Goal: Ask a question: Seek information or help from site administrators or community

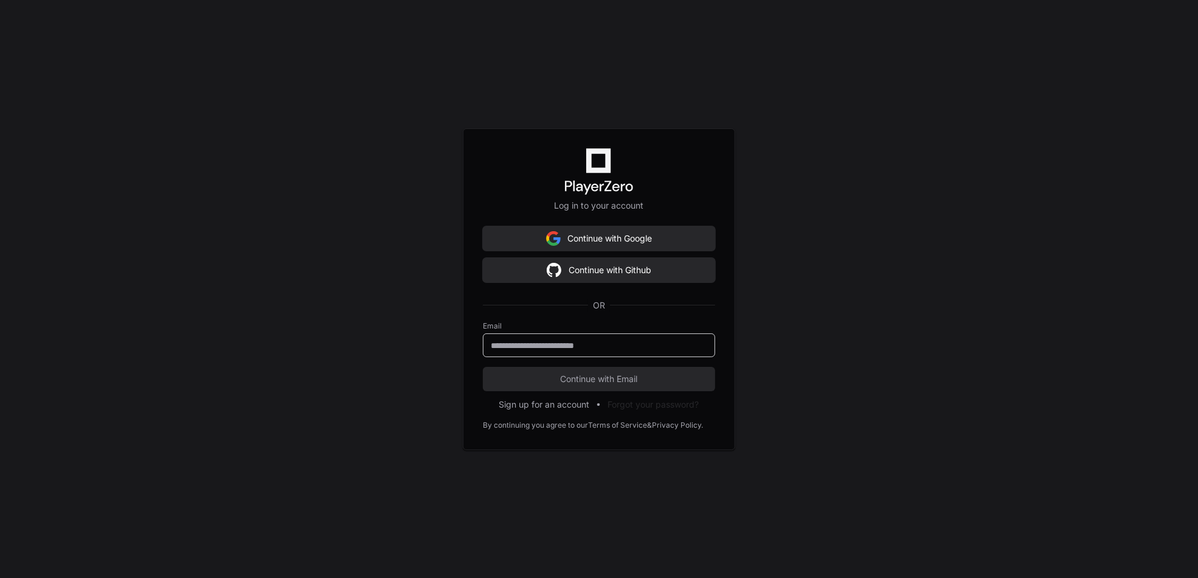
click at [556, 342] on input "email" at bounding box center [599, 345] width 216 height 12
type input "**********"
click at [592, 373] on span "Continue with Email" at bounding box center [599, 379] width 232 height 12
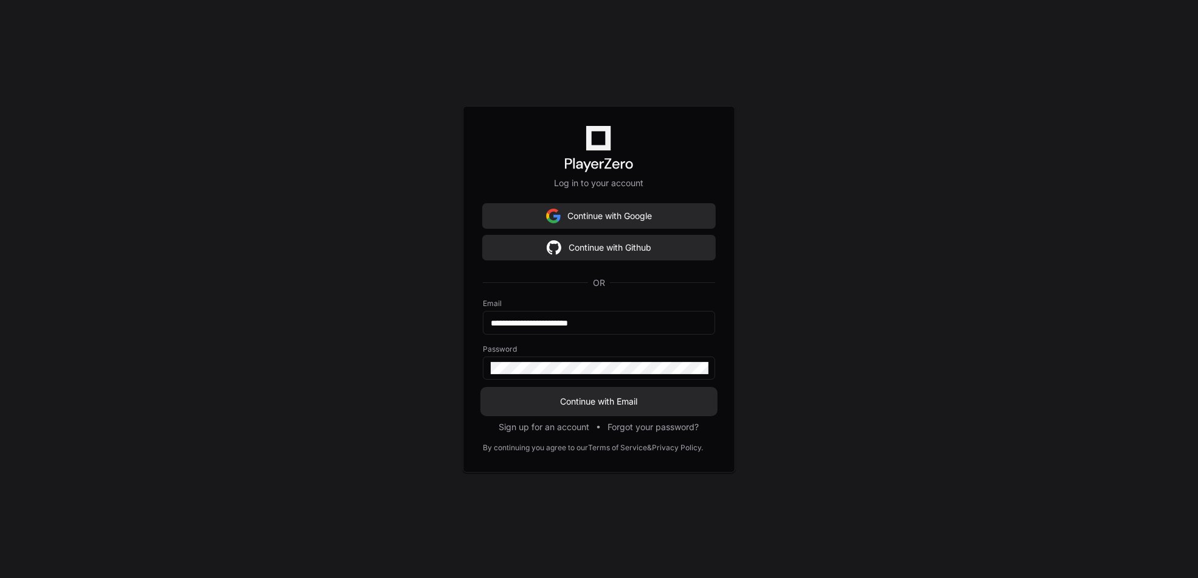
click at [590, 395] on span "Continue with Email" at bounding box center [599, 401] width 232 height 12
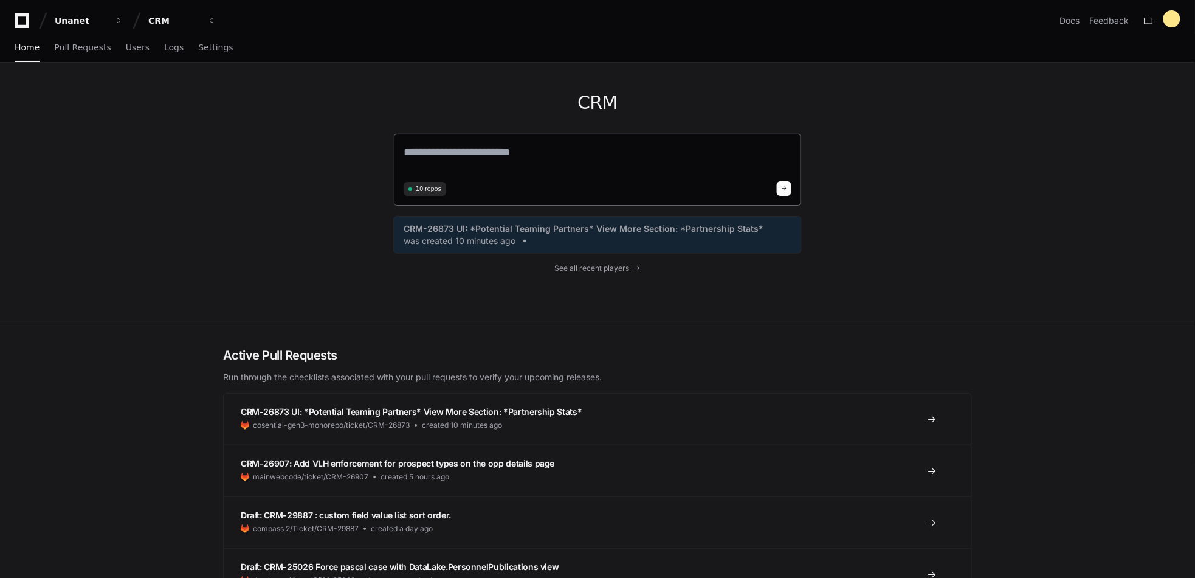
click at [446, 165] on textarea at bounding box center [598, 160] width 388 height 34
drag, startPoint x: 435, startPoint y: 151, endPoint x: 492, endPoint y: 151, distance: 57.1
click at [492, 151] on textarea "**********" at bounding box center [598, 159] width 388 height 32
click at [550, 147] on textarea "**********" at bounding box center [598, 159] width 388 height 32
click at [753, 155] on textarea "**********" at bounding box center [598, 159] width 388 height 32
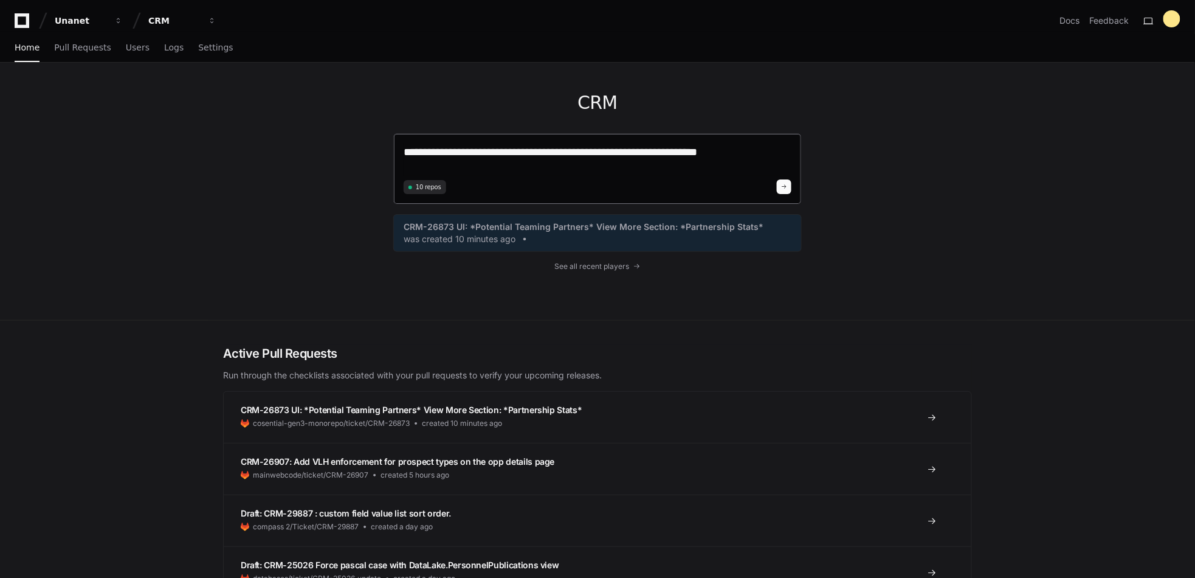
paste textarea "**********"
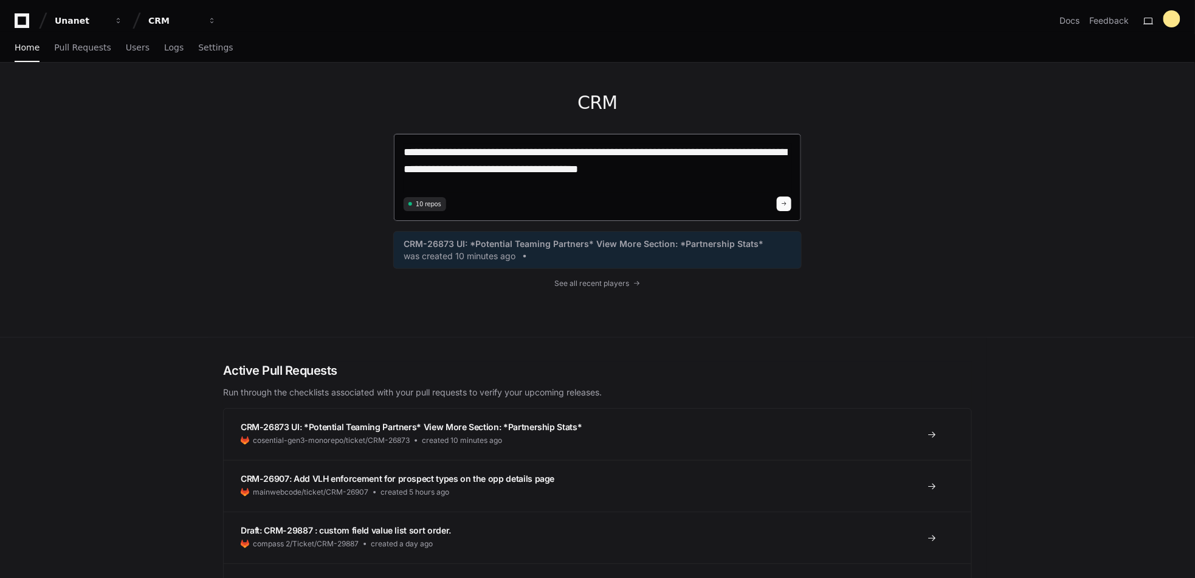
type textarea "**********"
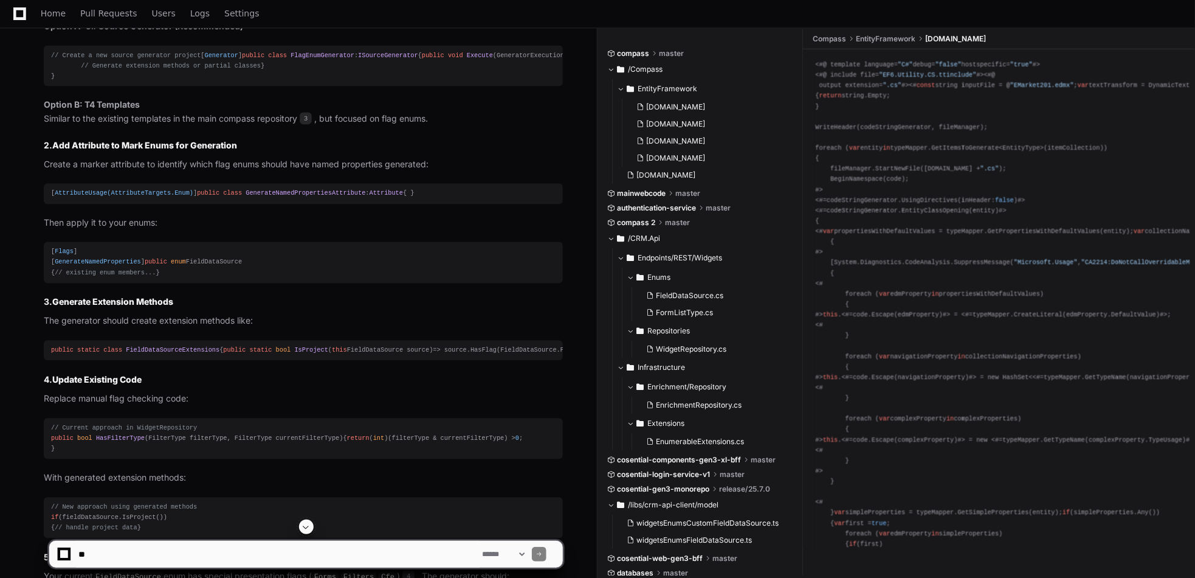
scroll to position [652, 0]
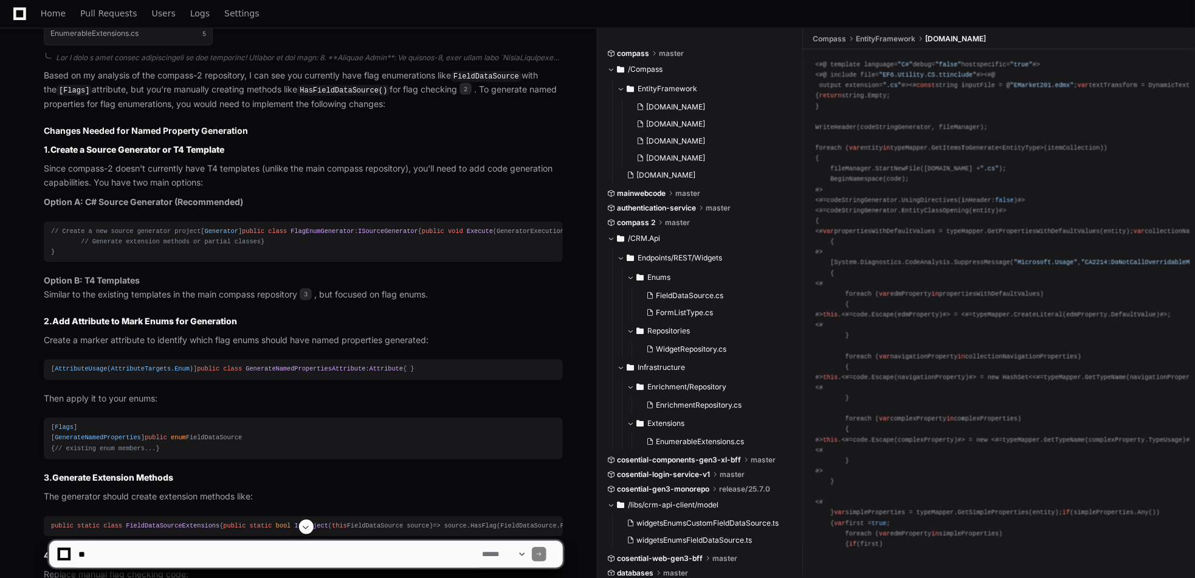
click at [291, 235] on span "FlagEnumGenerator" at bounding box center [323, 230] width 64 height 7
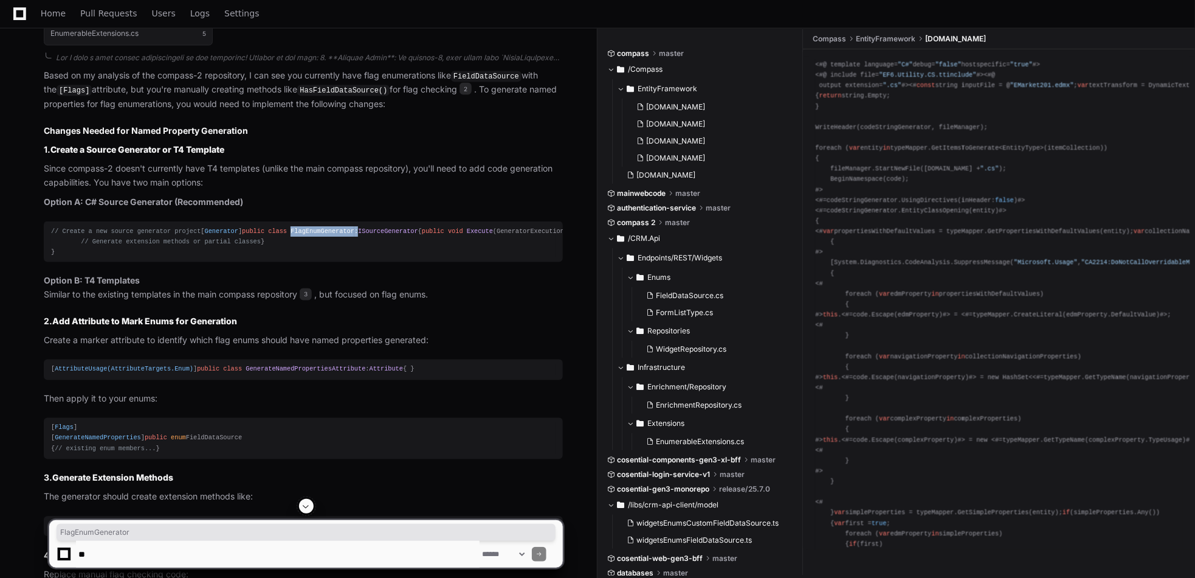
copy div "FlagEnumGenerator"
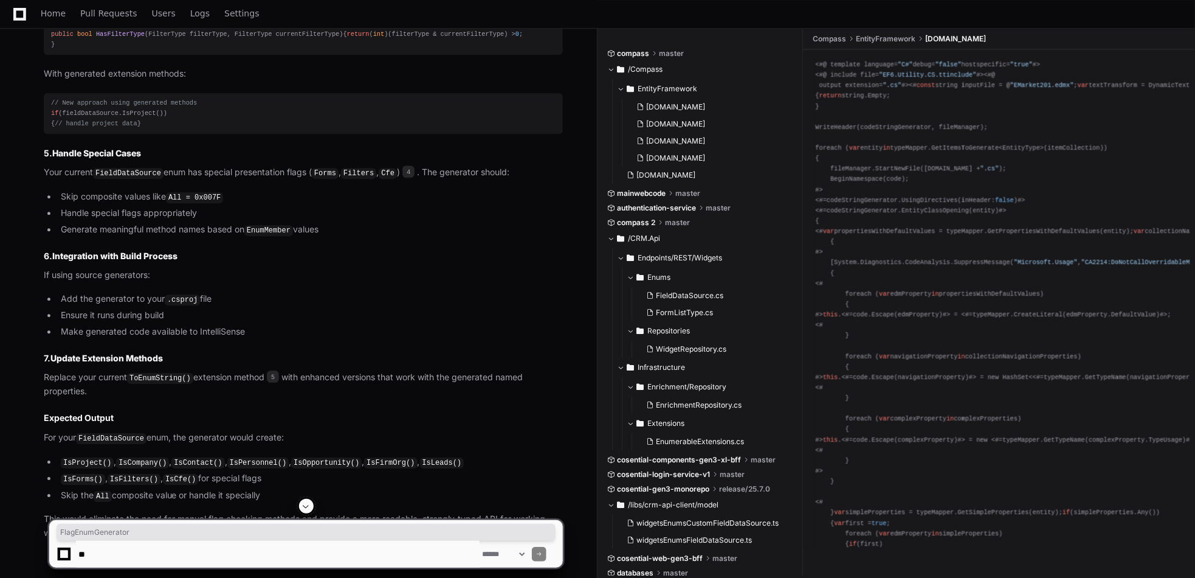
scroll to position [1381, 0]
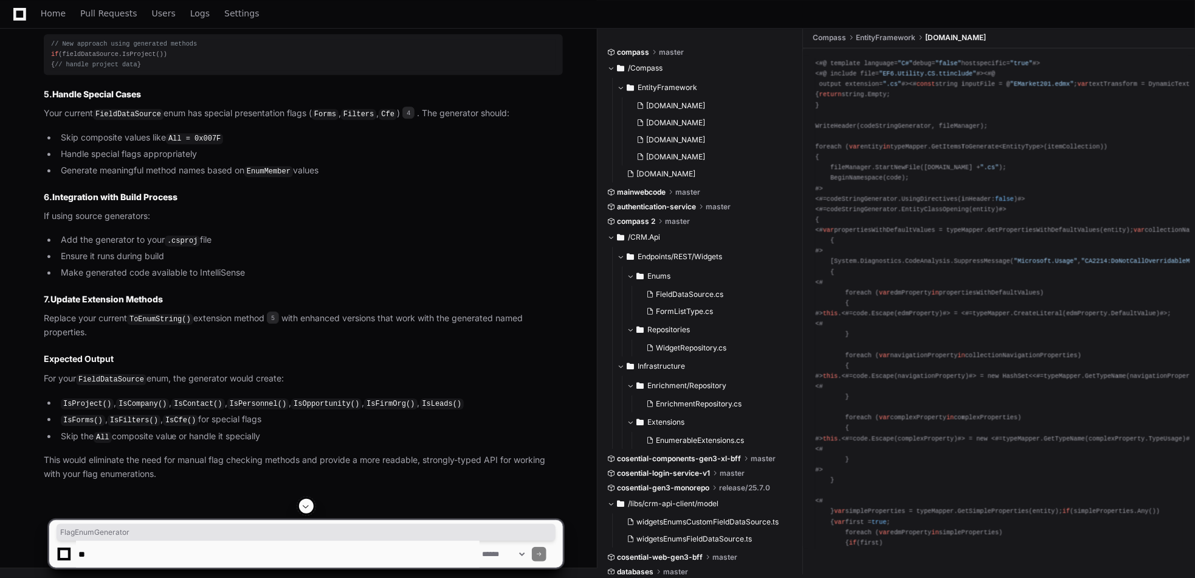
click at [94, 549] on textarea at bounding box center [278, 553] width 404 height 27
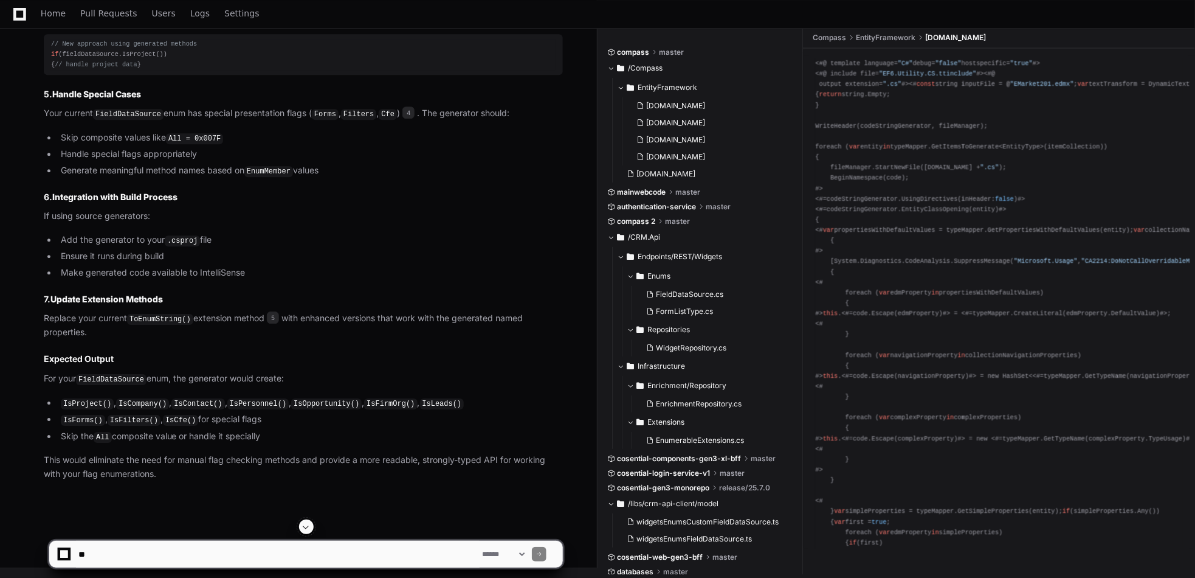
click at [158, 558] on textarea at bounding box center [278, 553] width 404 height 27
paste textarea "**********"
click at [382, 548] on textarea at bounding box center [278, 553] width 404 height 27
paste textarea "**********"
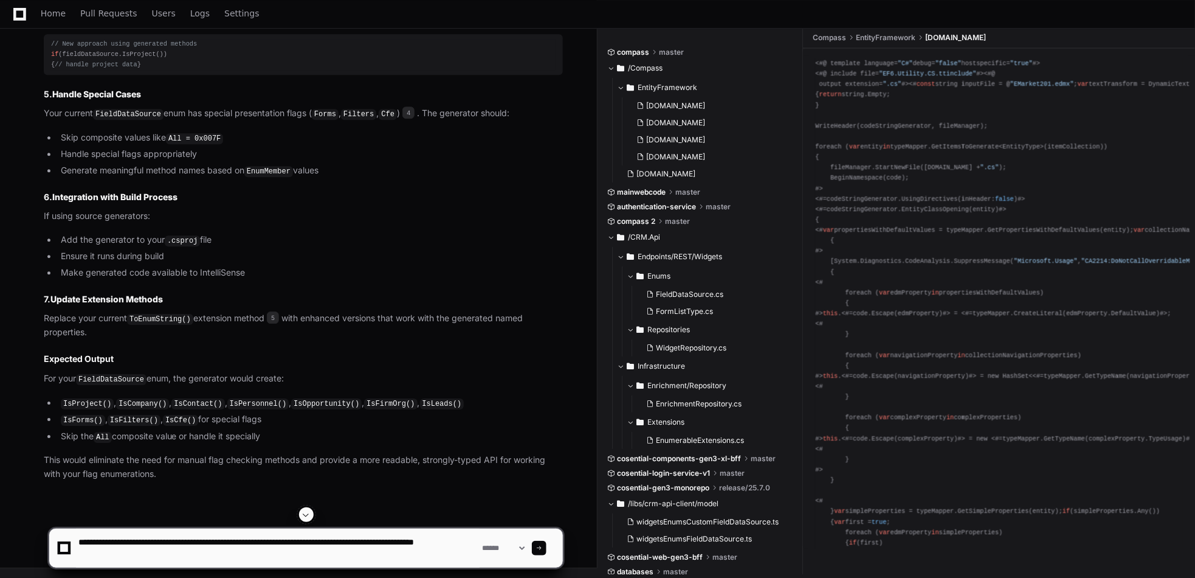
click at [164, 557] on textarea at bounding box center [278, 547] width 404 height 39
paste textarea "**********"
type textarea "**********"
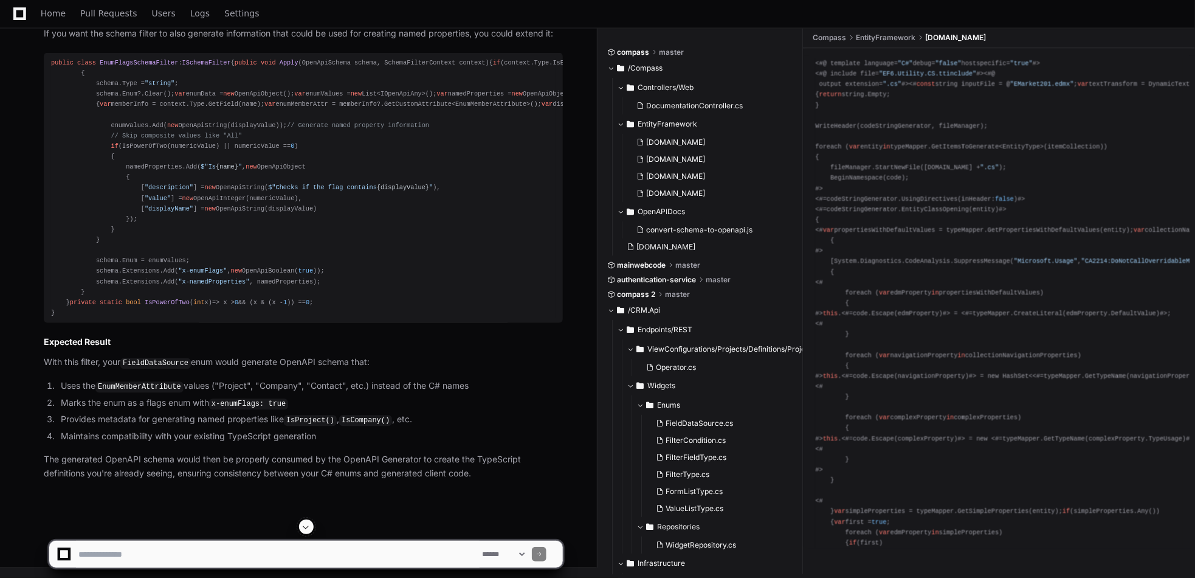
scroll to position [3446, 0]
click at [186, 552] on textarea at bounding box center [278, 553] width 404 height 27
paste textarea "**********"
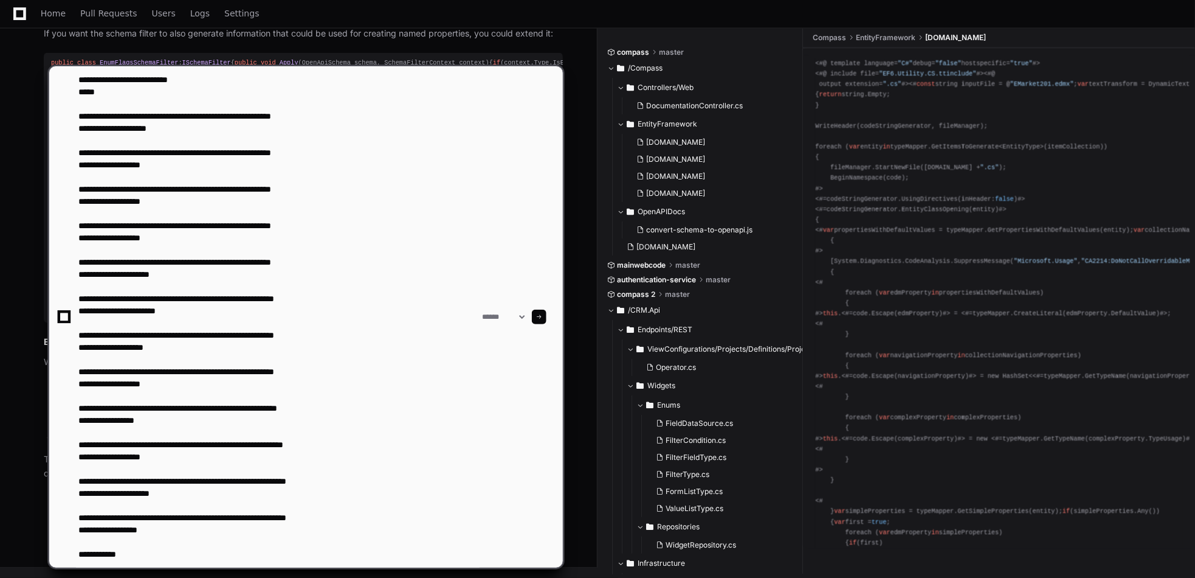
click at [147, 549] on textarea at bounding box center [278, 316] width 404 height 501
type textarea "**********"
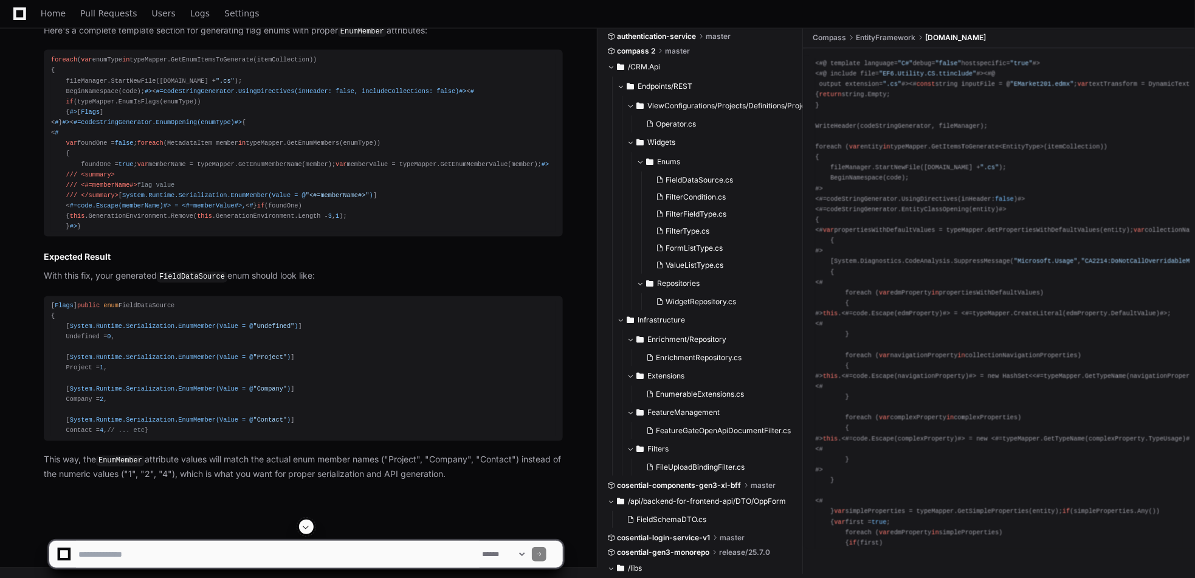
scroll to position [5651, 0]
click at [154, 562] on textarea at bounding box center [278, 553] width 404 height 27
paste textarea "**********"
type textarea "**********"
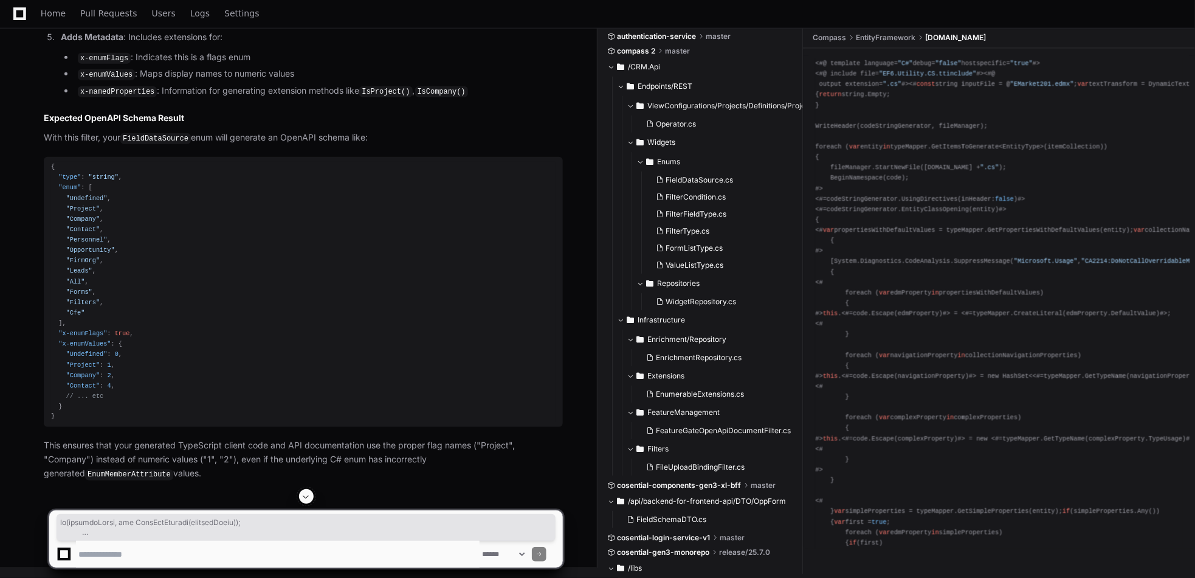
scroll to position [7286, 0]
drag, startPoint x: 74, startPoint y: 365, endPoint x: 133, endPoint y: 311, distance: 79.6
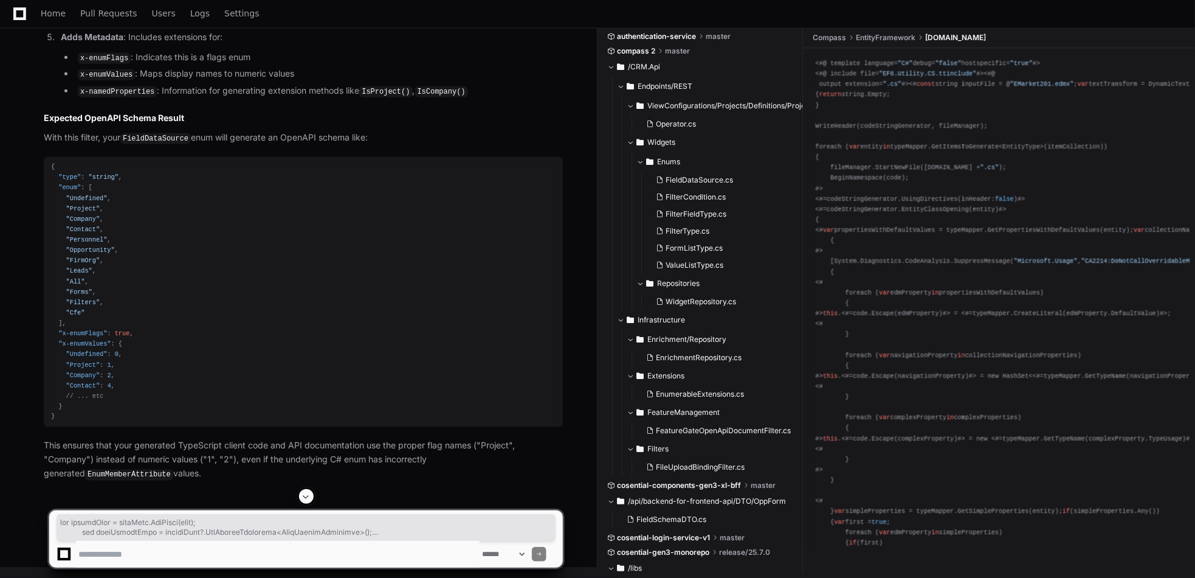
scroll to position [7590, 0]
drag, startPoint x: 92, startPoint y: 334, endPoint x: 468, endPoint y: 353, distance: 376.8
copy div "var memberInfo = enumType.GetField(name); var enumMemberAttr = memberInfo?.GetC…"
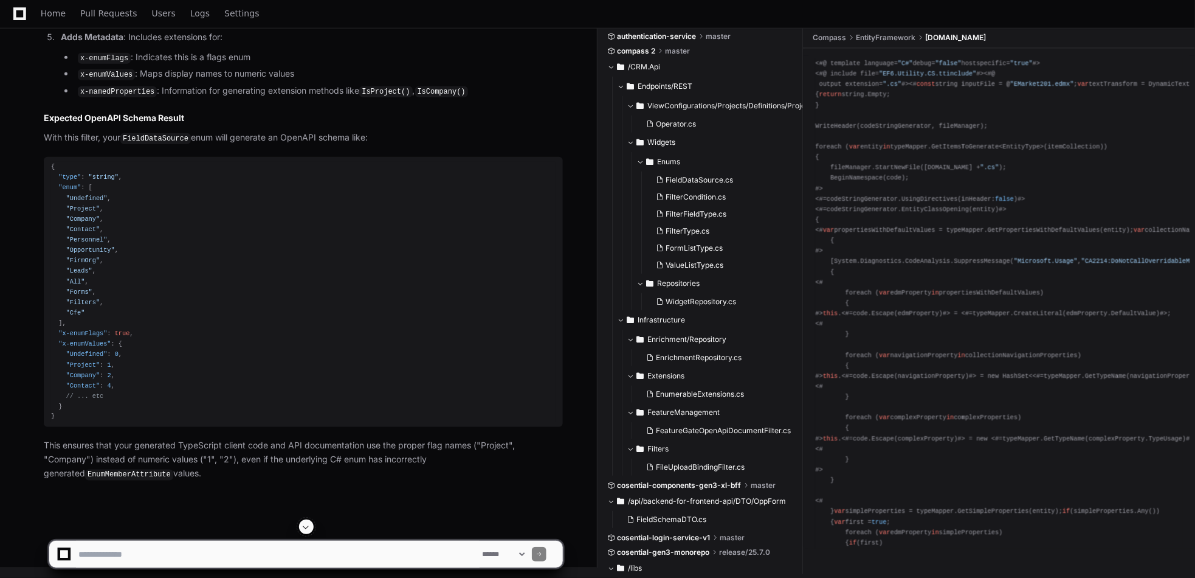
scroll to position [6749, 0]
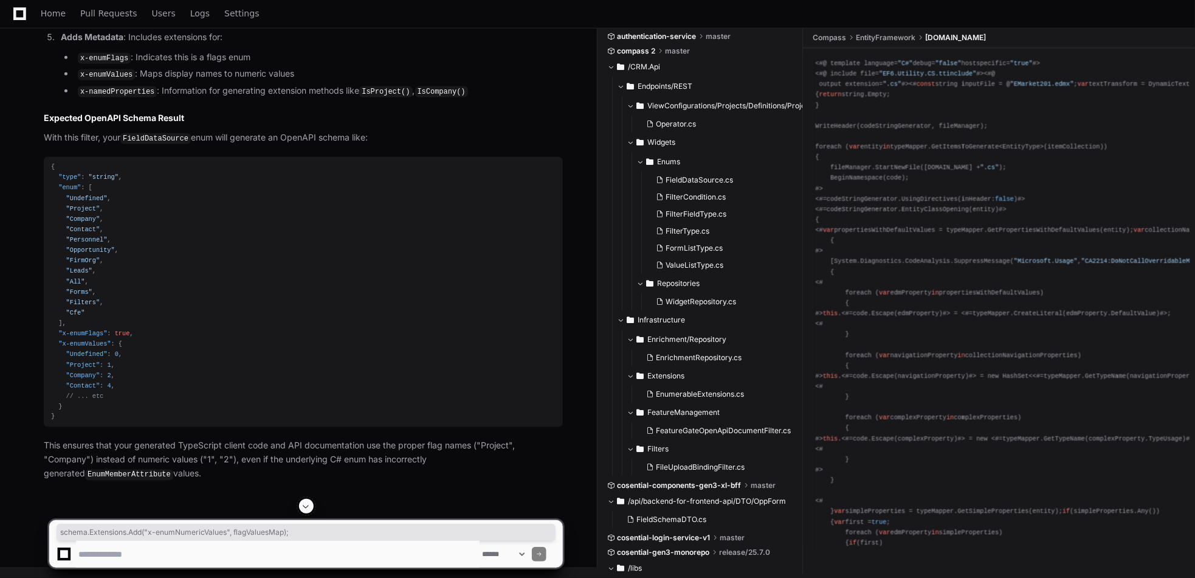
drag, startPoint x: 118, startPoint y: 294, endPoint x: 354, endPoint y: 290, distance: 235.9
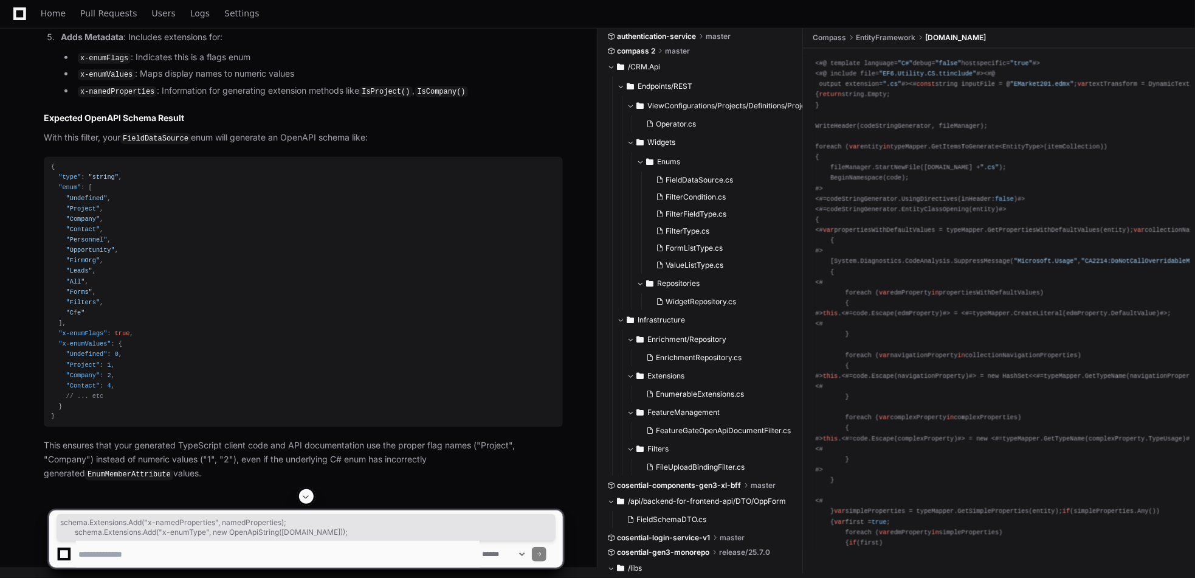
drag, startPoint x: 80, startPoint y: 219, endPoint x: 331, endPoint y: 229, distance: 251.3
copy div "schema.Extensions.Add( "x-namedProperties" , namedProperties); schema.Extension…"
drag, startPoint x: 75, startPoint y: 197, endPoint x: 330, endPoint y: 213, distance: 255.3
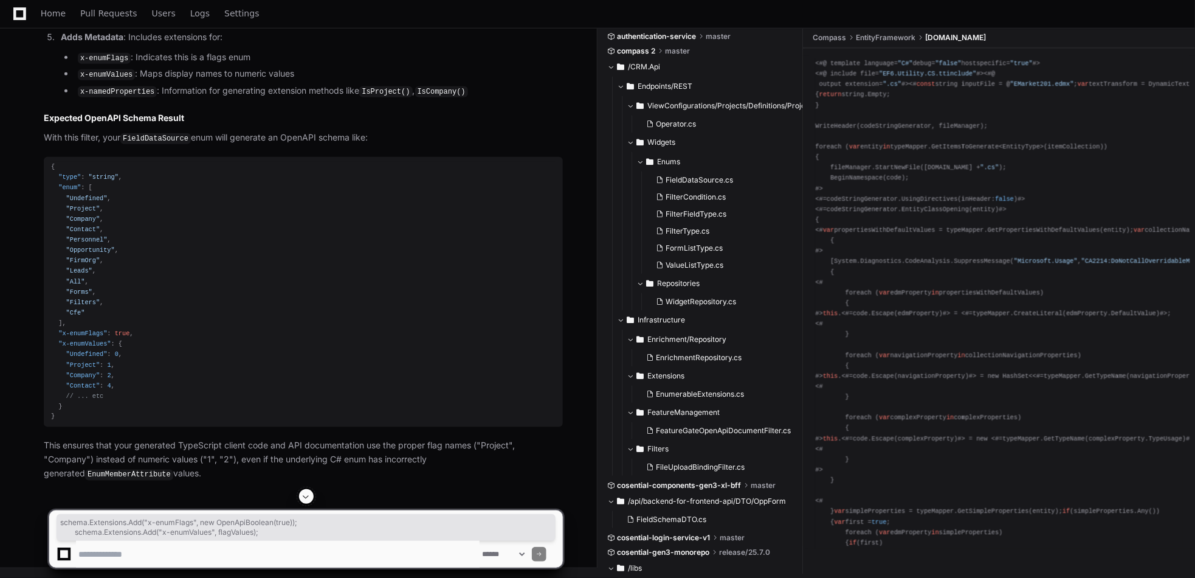
copy div "schema.Extensions.Add( "x-enumFlags" , new OpenApiBoolean( true )); schema.Exte…"
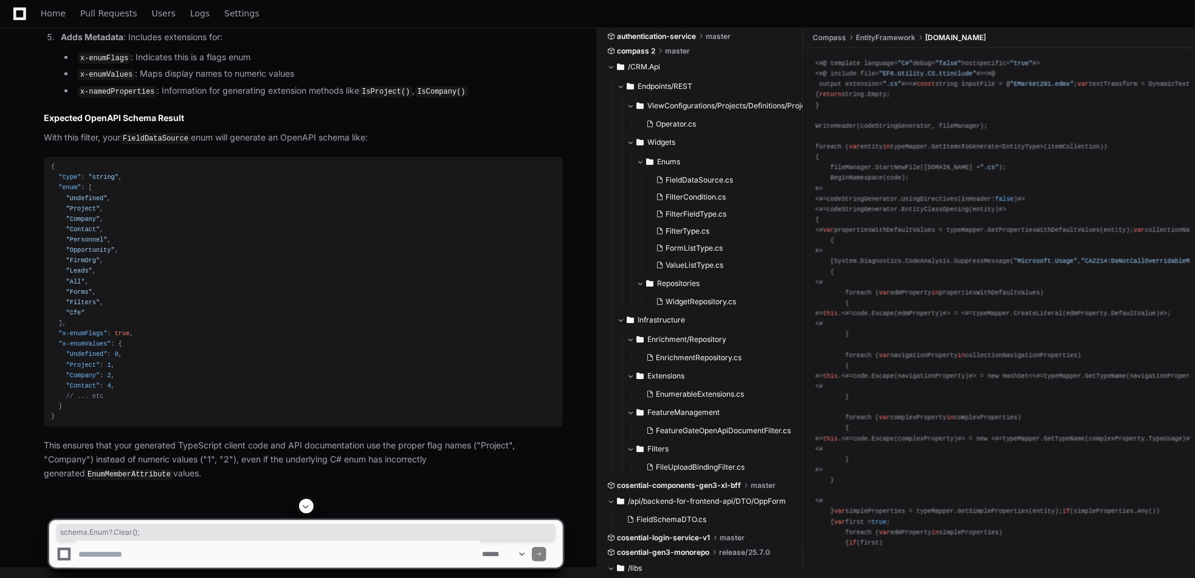
drag, startPoint x: 78, startPoint y: 98, endPoint x: 174, endPoint y: 93, distance: 96.8
copy div "schema.Enum?.Clear();"
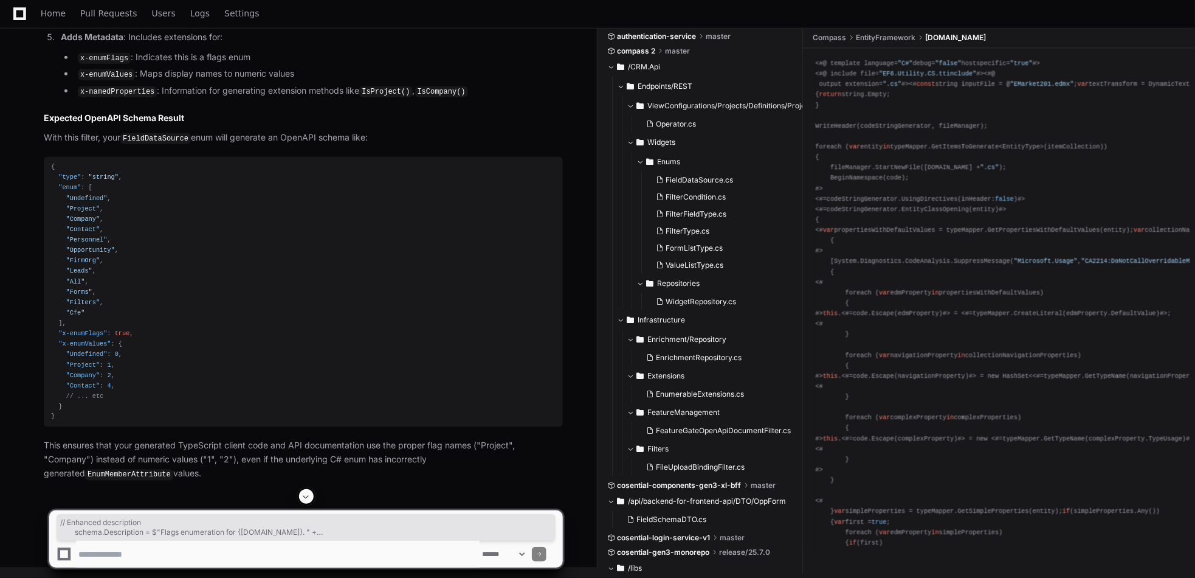
drag, startPoint x: 77, startPoint y: 373, endPoint x: 468, endPoint y: 403, distance: 392.6
copy div "// Enhanced description schema.Description = $"Flags enumeration for {enumType.…"
drag, startPoint x: 452, startPoint y: 404, endPoint x: 50, endPoint y: 376, distance: 402.8
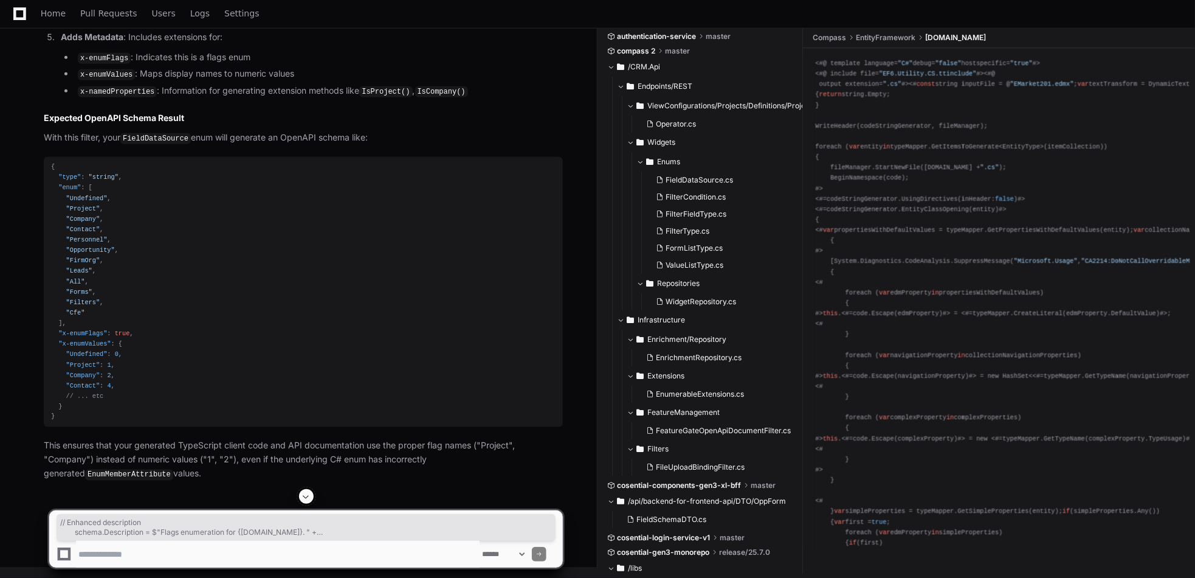
copy div "// Enhanced description schema.Description = $"Flags enumeration for {enumType.…"
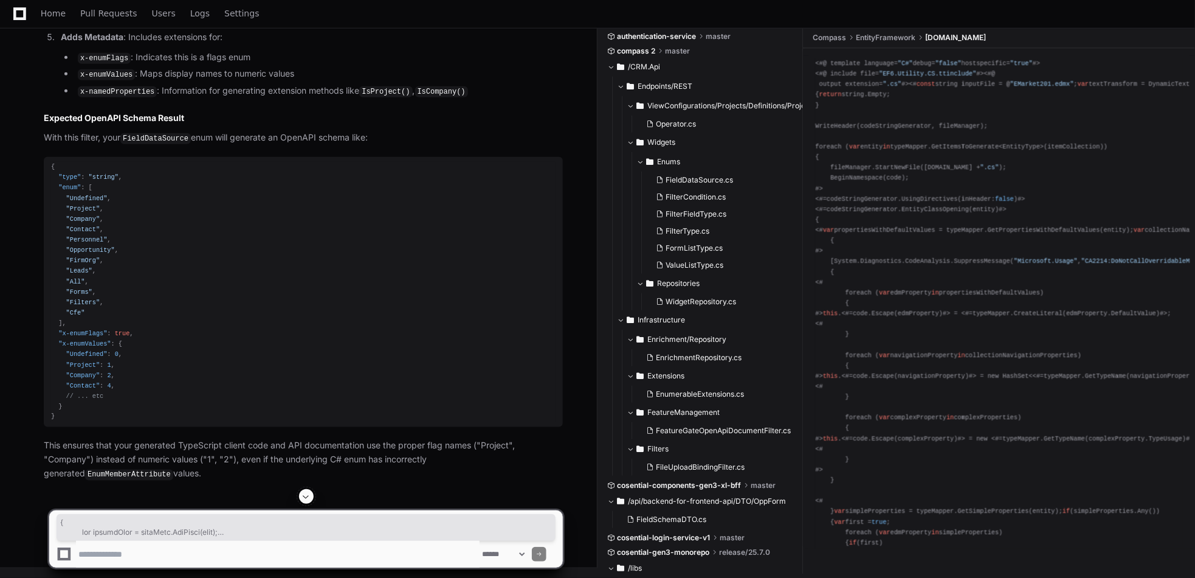
scroll to position [7296, 0]
copy div "schema.Enum?.Clear(); var enumValues = new List<IOpenApiAny>(); var namedProper…"
drag, startPoint x: 485, startPoint y: 404, endPoint x: 0, endPoint y: 159, distance: 543.5
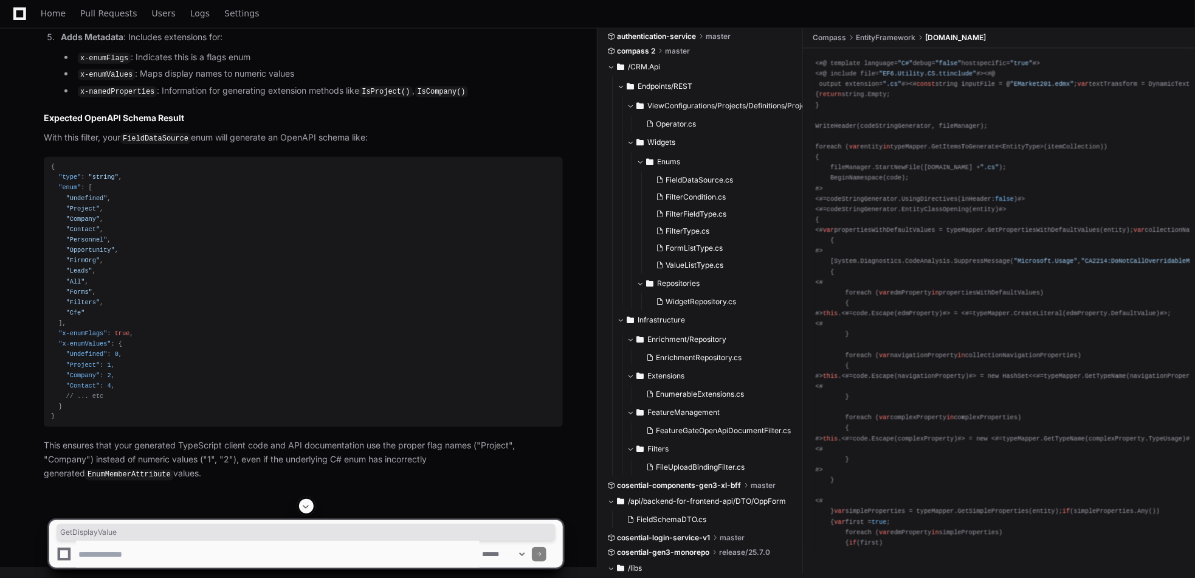
click at [86, 557] on textarea at bounding box center [278, 553] width 404 height 27
paste textarea "**********"
type textarea "**********"
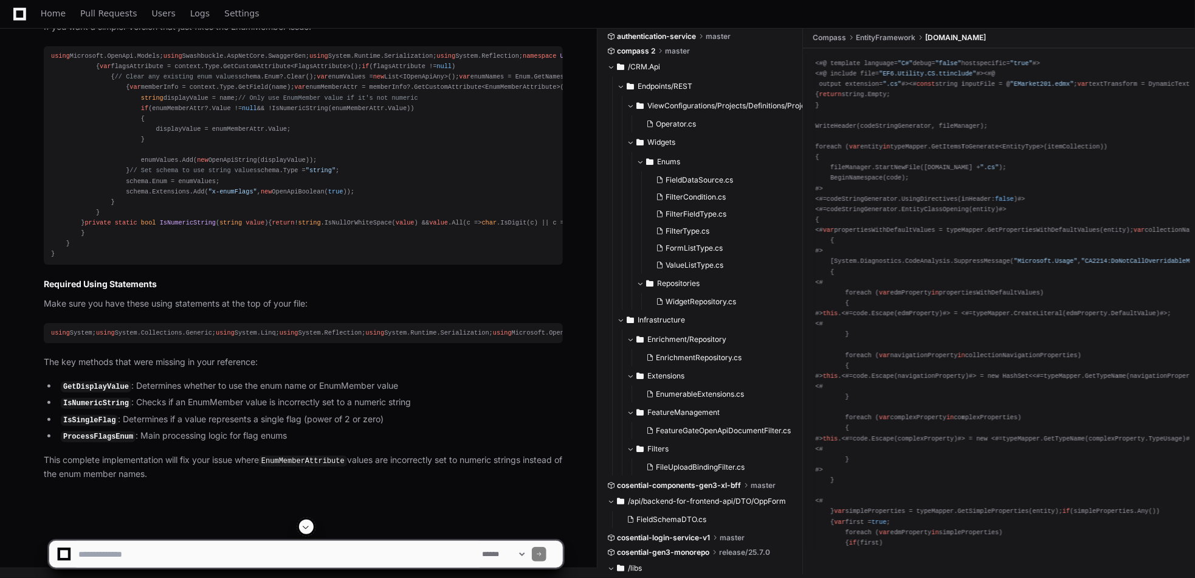
scroll to position [9317, 0]
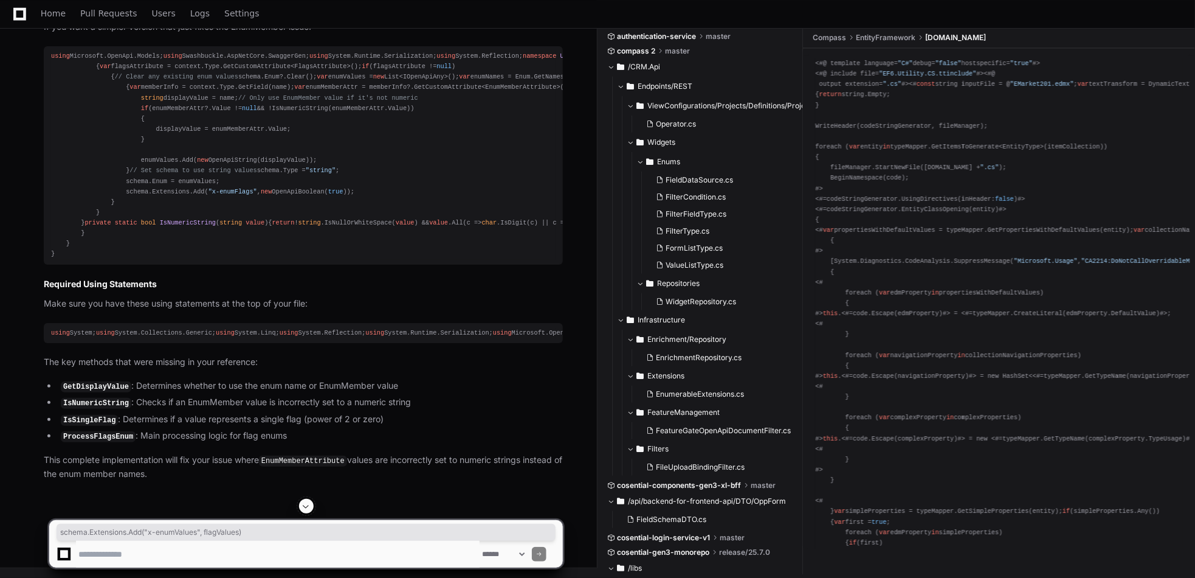
drag, startPoint x: 261, startPoint y: 402, endPoint x: 77, endPoint y: 402, distance: 184.8
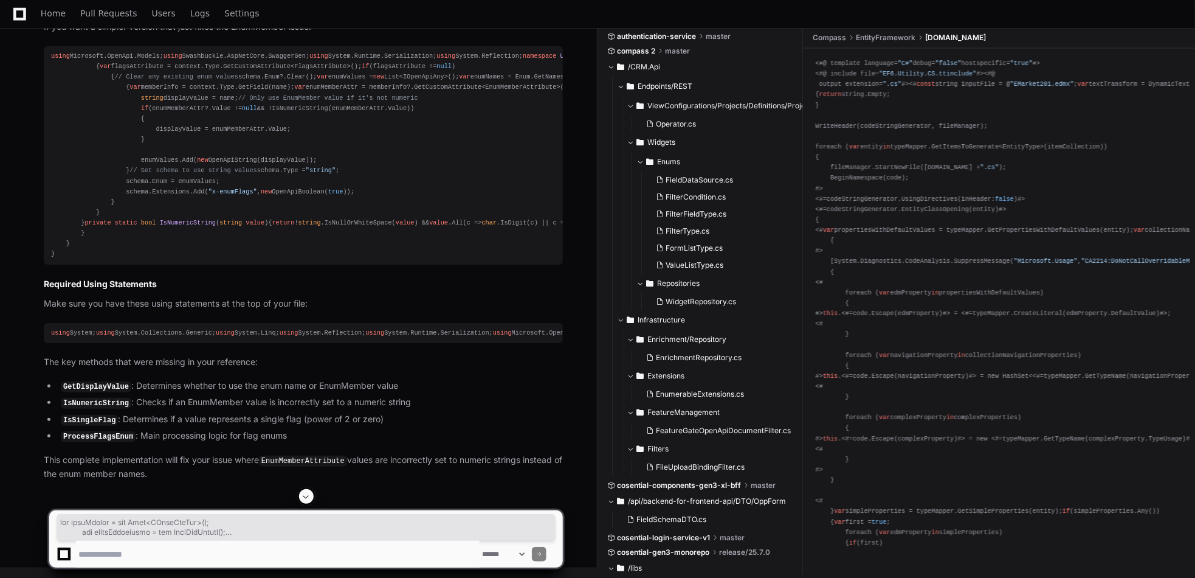
scroll to position [9500, 0]
drag, startPoint x: 89, startPoint y: 70, endPoint x: 492, endPoint y: 291, distance: 459.8
copy div "var enumValues = new List<IOpenApiAny>(); var namedProperties = new OpenApiObje…"
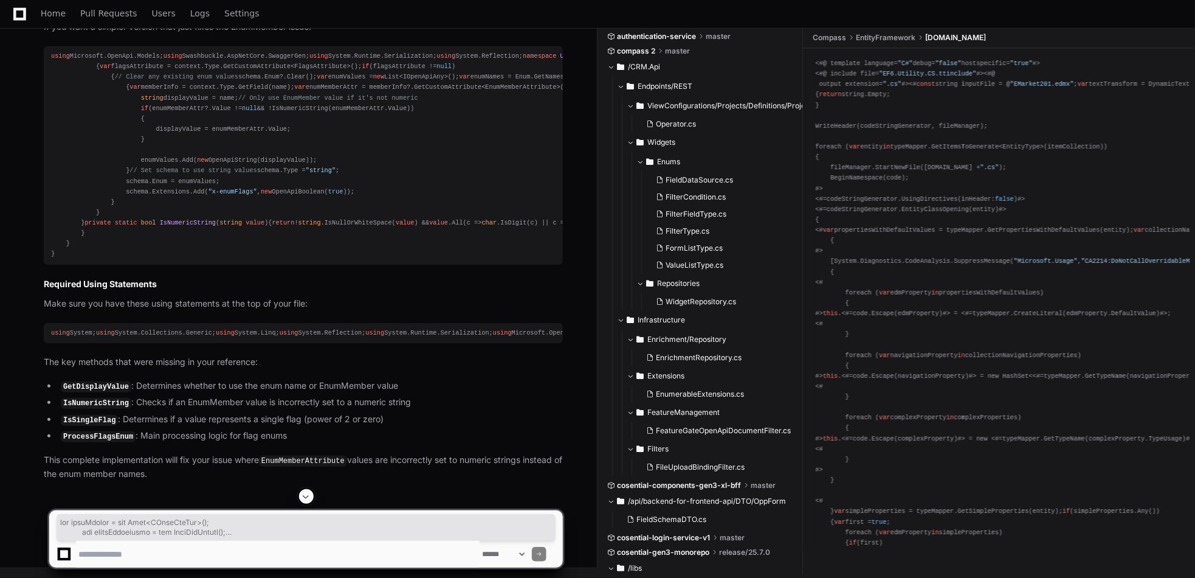
drag, startPoint x: 254, startPoint y: 219, endPoint x: 242, endPoint y: 219, distance: 12.2
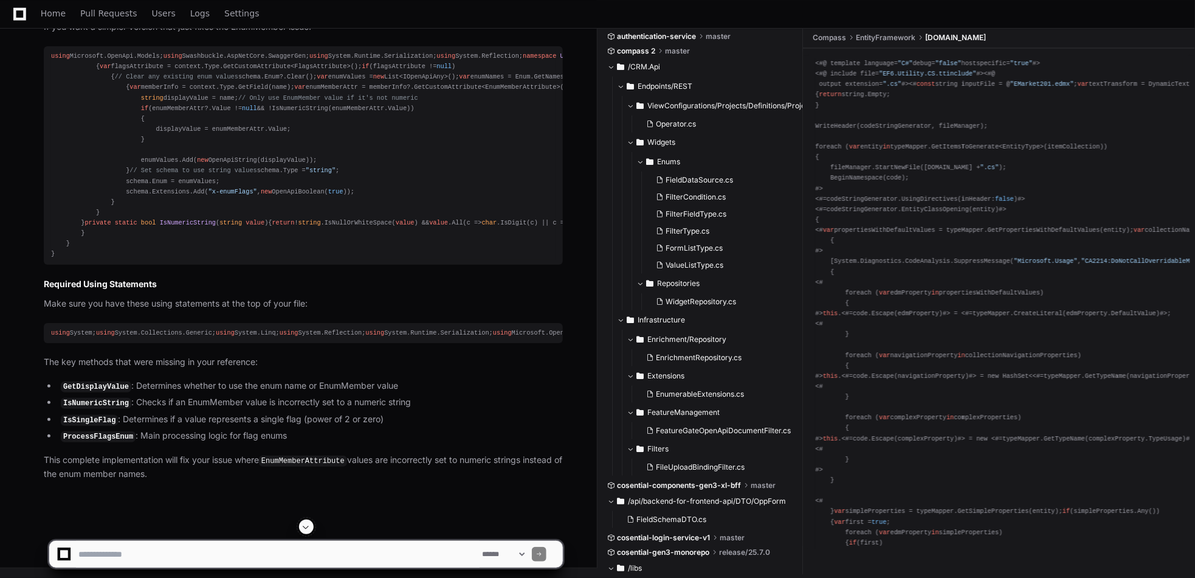
scroll to position [10168, 0]
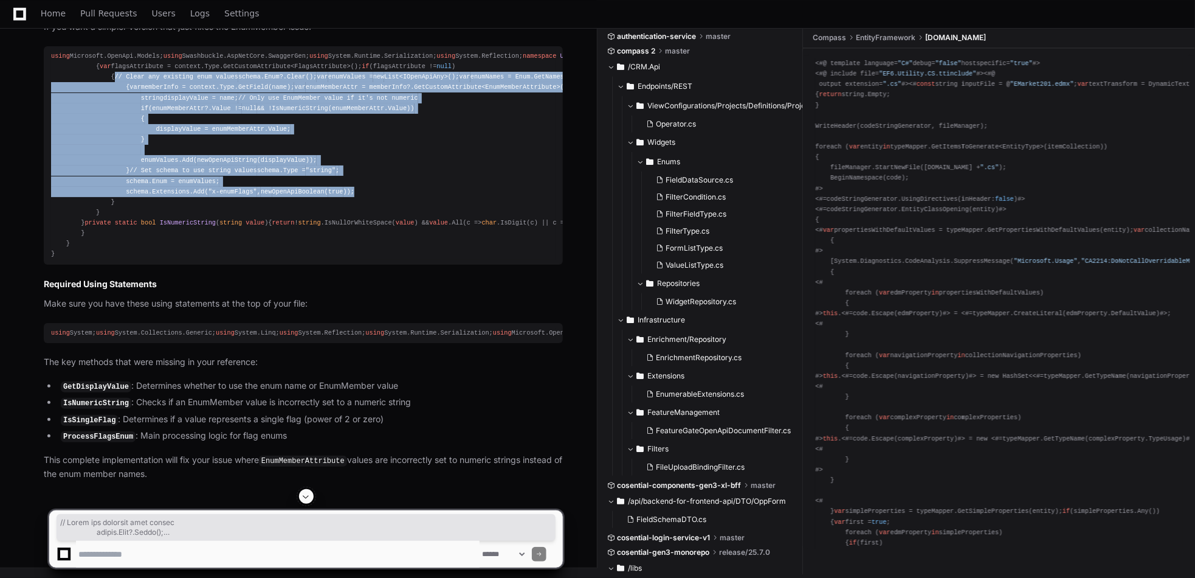
drag, startPoint x: 121, startPoint y: 164, endPoint x: 421, endPoint y: 432, distance: 402.6
click at [421, 260] on div "using Microsoft.OpenApi.Models; using Swashbuckle.AspNetCore.SwaggerGen; using …" at bounding box center [303, 155] width 505 height 209
copy div "// Clear any existing enum values schema.Enum?.Clear(); var enumValues = new Li…"
click at [444, 188] on div "using Microsoft.OpenApi.Models; using Swashbuckle.AspNetCore.SwaggerGen; using …" at bounding box center [303, 155] width 505 height 209
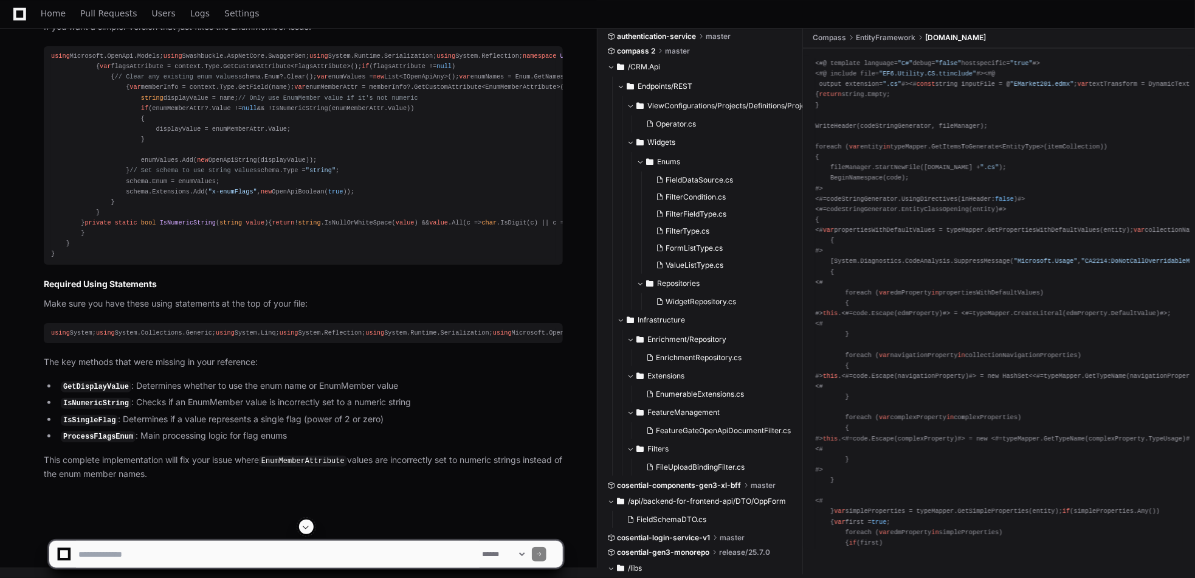
click at [179, 260] on div "using Microsoft.OpenApi.Models; using Swashbuckle.AspNetCore.SwaggerGen; using …" at bounding box center [303, 155] width 505 height 209
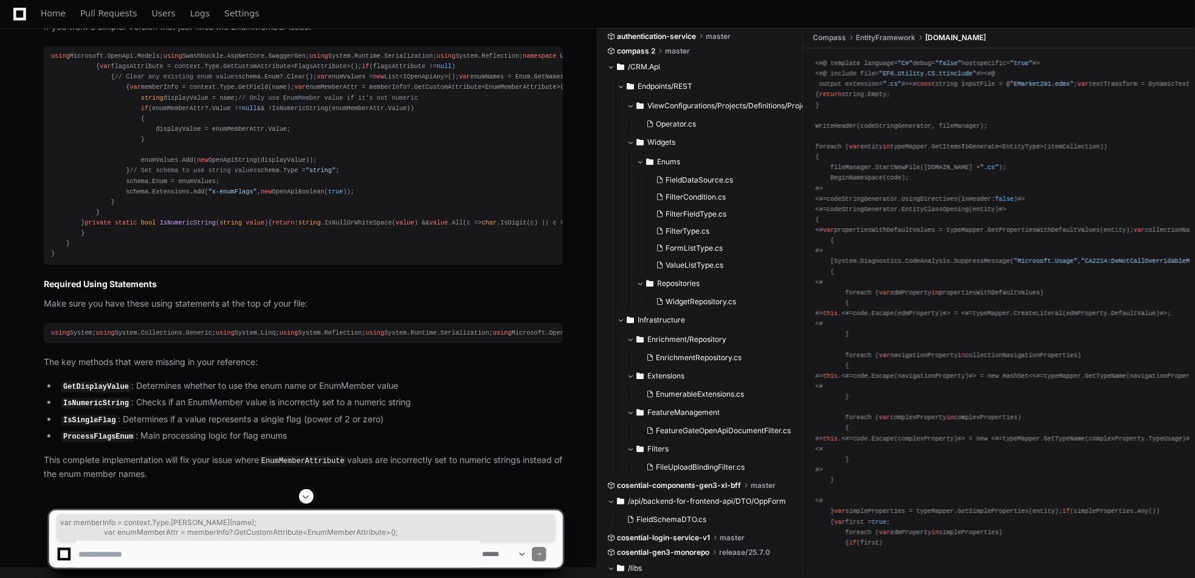
drag, startPoint x: 129, startPoint y: 244, endPoint x: 398, endPoint y: 253, distance: 268.9
click at [398, 253] on div "using Microsoft.OpenApi.Models; using Swashbuckle.AspNetCore.SwaggerGen; using …" at bounding box center [303, 155] width 505 height 209
drag, startPoint x: 469, startPoint y: 357, endPoint x: 81, endPoint y: 322, distance: 388.9
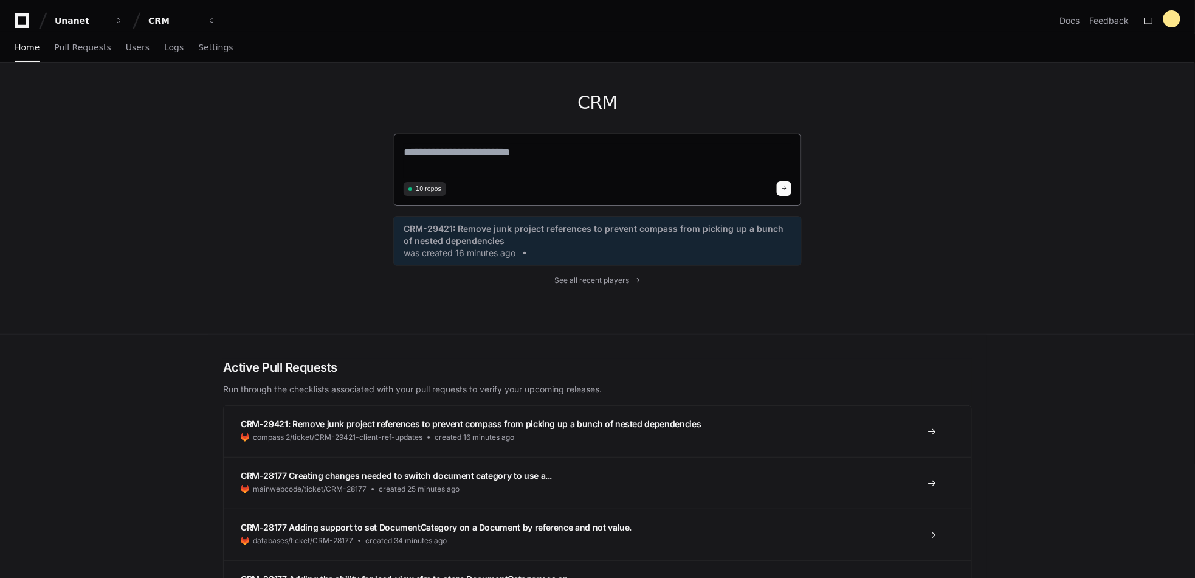
click at [465, 152] on textarea at bounding box center [598, 160] width 388 height 34
type textarea "*"
paste textarea "**********"
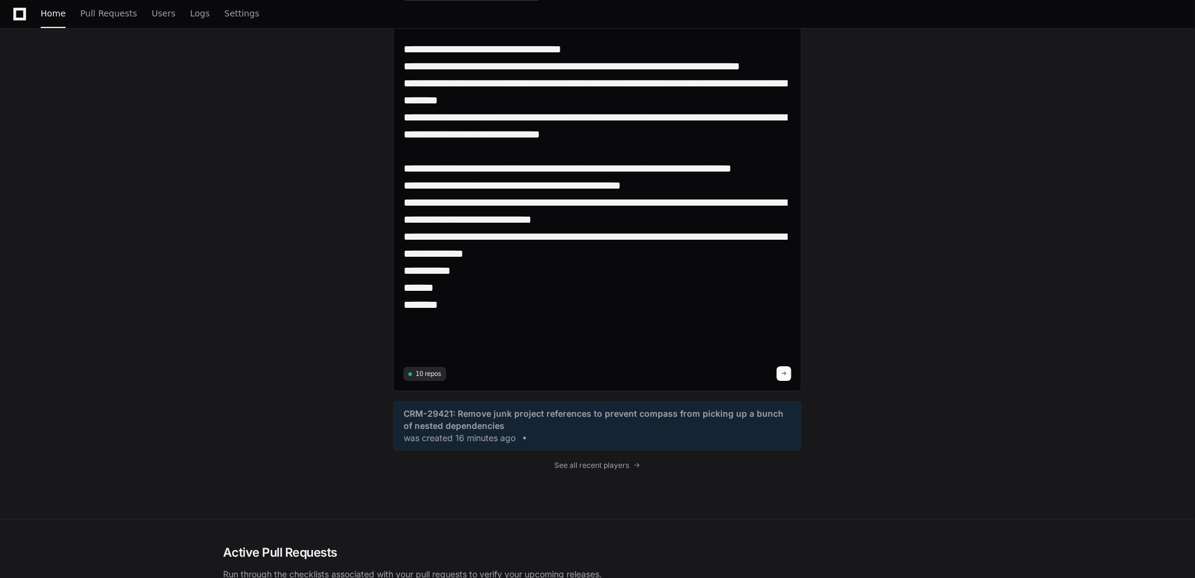
scroll to position [1410, 0]
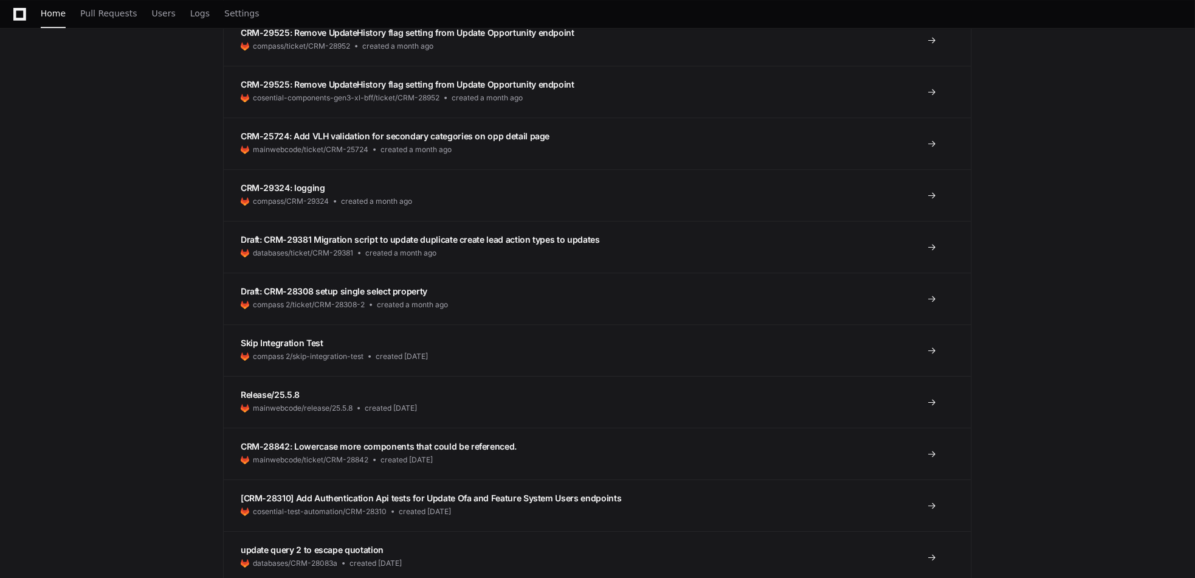
paste textarea "**********"
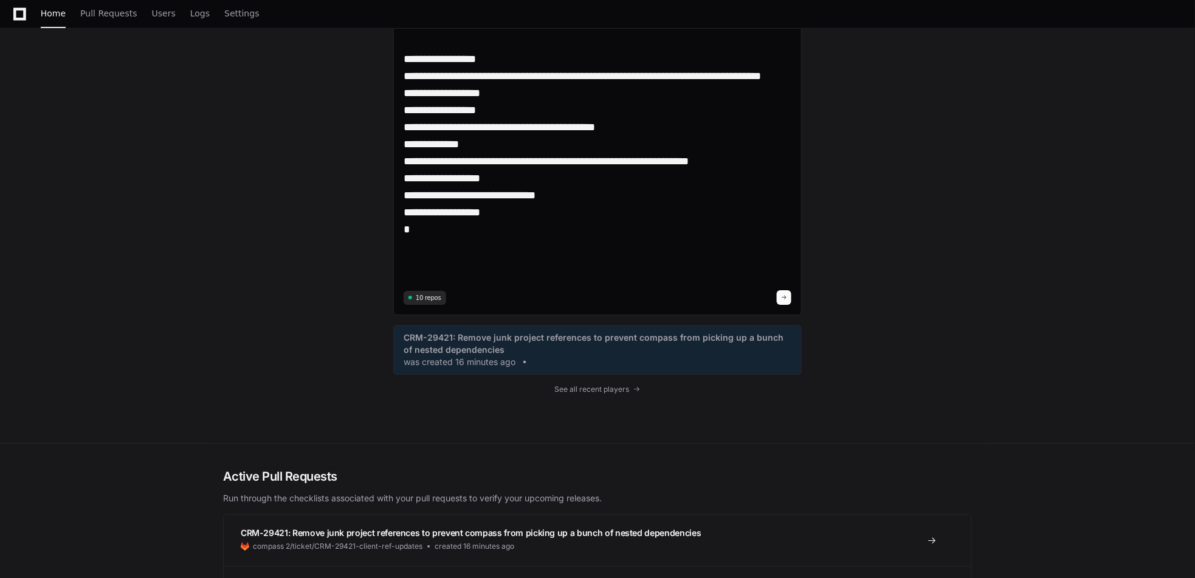
scroll to position [3257, 0]
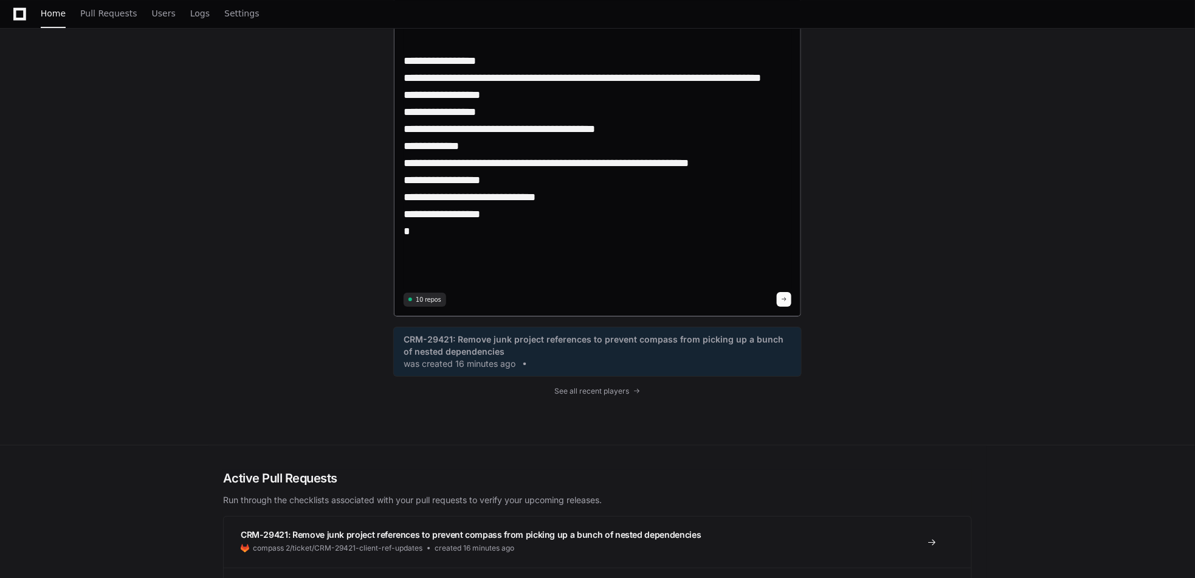
type textarea "**********"
click at [790, 300] on button at bounding box center [784, 299] width 15 height 15
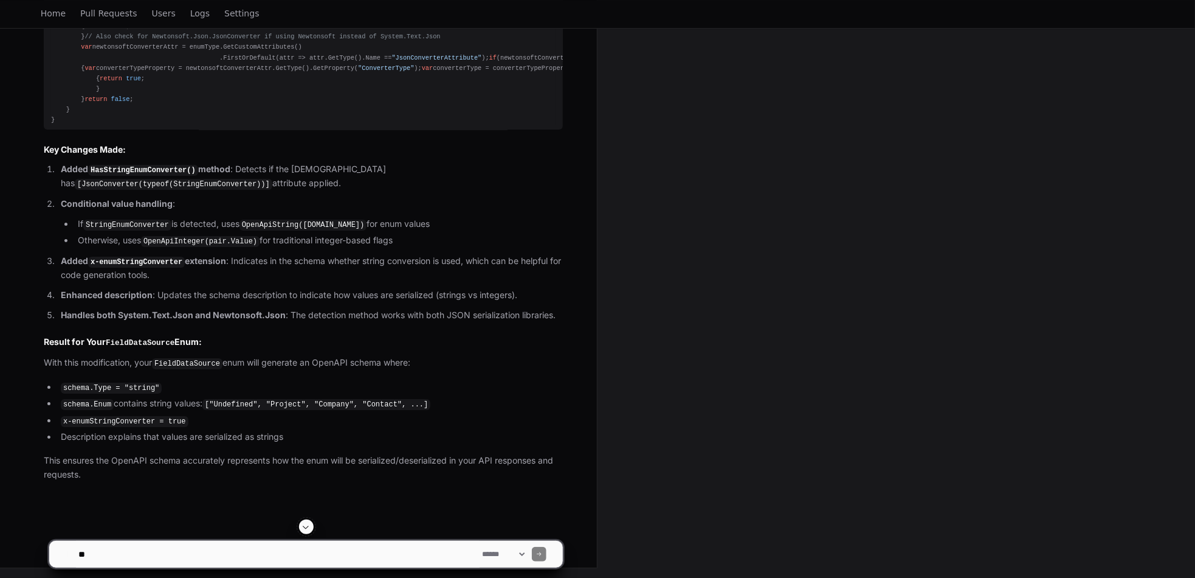
scroll to position [3310, 0]
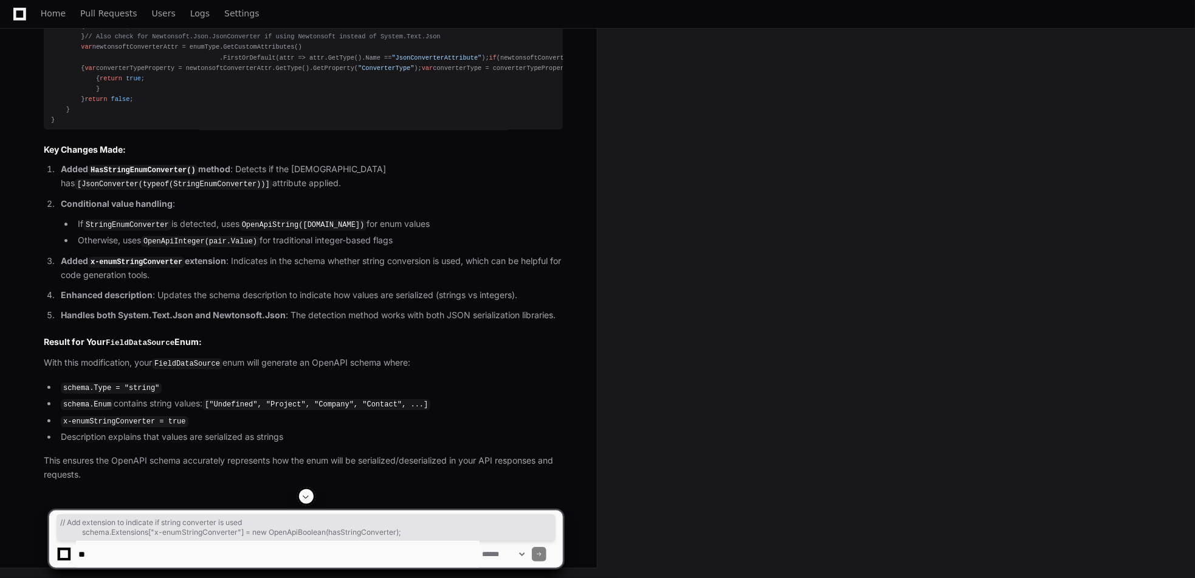
drag, startPoint x: 92, startPoint y: 176, endPoint x: 394, endPoint y: 190, distance: 302.5
copy div "// Add extension to indicate if string converter is used schema.Extensions[ "x-…"
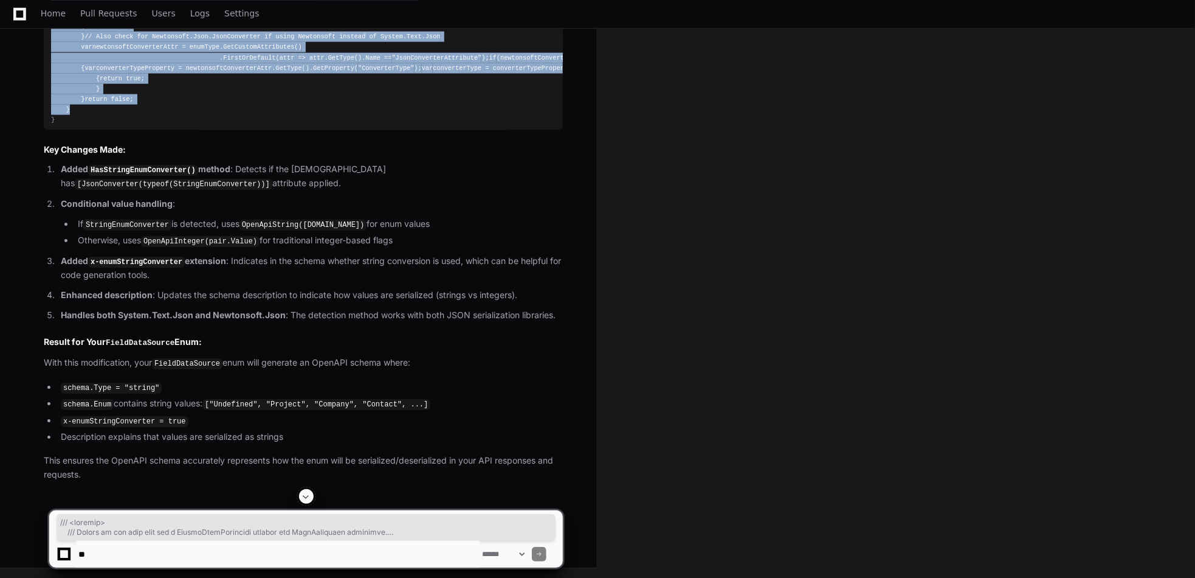
drag, startPoint x: 65, startPoint y: 90, endPoint x: 292, endPoint y: 436, distance: 414.0
copy div "/// <summary> /// Checks if the enum type has a StringEnumConverter applied via…"
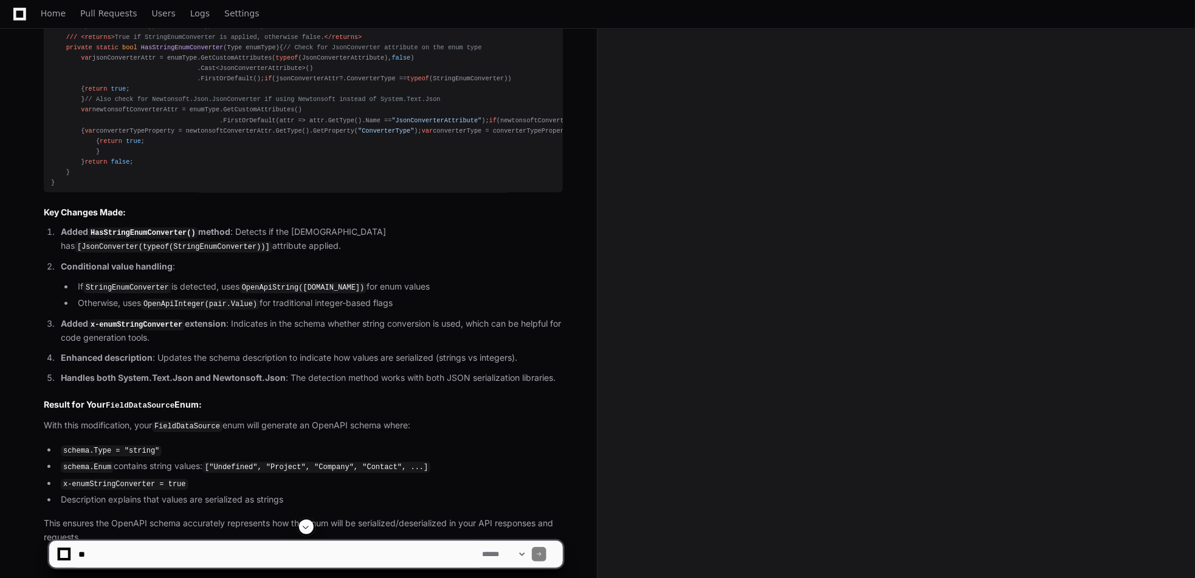
scroll to position [3189, 0]
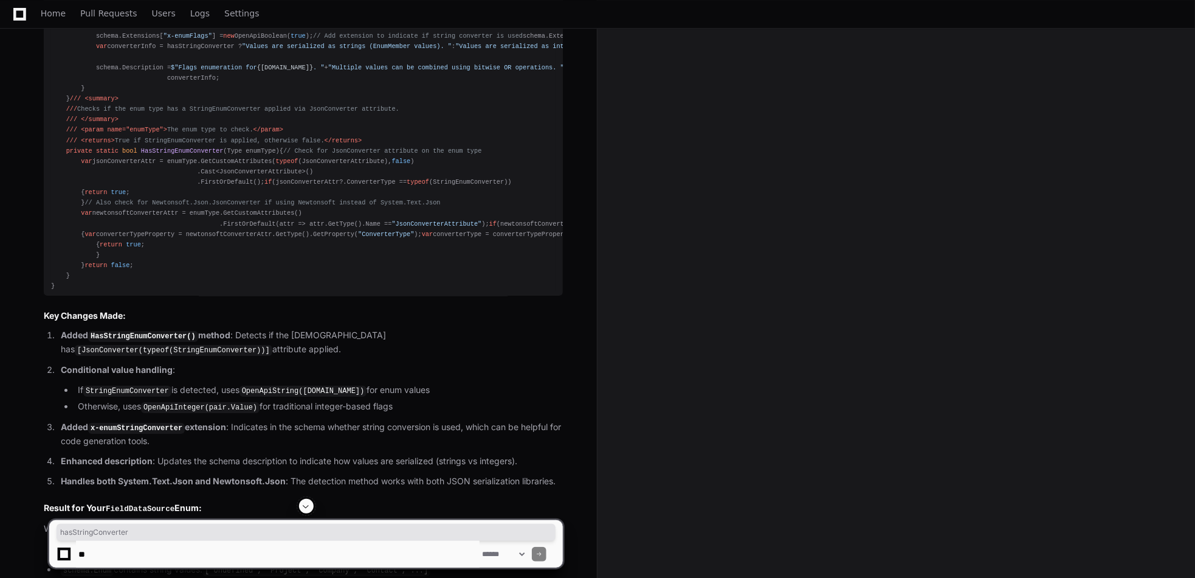
scroll to position [3128, 0]
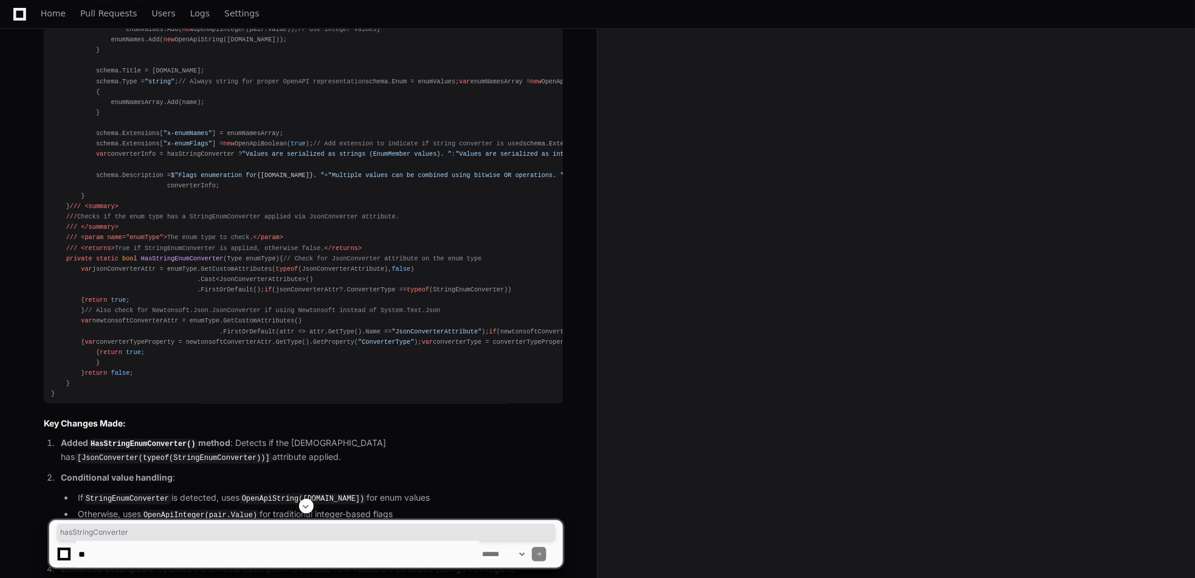
scroll to position [2945, 0]
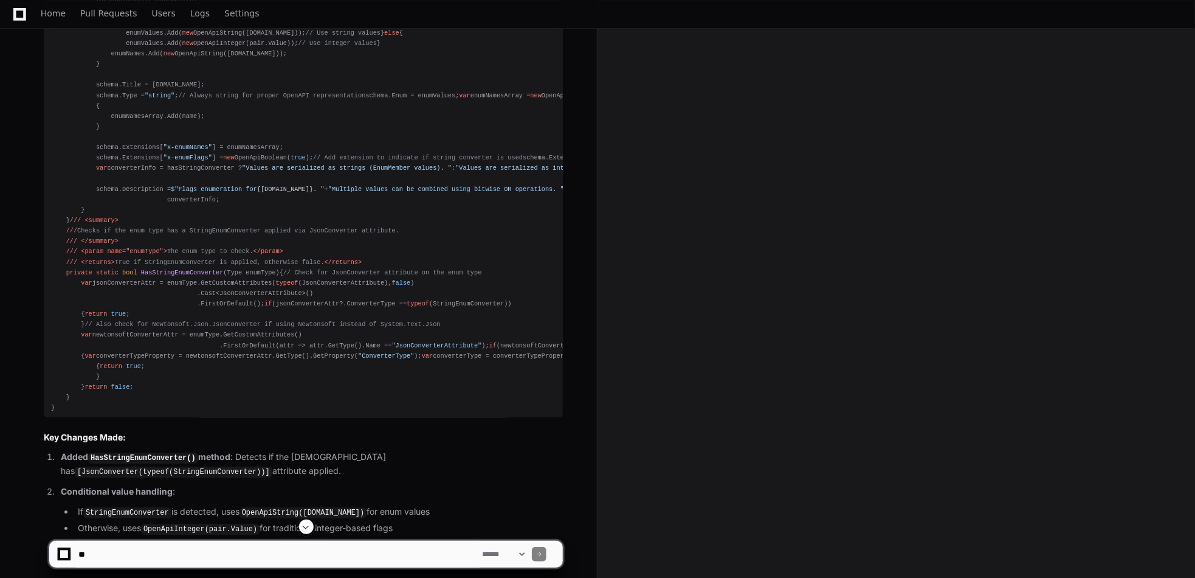
click at [134, 292] on div "/// <summary> /// Class defines an enumeration flags schema. /// This schema de…" at bounding box center [303, 74] width 505 height 677
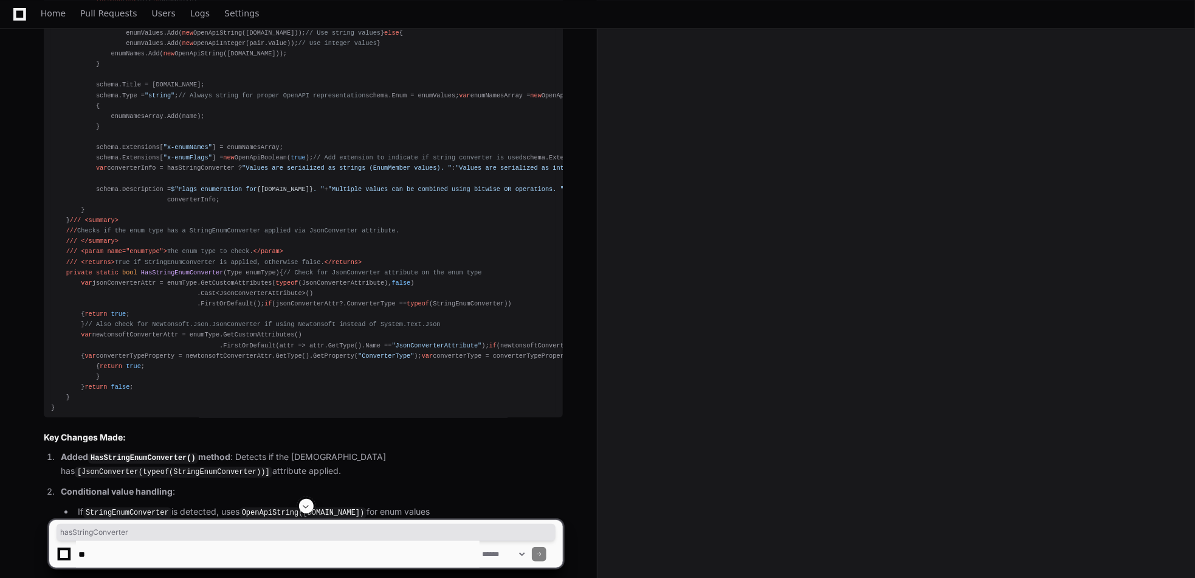
click at [134, 292] on div "/// <summary> /// Class defines an enumeration flags schema. /// This schema de…" at bounding box center [303, 74] width 505 height 677
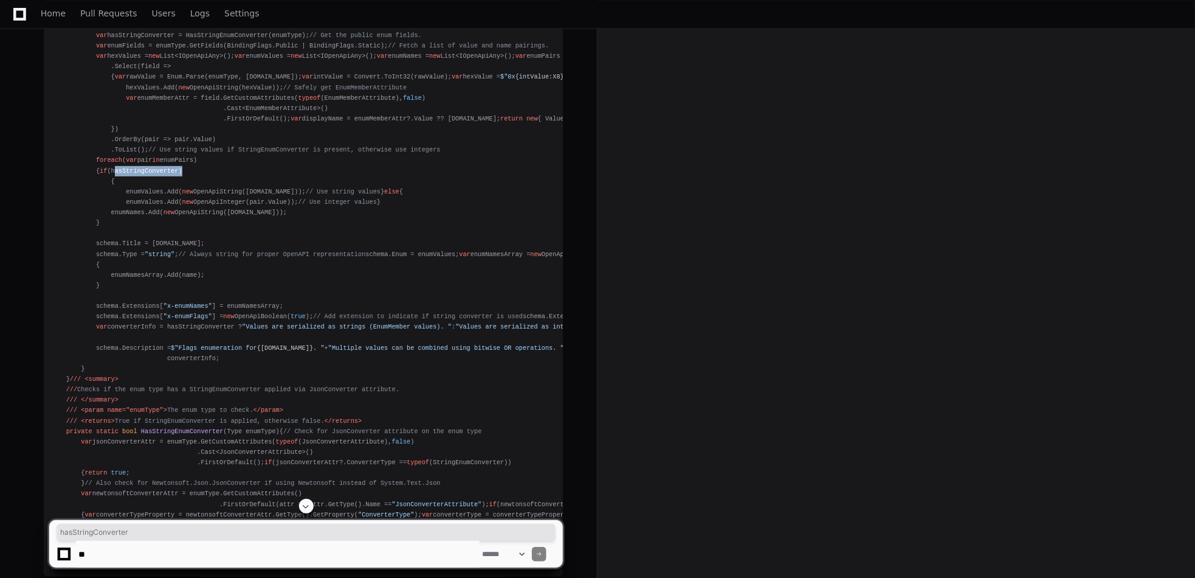
scroll to position [2763, 0]
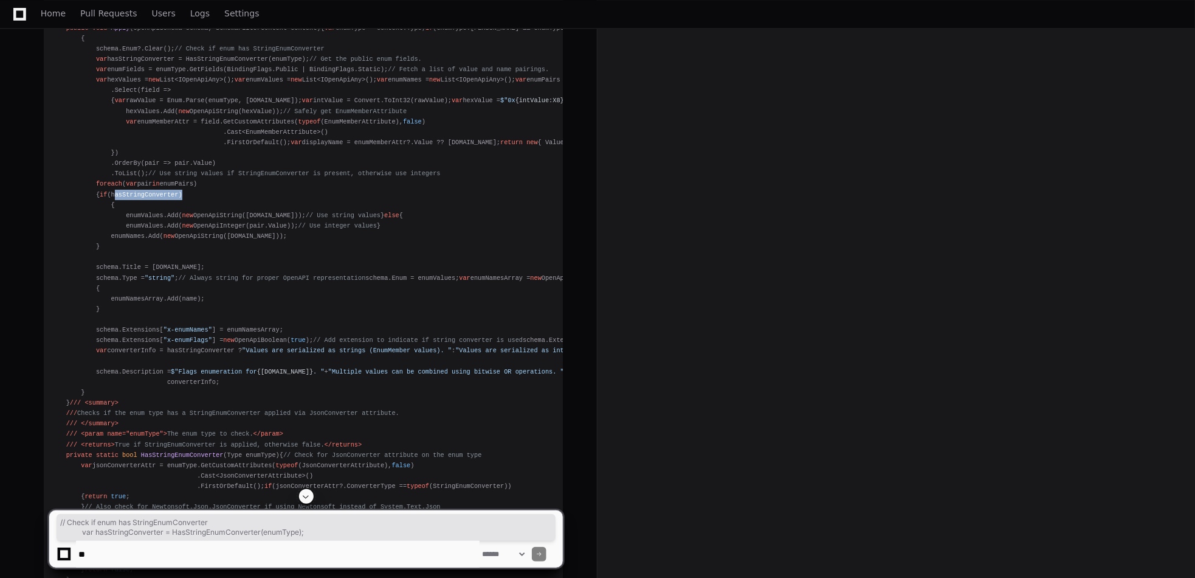
drag, startPoint x: 89, startPoint y: 116, endPoint x: 314, endPoint y: 129, distance: 225.3
click at [314, 129] on div "/// <summary> /// Class defines an enumeration flags schema. /// This schema de…" at bounding box center [303, 256] width 505 height 677
copy div "// Check if enum has StringEnumConverter var hasStringConverter = HasStringEnum…"
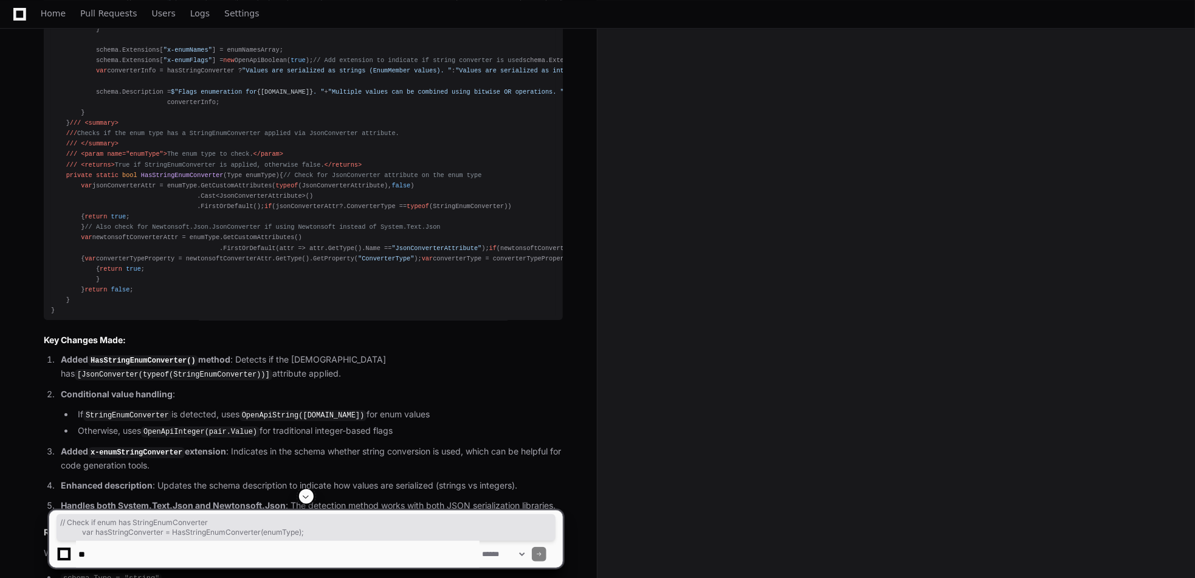
scroll to position [3067, 0]
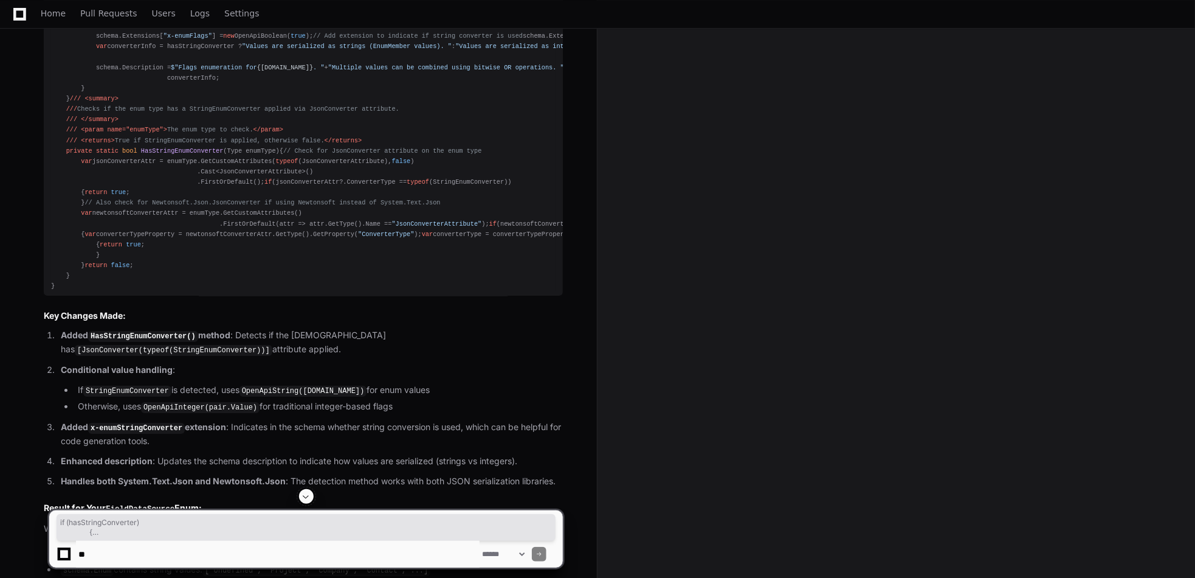
drag, startPoint x: 107, startPoint y: 168, endPoint x: 336, endPoint y: 250, distance: 243.2
copy div "if (hasStringConverter) { enumValues.Add( new OpenApiString(pair.Name)); // Use…"
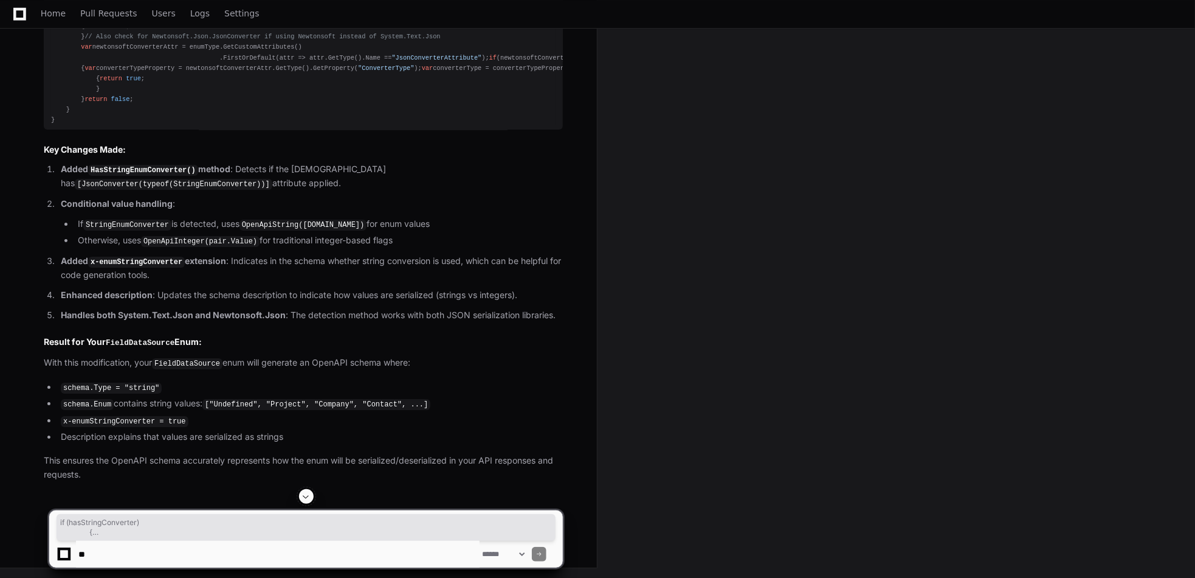
scroll to position [3873, 0]
drag, startPoint x: 106, startPoint y: 554, endPoint x: 152, endPoint y: 573, distance: 49.9
click at [105, 552] on textarea at bounding box center [278, 553] width 404 height 27
click at [118, 560] on textarea at bounding box center [278, 553] width 404 height 27
type textarea "**********"
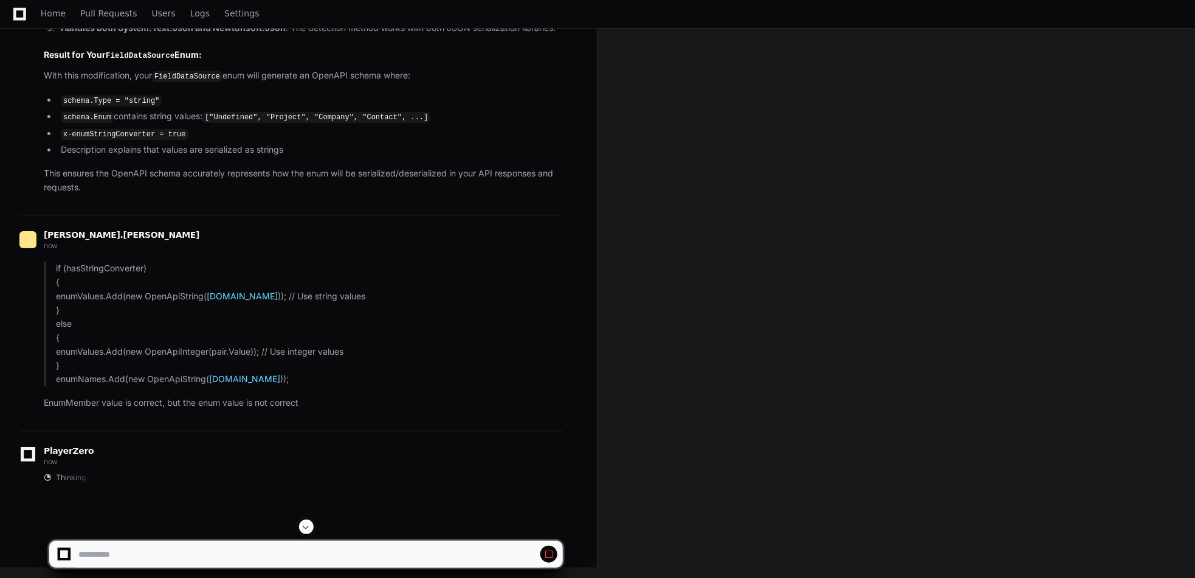
scroll to position [4159, 0]
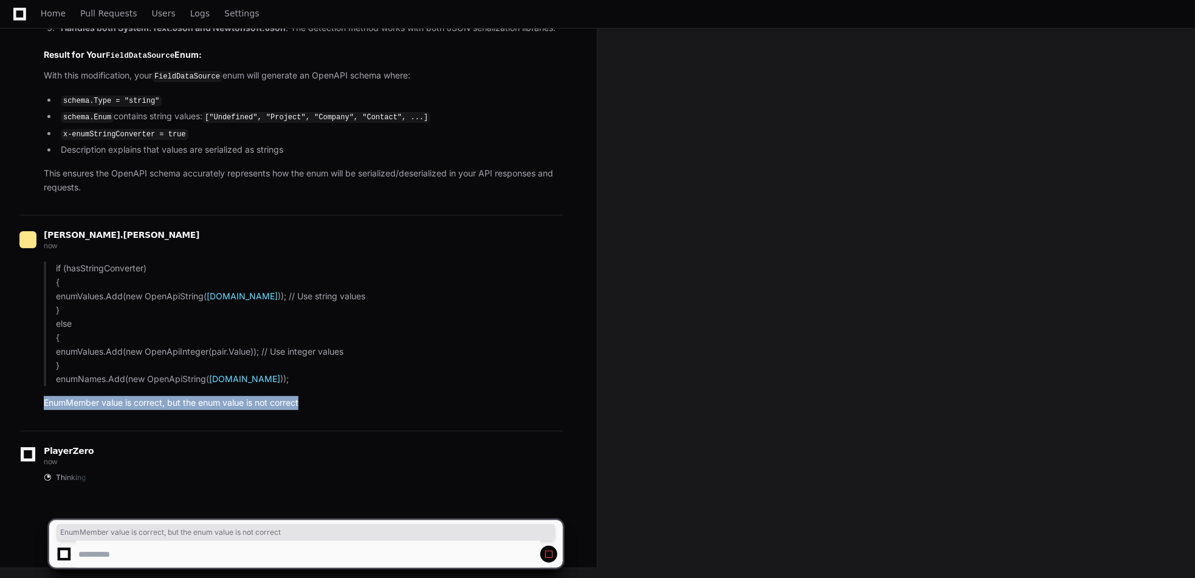
drag, startPoint x: 309, startPoint y: 406, endPoint x: 40, endPoint y: 409, distance: 268.7
click at [40, 409] on div "if (hasStringConverter) { enumValues.Add(new OpenApiString( pair.Name )); // Us…" at bounding box center [290, 335] width 543 height 148
copy p "EnumMember value is correct, but the enum value is not correct"
click at [545, 554] on span at bounding box center [549, 554] width 10 height 10
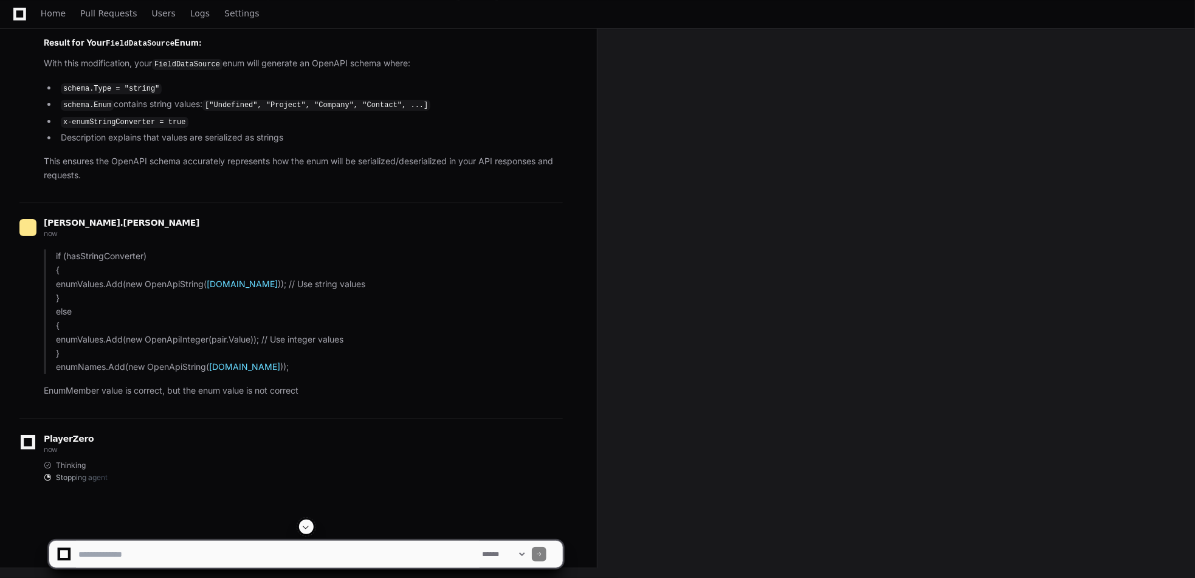
scroll to position [4171, 0]
click at [137, 549] on textarea at bounding box center [278, 553] width 404 height 27
paste textarea "**********"
type textarea "**********"
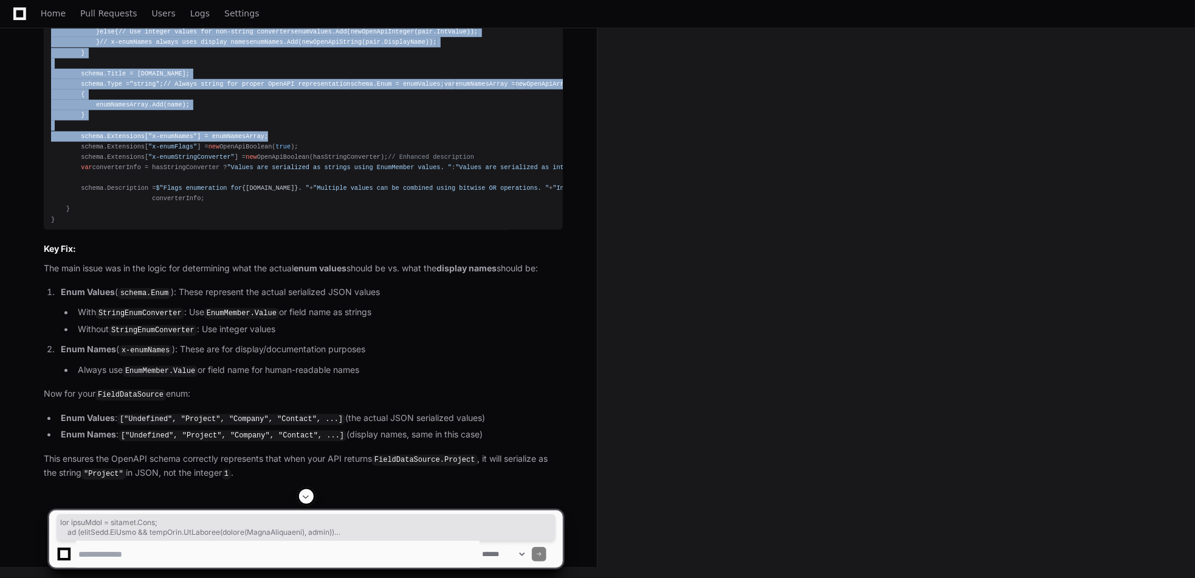
scroll to position [5349, 0]
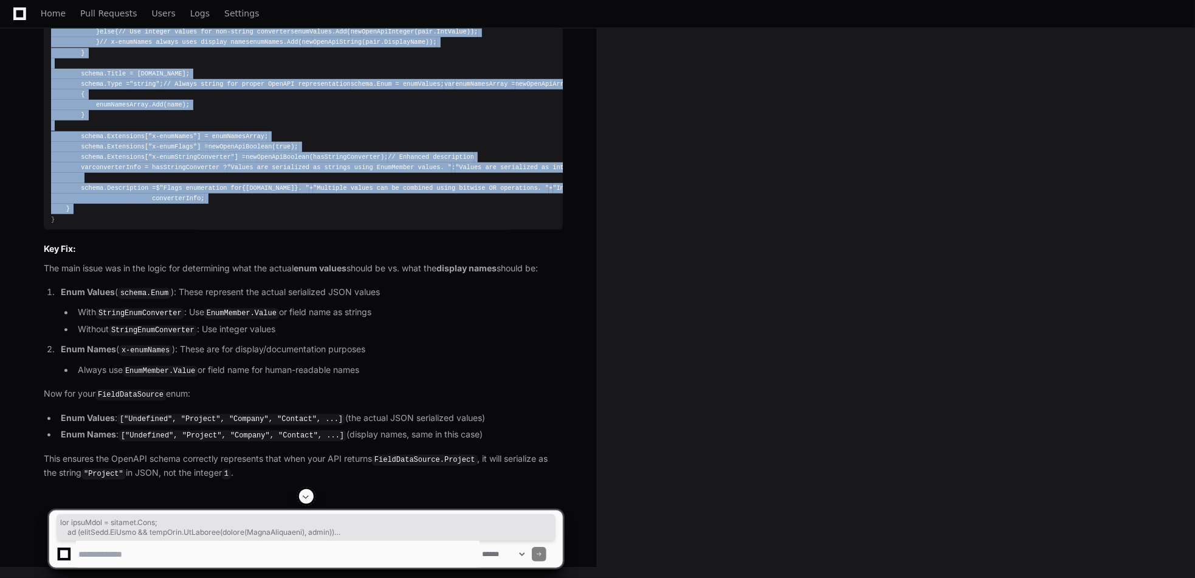
drag, startPoint x: 64, startPoint y: 89, endPoint x: 374, endPoint y: 334, distance: 395.2
copy div "var enumType = context.Type; if (enumType.IsEnum && enumType.IsDefined( typeof …"
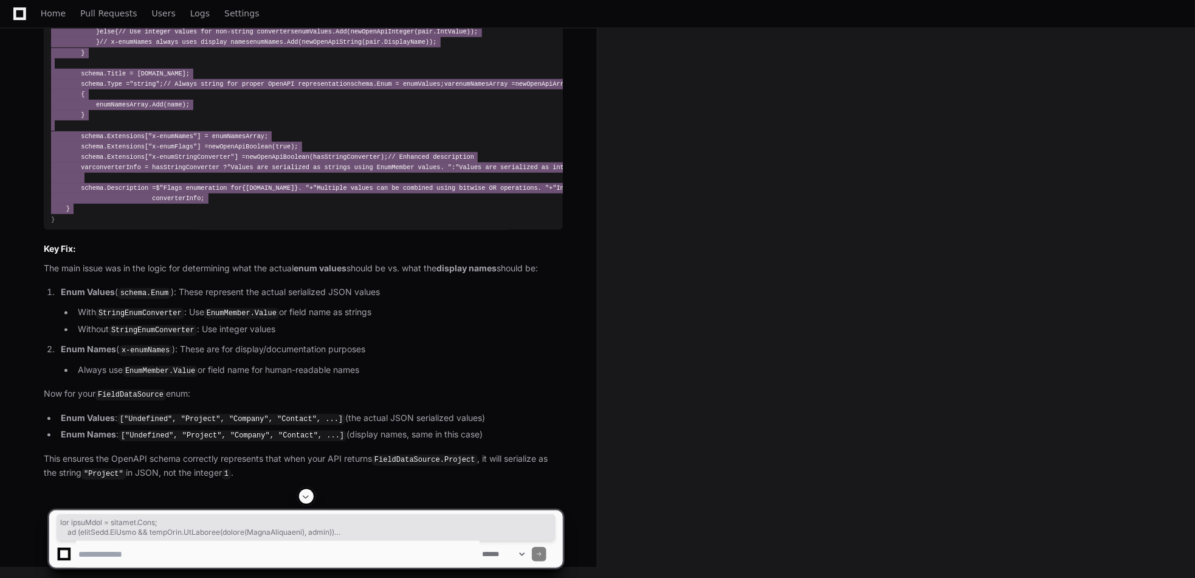
scroll to position [4619, 0]
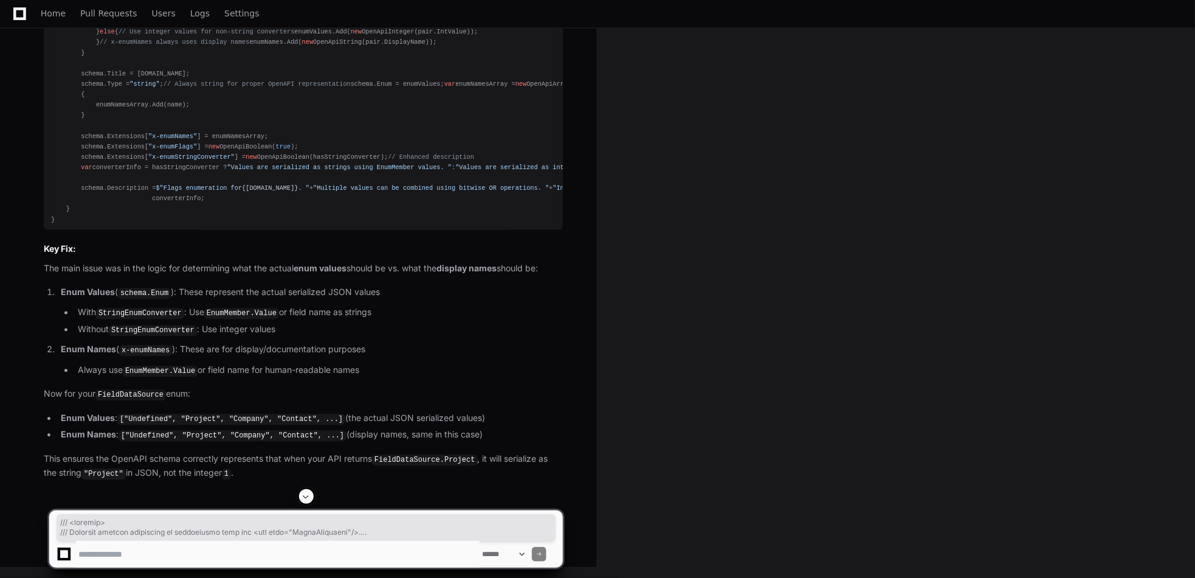
scroll to position [5287, 0]
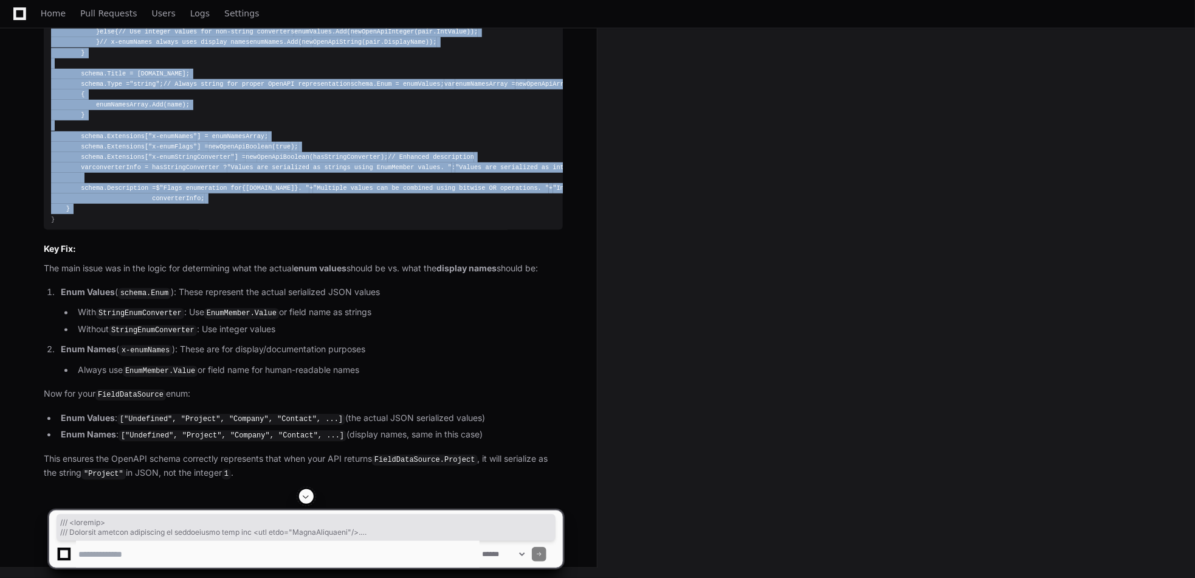
drag, startPoint x: 52, startPoint y: 256, endPoint x: 416, endPoint y: 395, distance: 389.6
copy div "/// <summary> /// Controls special processing of enumeration with the <see cref…"
drag, startPoint x: 646, startPoint y: 339, endPoint x: 627, endPoint y: 337, distance: 19.0
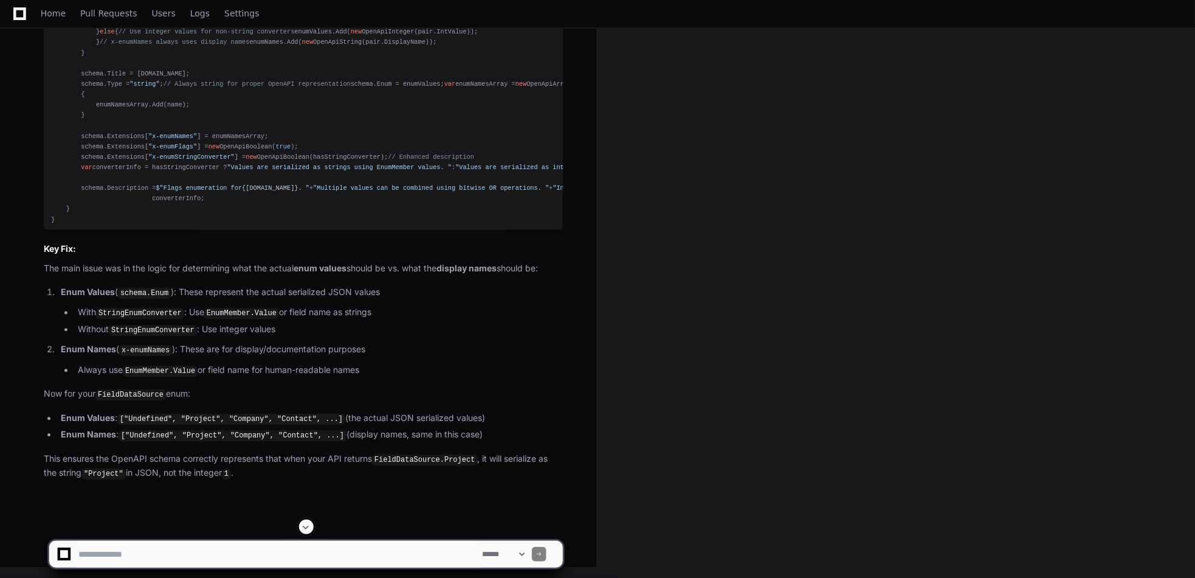
scroll to position [5470, 0]
click at [138, 550] on textarea at bounding box center [278, 553] width 404 height 27
click at [417, 557] on textarea at bounding box center [278, 553] width 404 height 27
paste textarea "**********"
type textarea "**********"
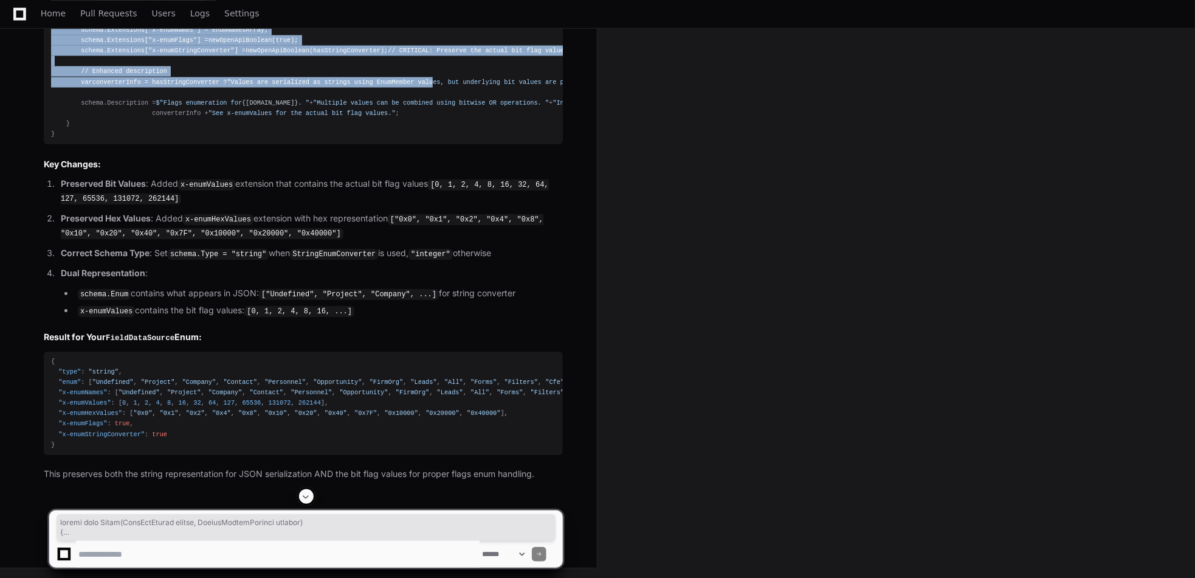
scroll to position [8297, 0]
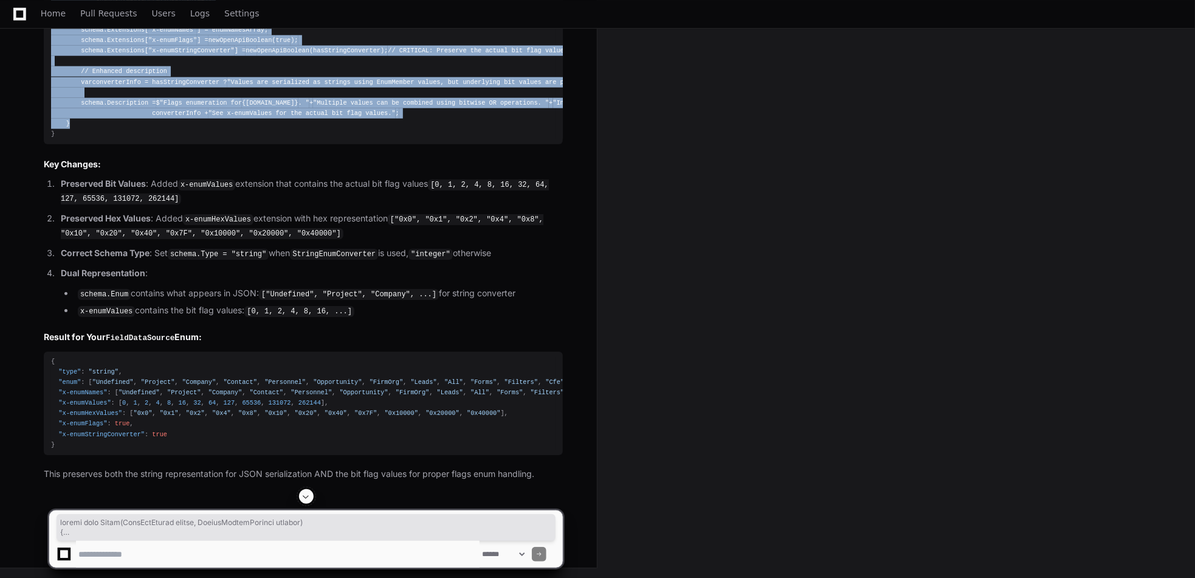
drag, startPoint x: 51, startPoint y: 115, endPoint x: 244, endPoint y: 285, distance: 257.6
copy div "public void Apply ( OpenApiSchema schema, SchemaFilterContext context ) { var e…"
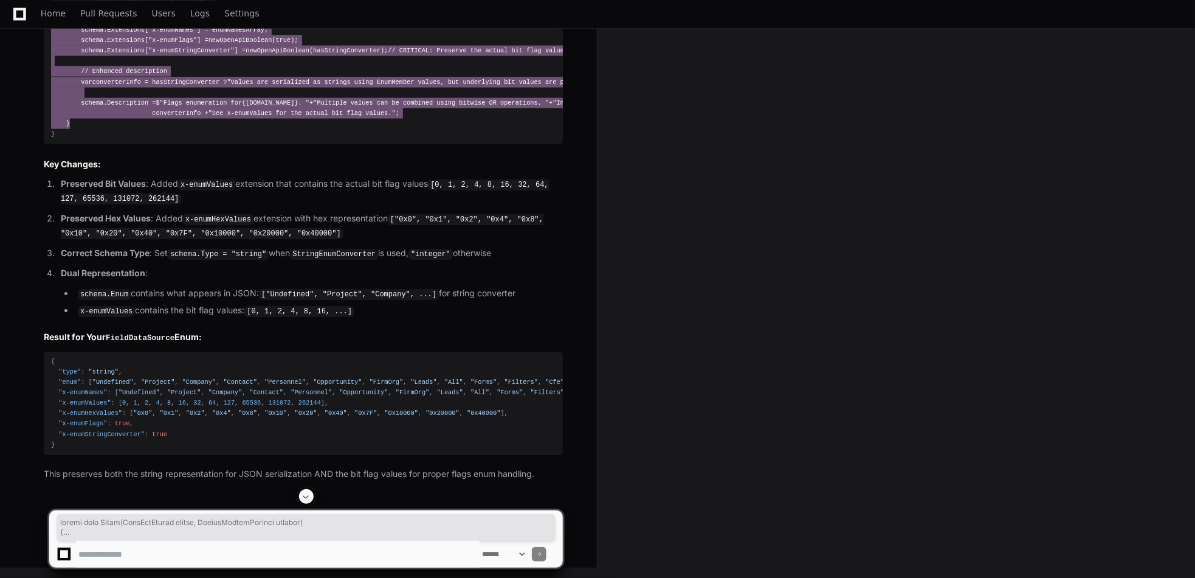
scroll to position [8454, 0]
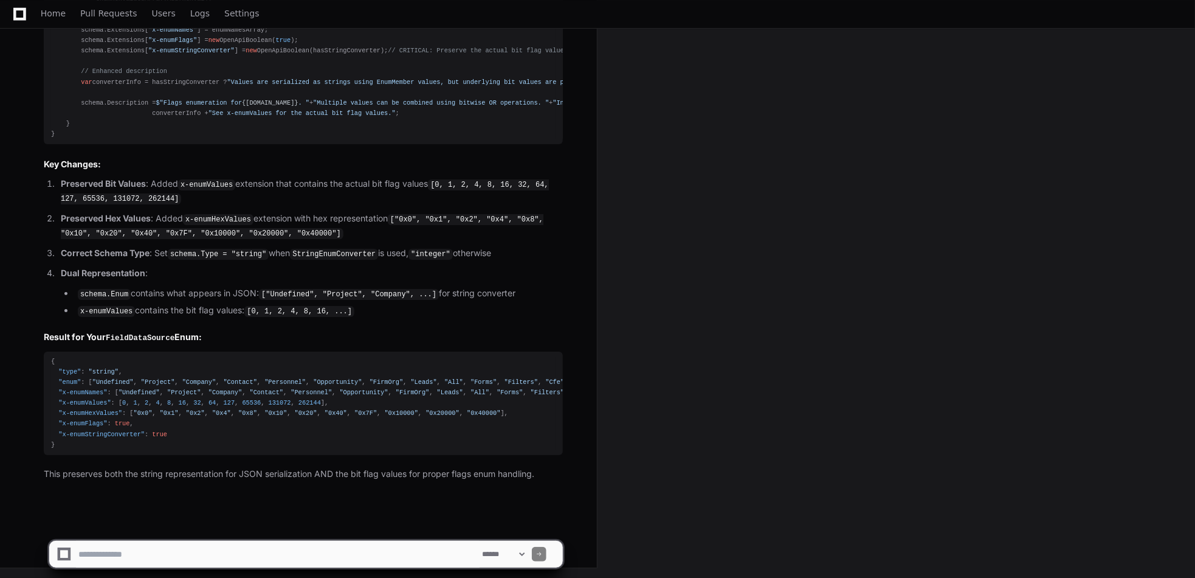
click at [153, 561] on textarea at bounding box center [278, 553] width 404 height 27
drag, startPoint x: 153, startPoint y: 556, endPoint x: 171, endPoint y: 556, distance: 17.6
click at [153, 556] on textarea at bounding box center [278, 553] width 404 height 27
type textarea "*"
paste textarea "**********"
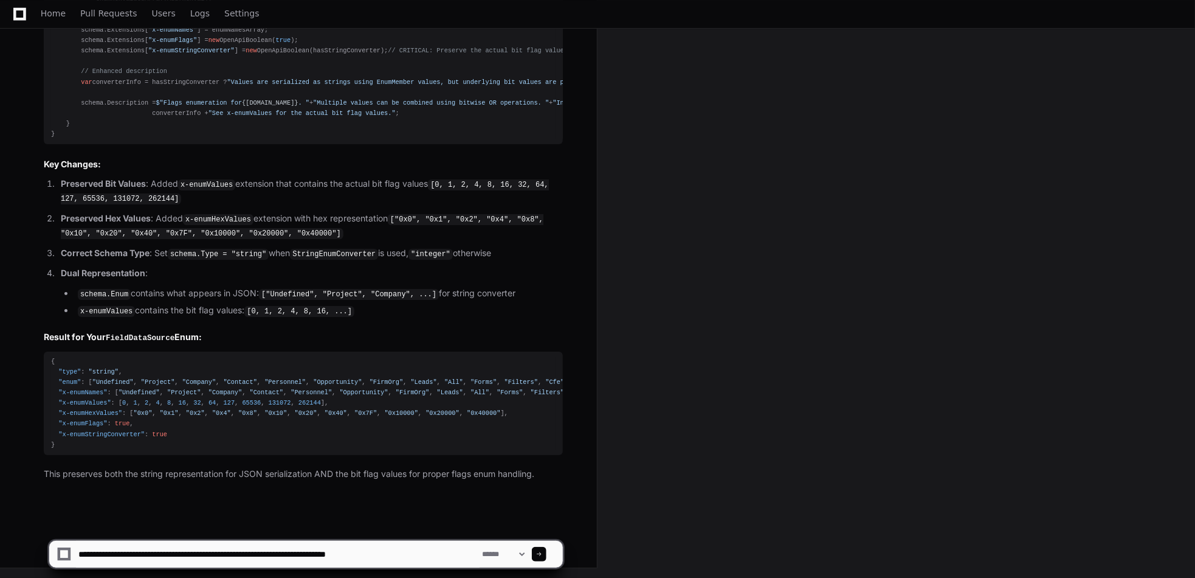
drag, startPoint x: 437, startPoint y: 552, endPoint x: 460, endPoint y: 551, distance: 23.1
click at [437, 552] on textarea at bounding box center [278, 553] width 404 height 27
paste textarea "**********"
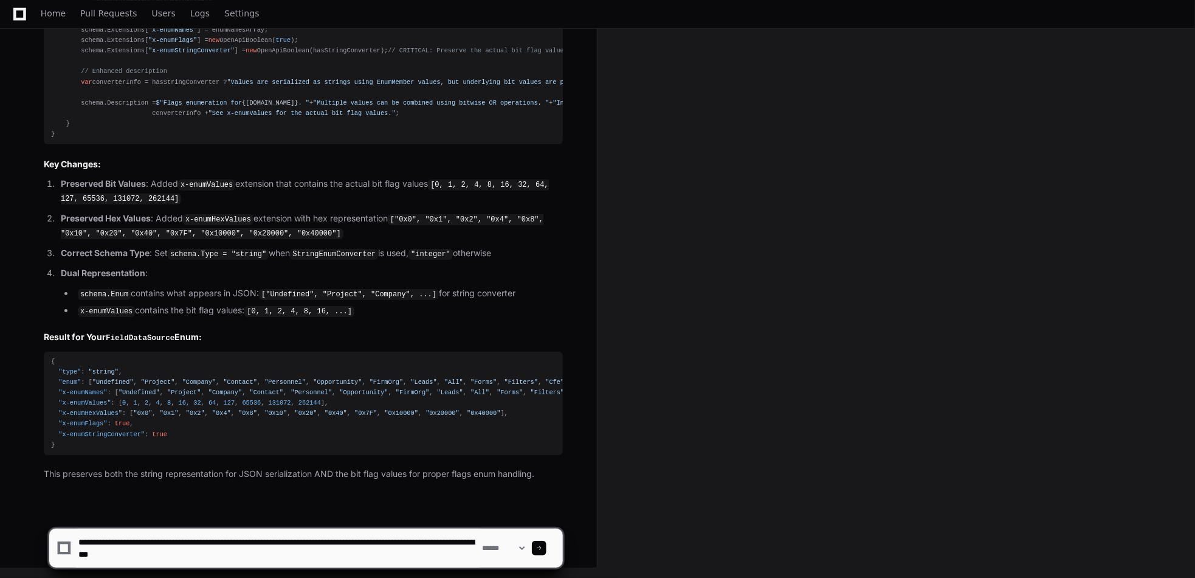
click at [275, 553] on textarea at bounding box center [278, 547] width 404 height 39
paste textarea "*"
click at [431, 554] on textarea at bounding box center [278, 547] width 404 height 39
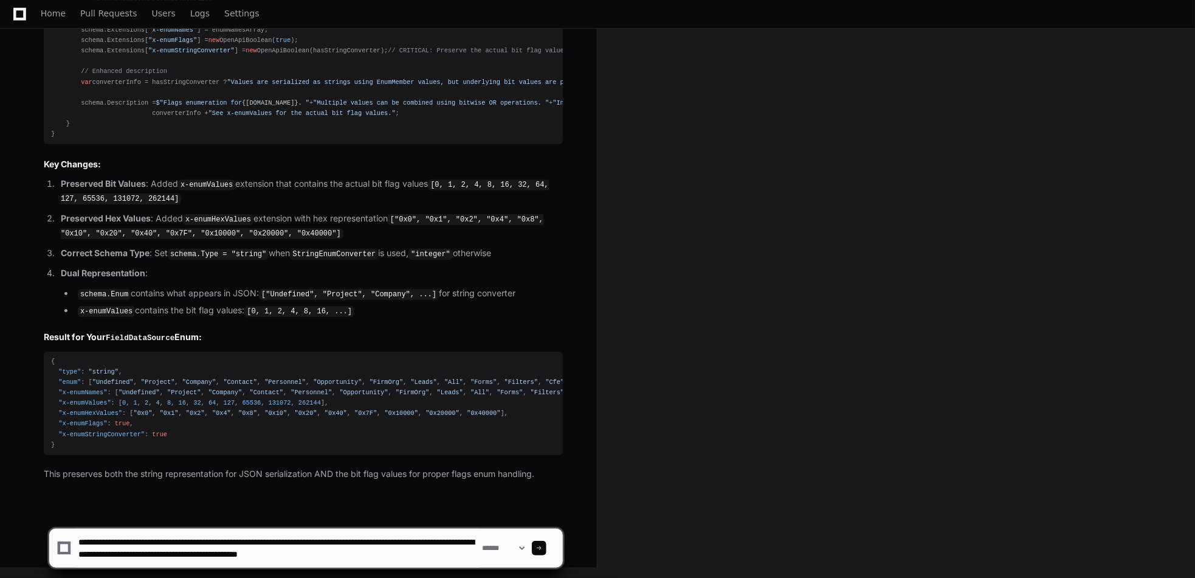
drag, startPoint x: 77, startPoint y: 550, endPoint x: 193, endPoint y: 551, distance: 116.7
click at [193, 551] on textarea at bounding box center [278, 547] width 404 height 39
click at [128, 565] on textarea at bounding box center [278, 547] width 404 height 39
paste textarea "**********"
type textarea "**********"
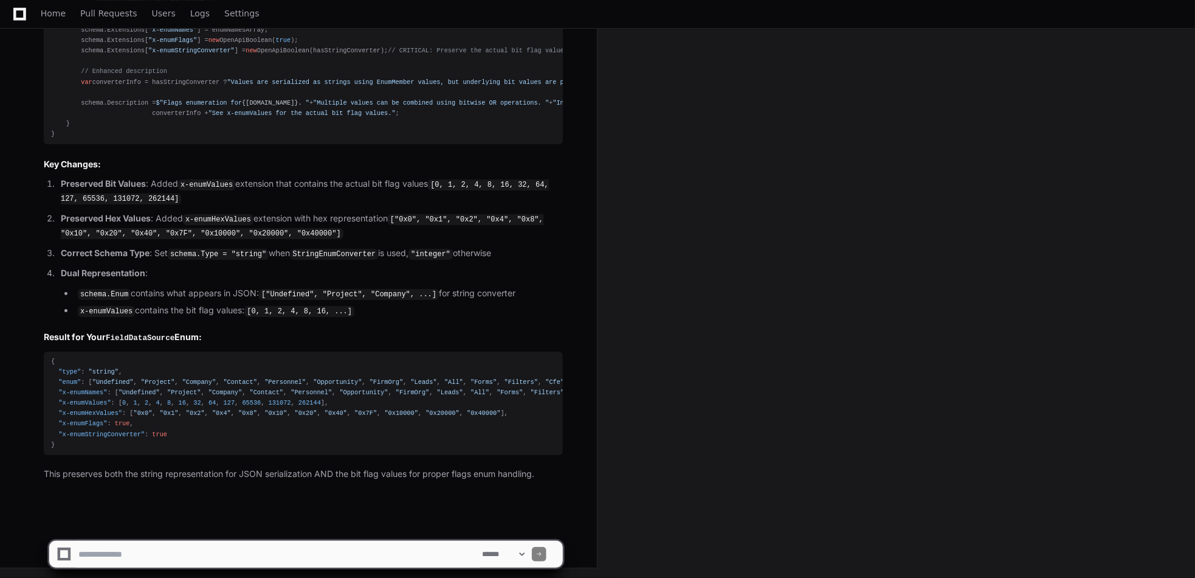
scroll to position [0, 0]
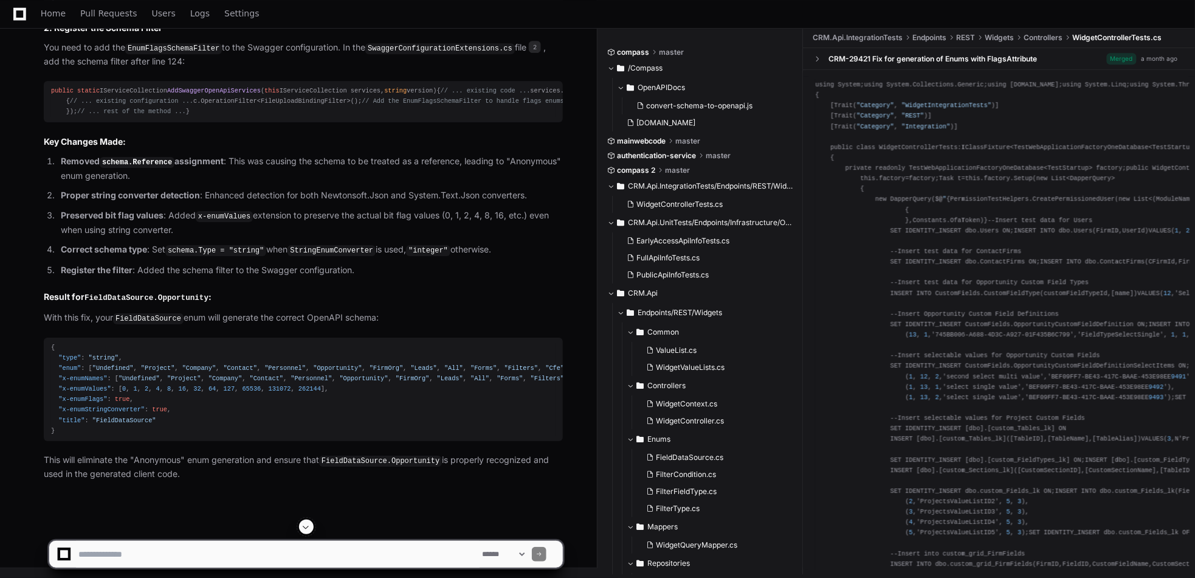
scroll to position [10142, 0]
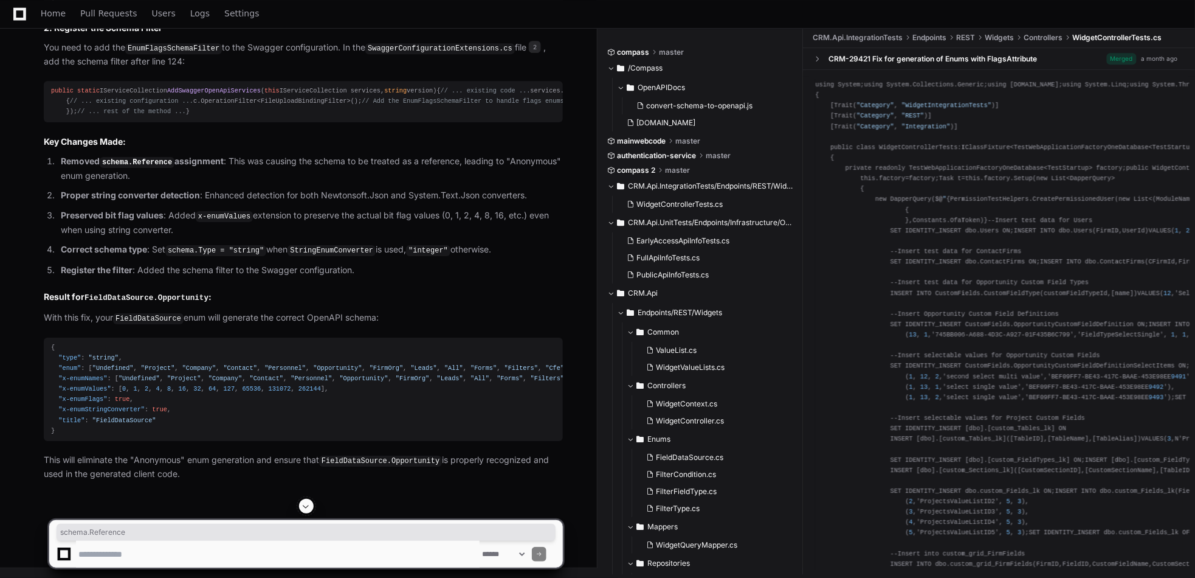
drag, startPoint x: 139, startPoint y: 354, endPoint x: 195, endPoint y: 357, distance: 56.0
copy span "schema.Reference"
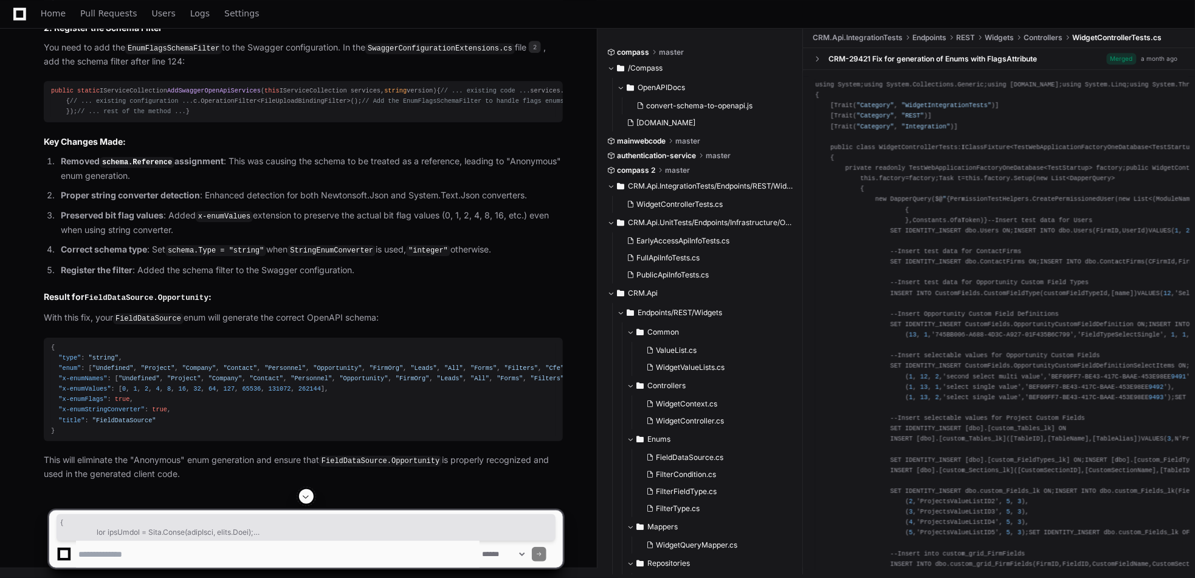
scroll to position [9534, 0]
drag, startPoint x: 85, startPoint y: 274, endPoint x: 7, endPoint y: 46, distance: 240.9
copy div "/// <summary> /// Controls special processing of enumeration with the <see cref…"
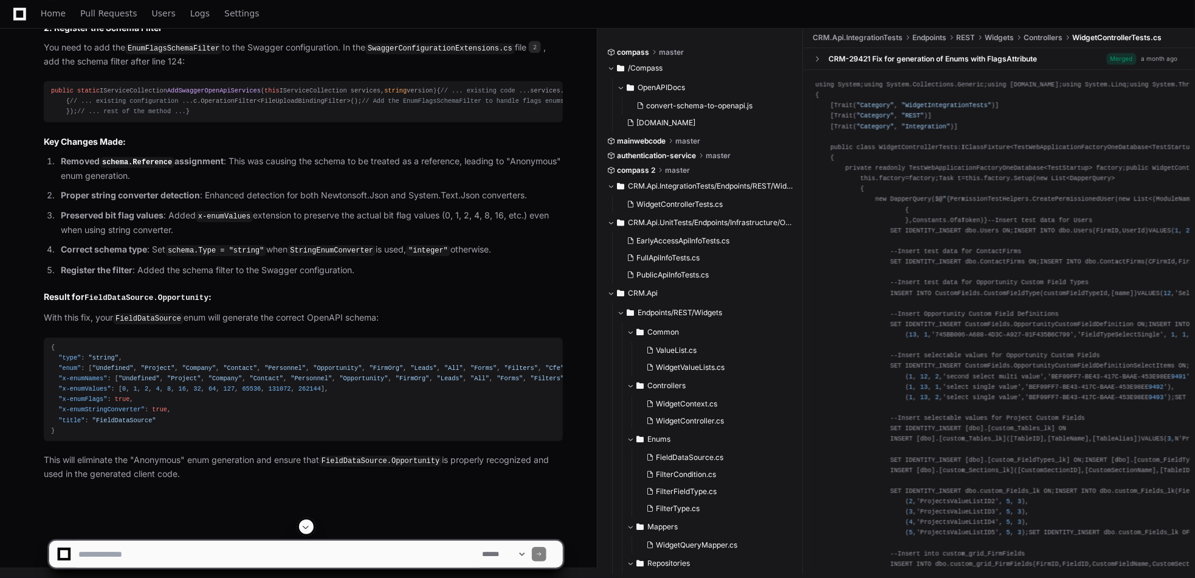
scroll to position [10446, 0]
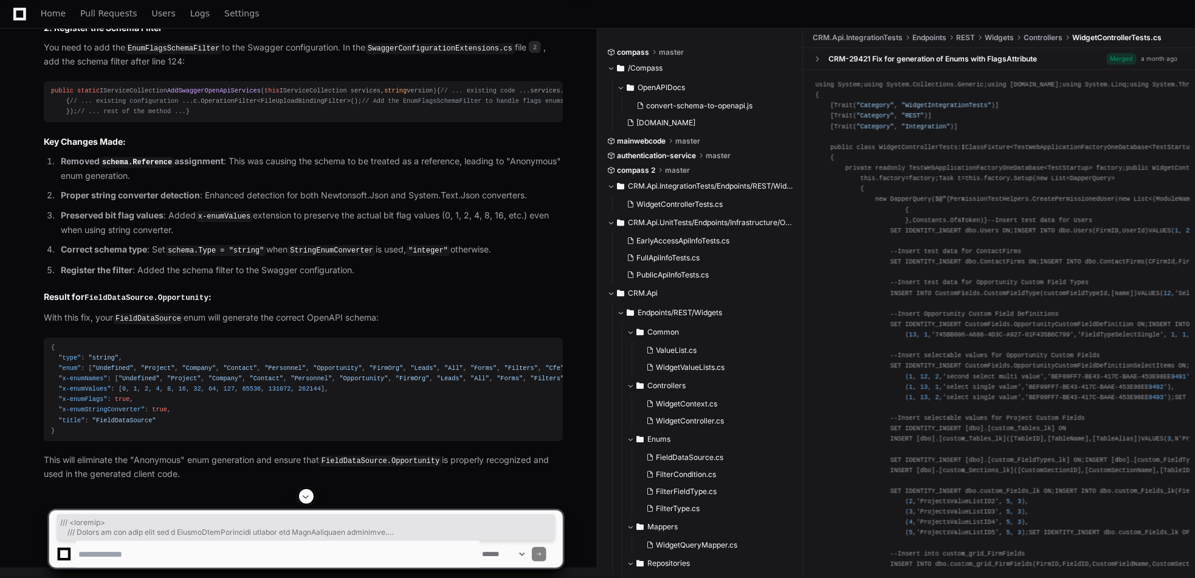
drag, startPoint x: 58, startPoint y: 420, endPoint x: 0, endPoint y: 102, distance: 323.2
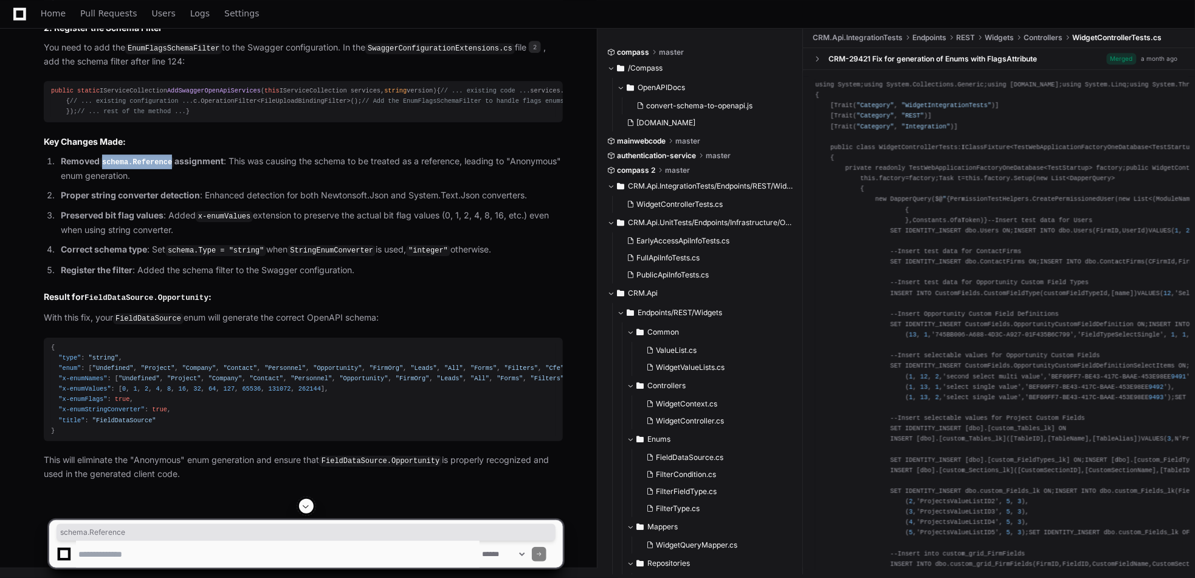
drag, startPoint x: 104, startPoint y: 331, endPoint x: 167, endPoint y: 334, distance: 63.3
click at [167, 168] on code "schema.Reference" at bounding box center [137, 162] width 75 height 11
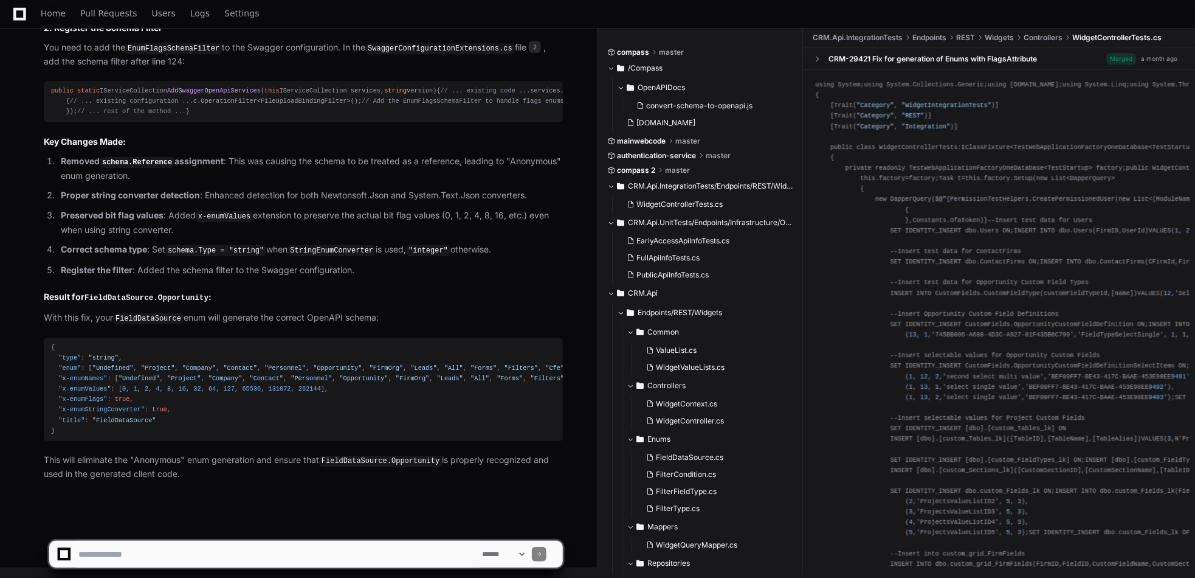
click at [143, 555] on textarea at bounding box center [278, 553] width 404 height 27
type textarea "*"
click at [239, 551] on textarea at bounding box center [278, 553] width 404 height 27
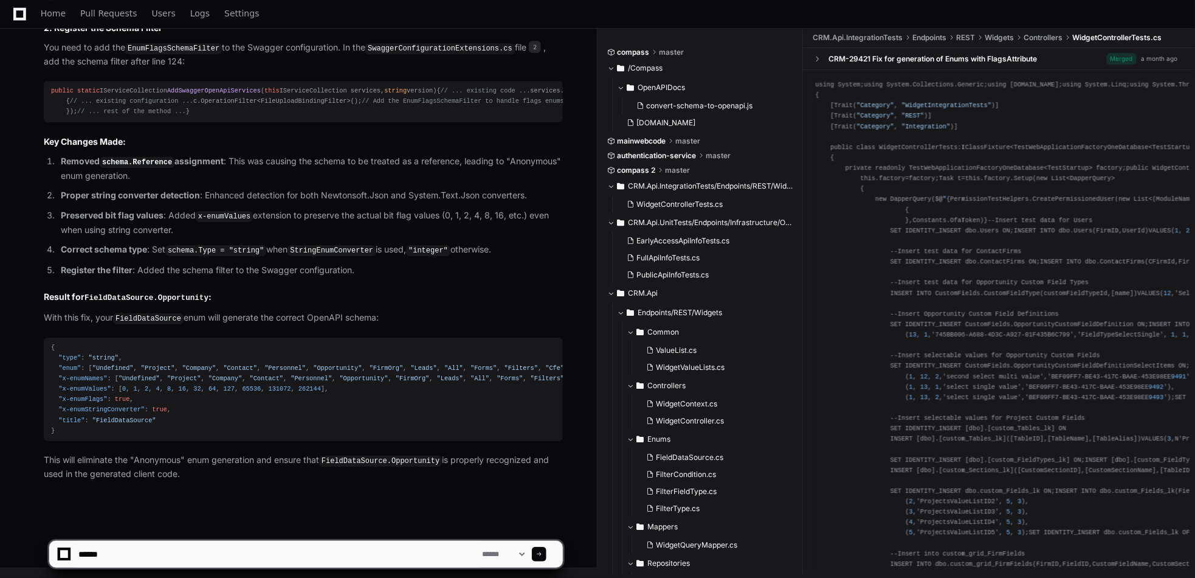
paste textarea "**********"
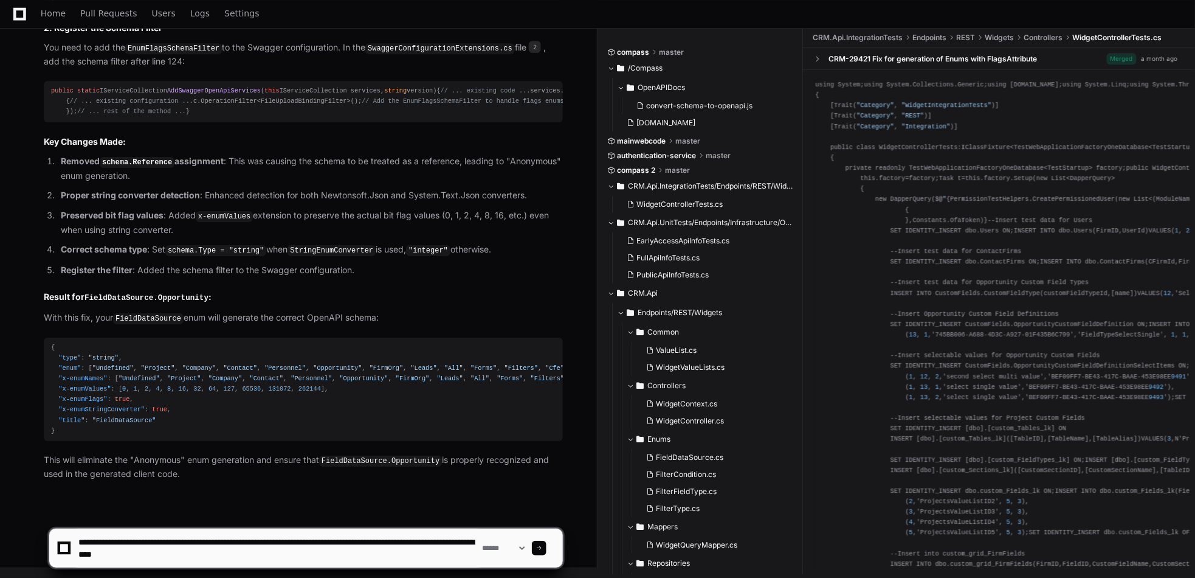
click at [211, 554] on textarea at bounding box center [278, 547] width 404 height 39
paste textarea
click at [249, 556] on textarea at bounding box center [278, 547] width 404 height 39
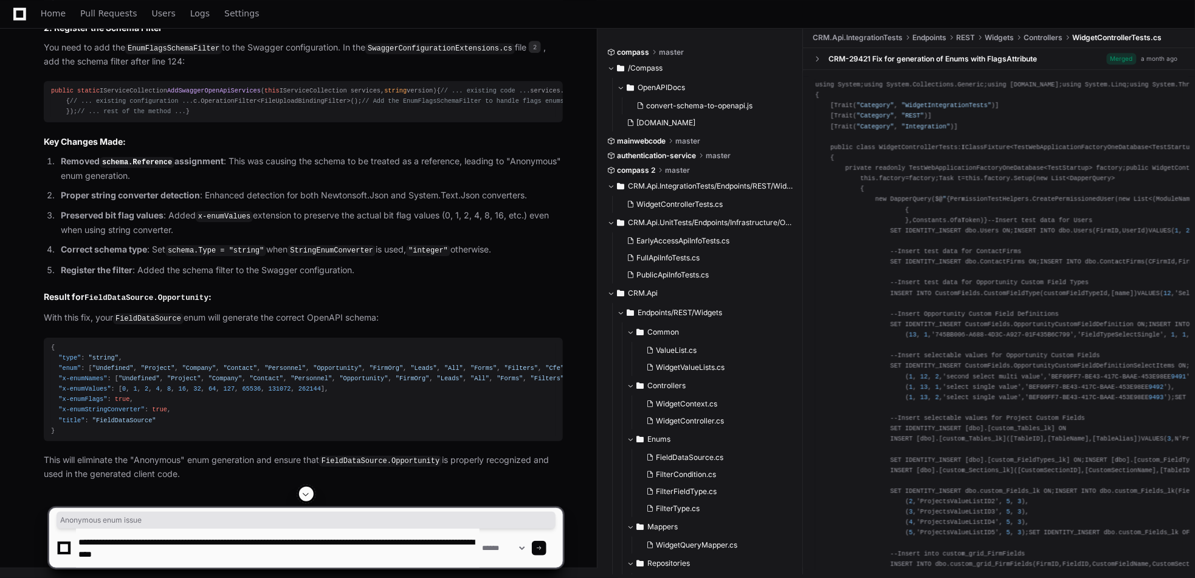
drag, startPoint x: 261, startPoint y: 190, endPoint x: 331, endPoint y: 192, distance: 70.5
click at [256, 560] on textarea at bounding box center [278, 547] width 404 height 39
paste textarea "**********"
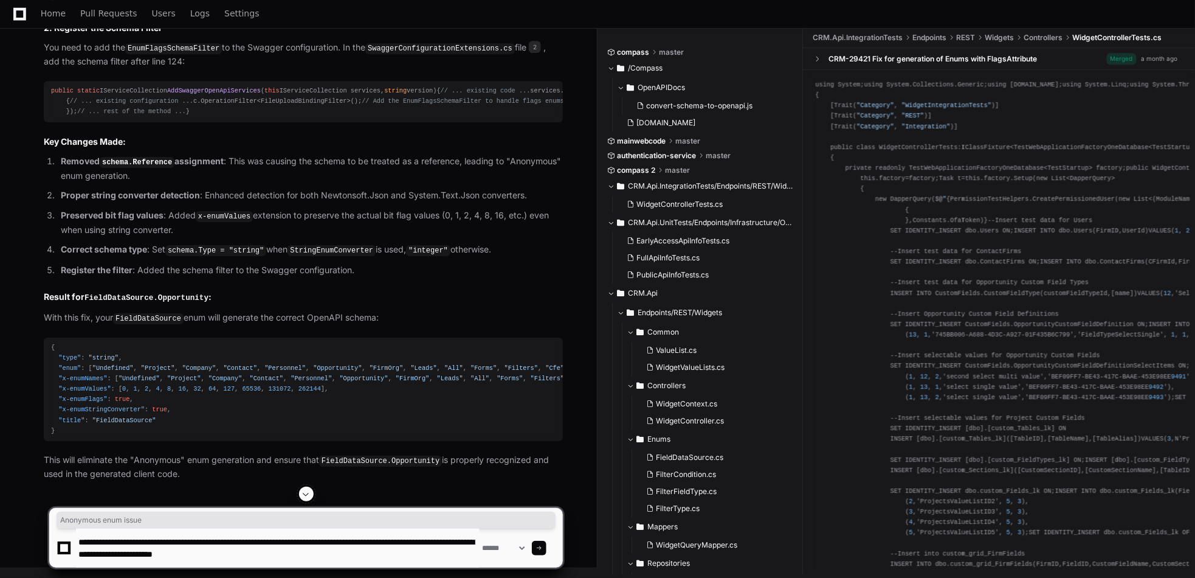
click at [241, 552] on textarea at bounding box center [278, 547] width 404 height 39
type textarea "**********"
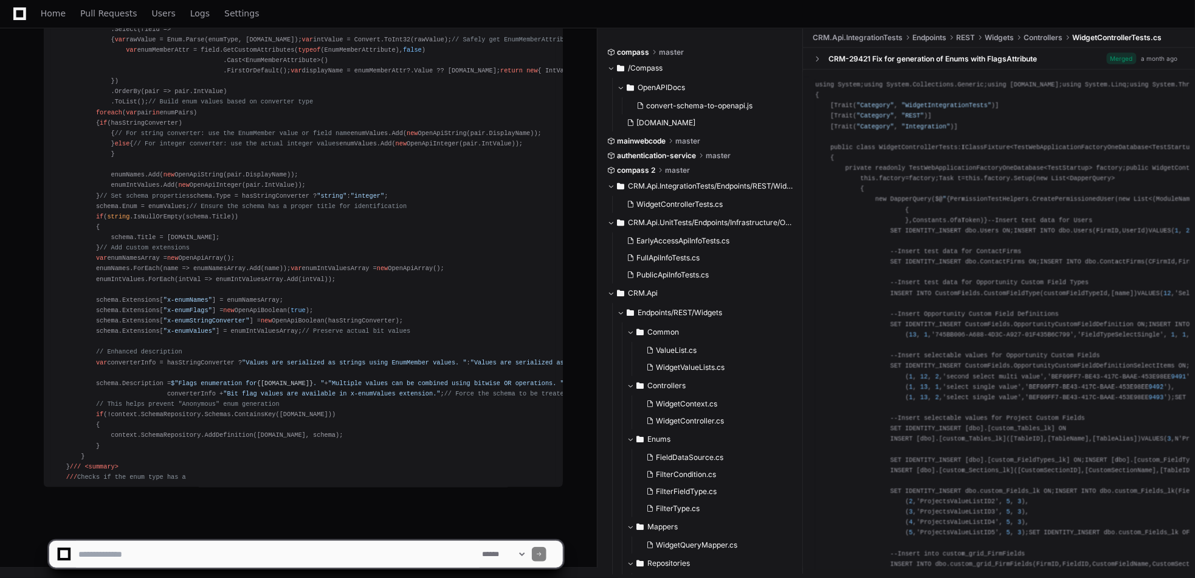
scroll to position [12737, 0]
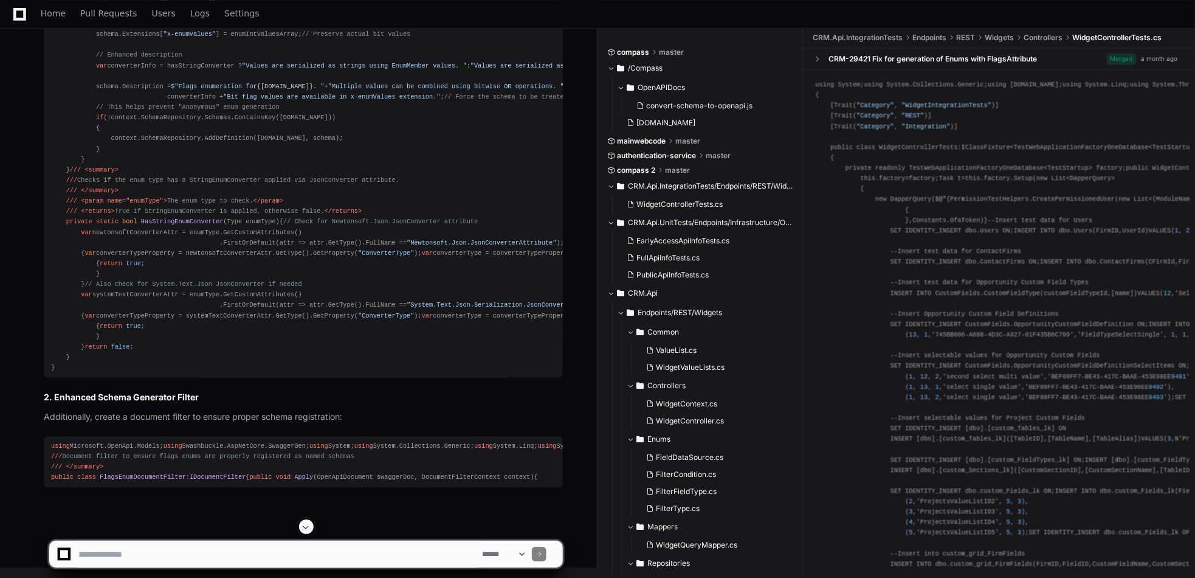
drag, startPoint x: 128, startPoint y: 419, endPoint x: 167, endPoint y: 435, distance: 42.0
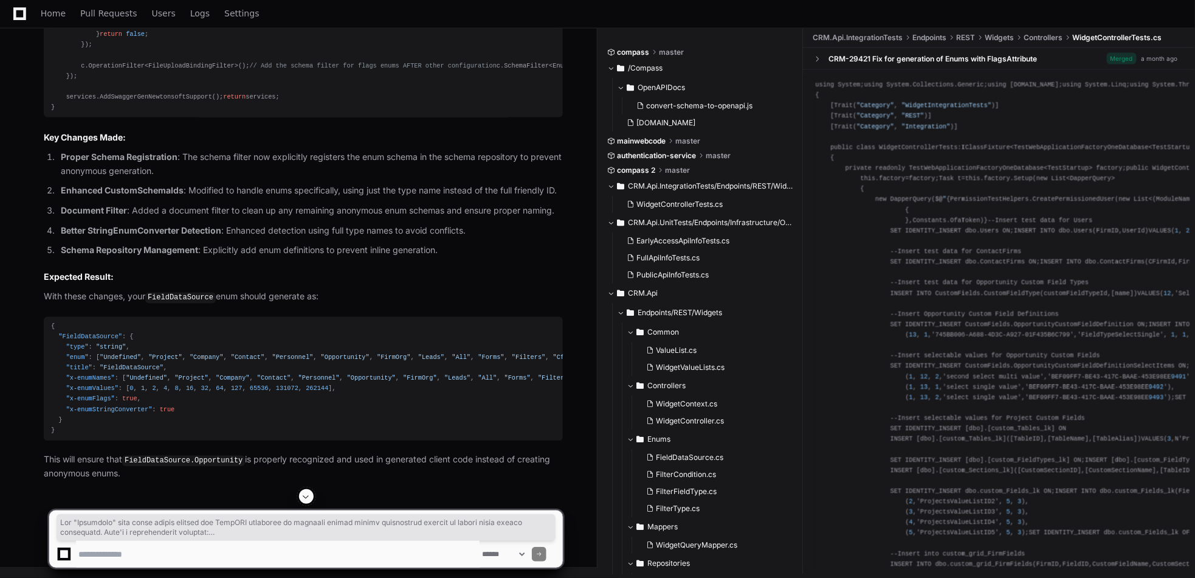
scroll to position [12676, 0]
drag, startPoint x: 114, startPoint y: 176, endPoint x: 33, endPoint y: 136, distance: 90.5
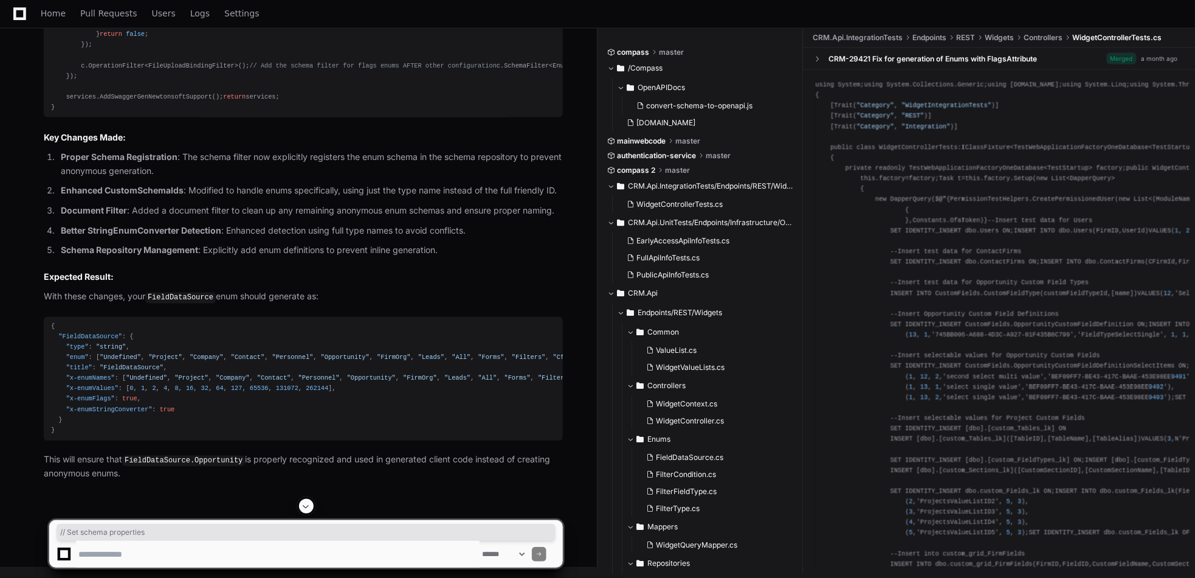
drag, startPoint x: 89, startPoint y: 90, endPoint x: 192, endPoint y: 91, distance: 102.7
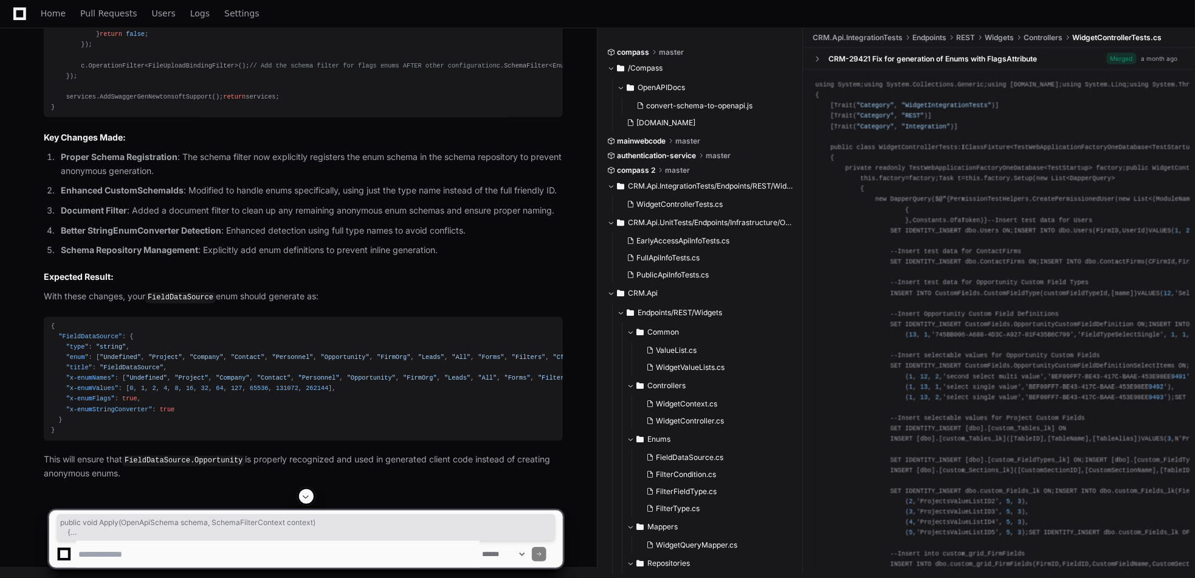
drag, startPoint x: 64, startPoint y: 65, endPoint x: 212, endPoint y: 196, distance: 197.2
drag, startPoint x: 64, startPoint y: 66, endPoint x: 357, endPoint y: 387, distance: 434.2
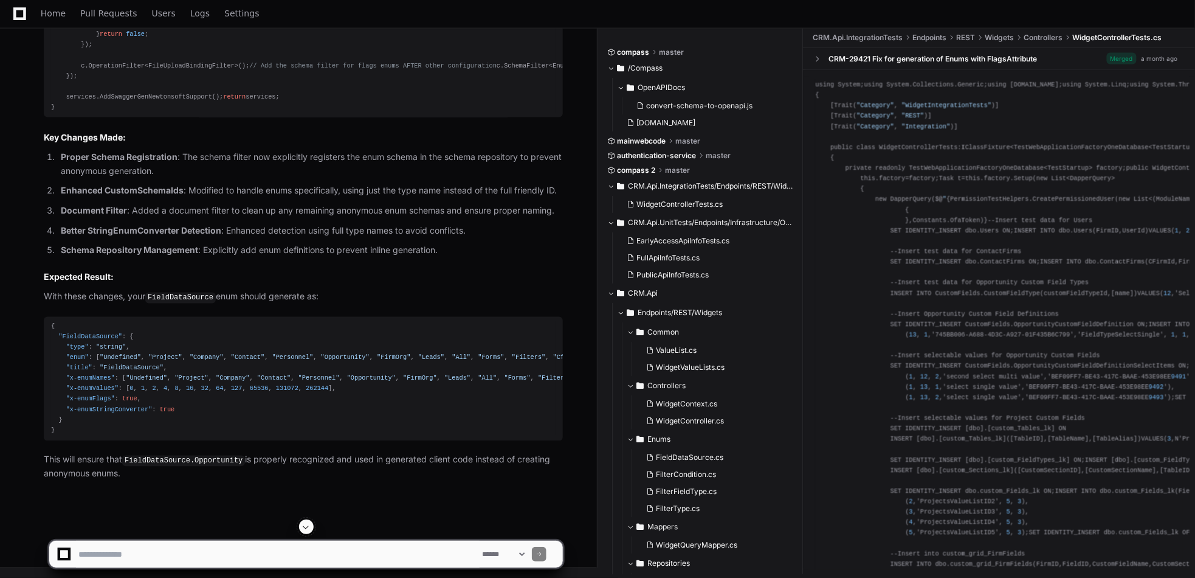
click at [94, 555] on textarea at bounding box center [278, 553] width 404 height 27
click at [280, 553] on textarea at bounding box center [278, 553] width 404 height 27
click at [359, 555] on textarea at bounding box center [278, 553] width 404 height 27
paste textarea "*****"
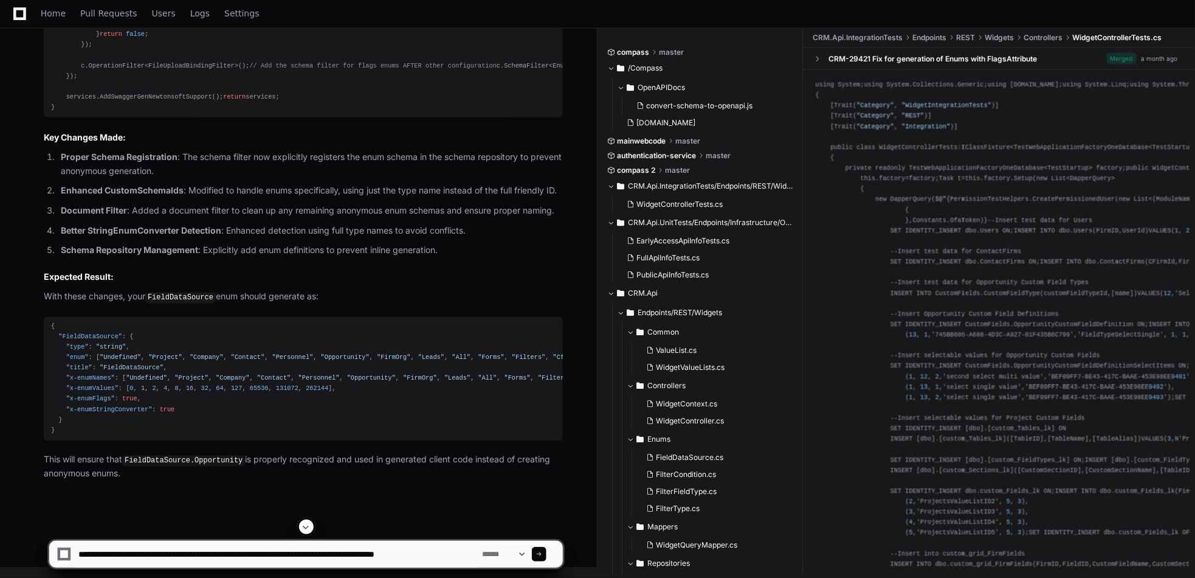
click at [477, 554] on textarea at bounding box center [278, 553] width 404 height 27
paste textarea "**********"
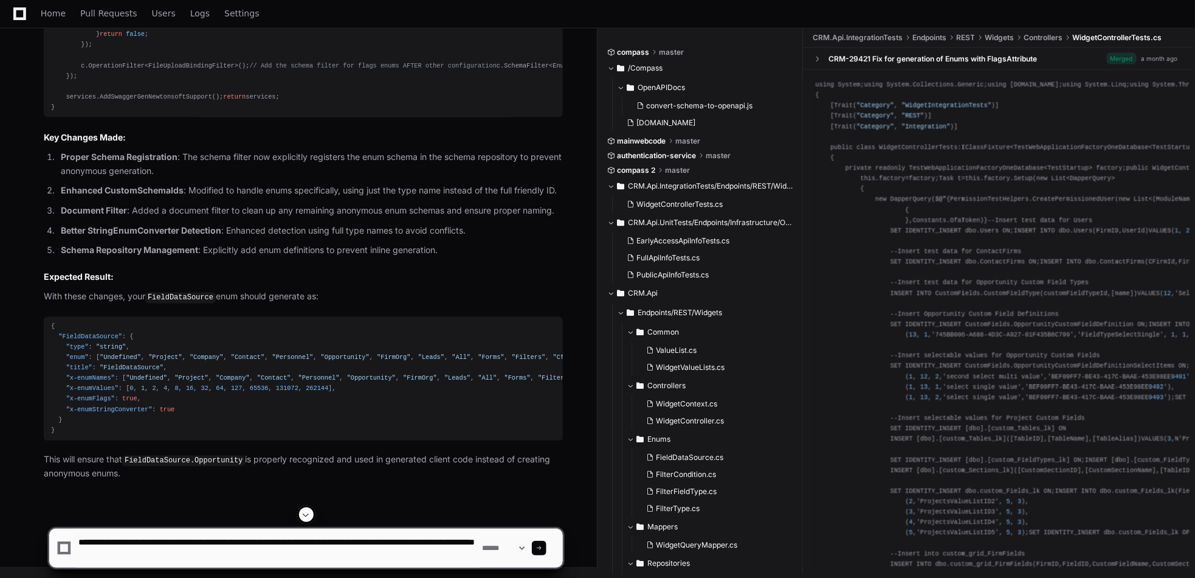
type textarea "**********"
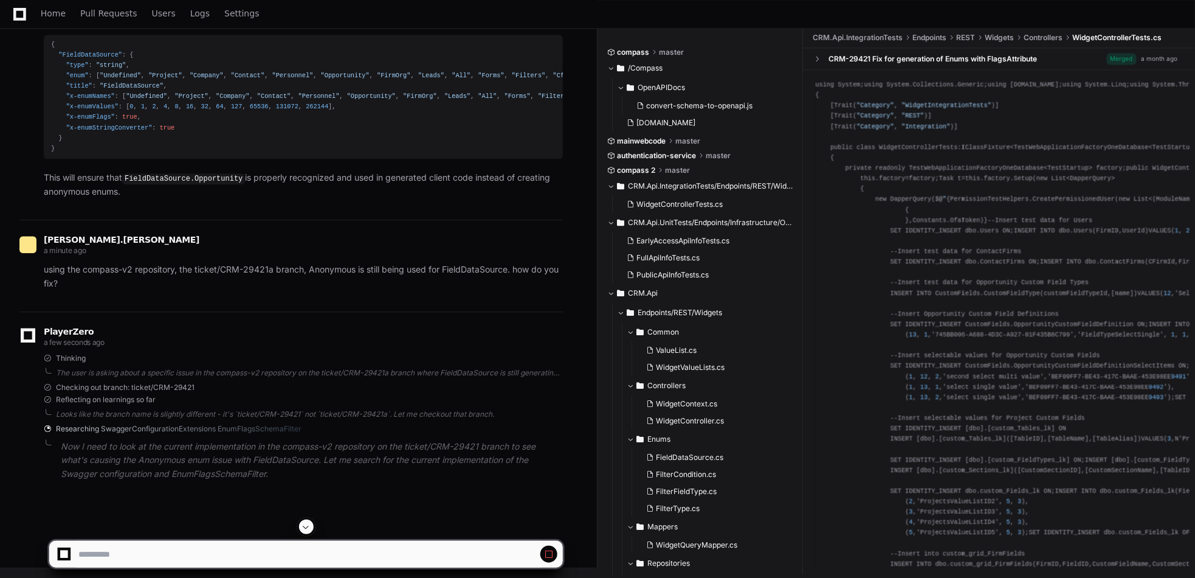
scroll to position [15943, 0]
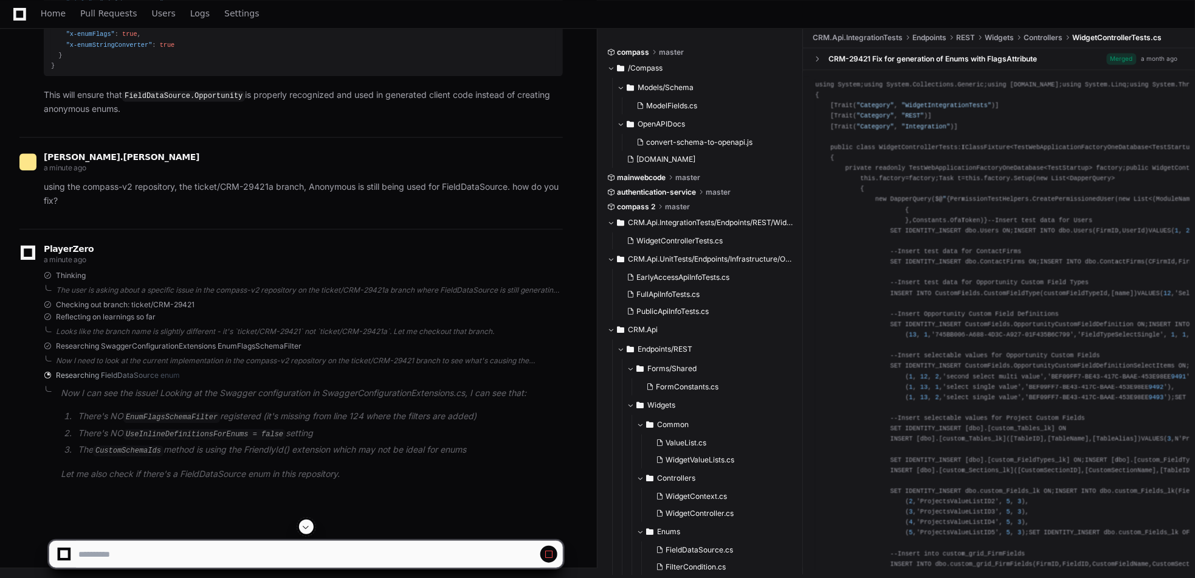
click at [548, 554] on span at bounding box center [549, 554] width 10 height 10
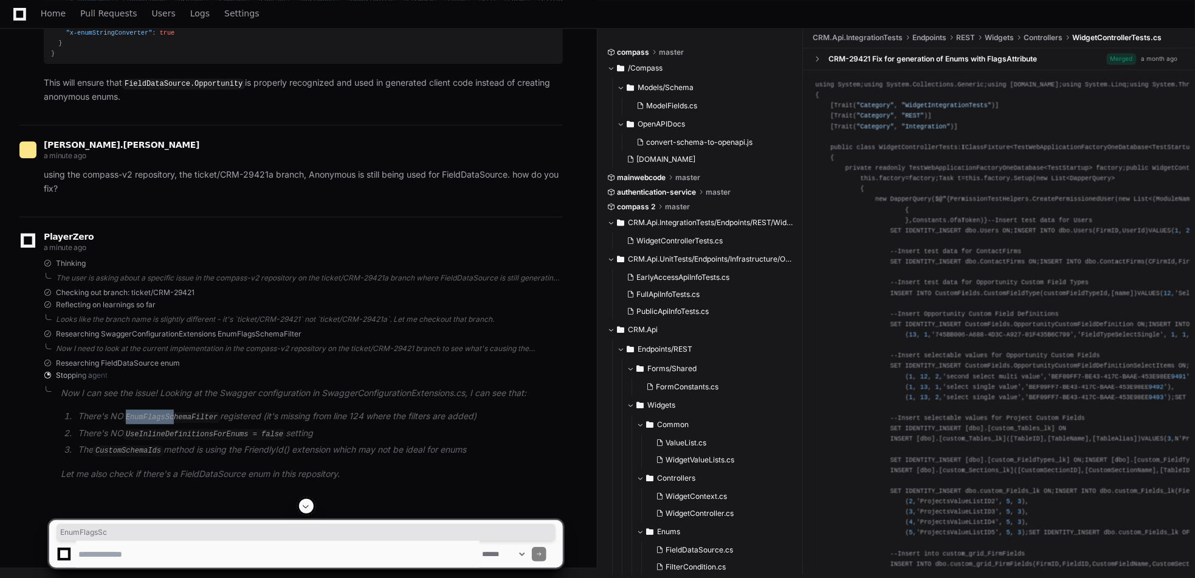
drag, startPoint x: 127, startPoint y: 431, endPoint x: 170, endPoint y: 431, distance: 43.2
click at [170, 423] on code "EnumFlagsSchemaFilter" at bounding box center [171, 417] width 97 height 11
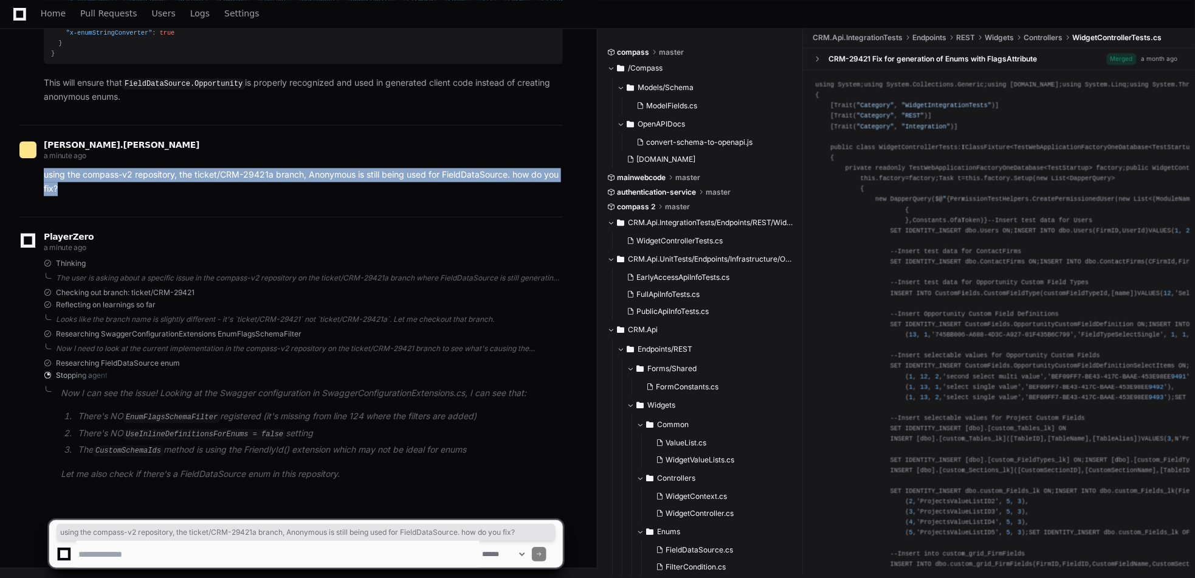
drag, startPoint x: 44, startPoint y: 176, endPoint x: 68, endPoint y: 193, distance: 29.3
click at [68, 193] on p "using the compass-v2 repository, the ticket/CRM-29421a branch, Anonymous is sti…" at bounding box center [303, 182] width 519 height 28
drag, startPoint x: 45, startPoint y: 178, endPoint x: 66, endPoint y: 194, distance: 26.4
click at [66, 194] on p "using the compass-v2 repository, the ticket/CRM-29421a branch, Anonymous is sti…" at bounding box center [303, 182] width 519 height 28
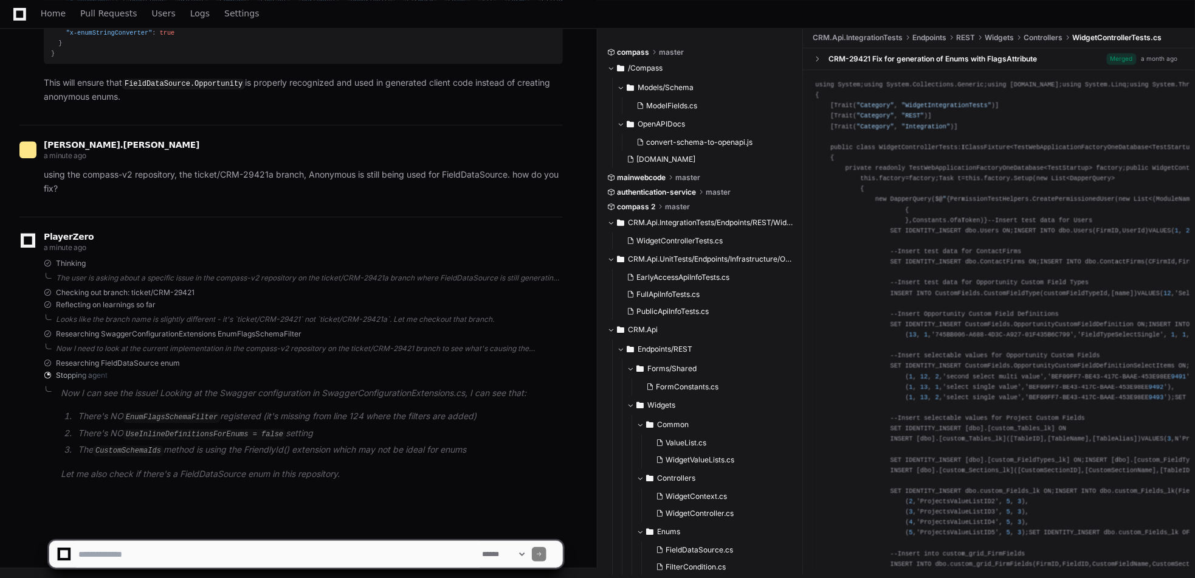
click at [542, 554] on span at bounding box center [539, 554] width 6 height 6
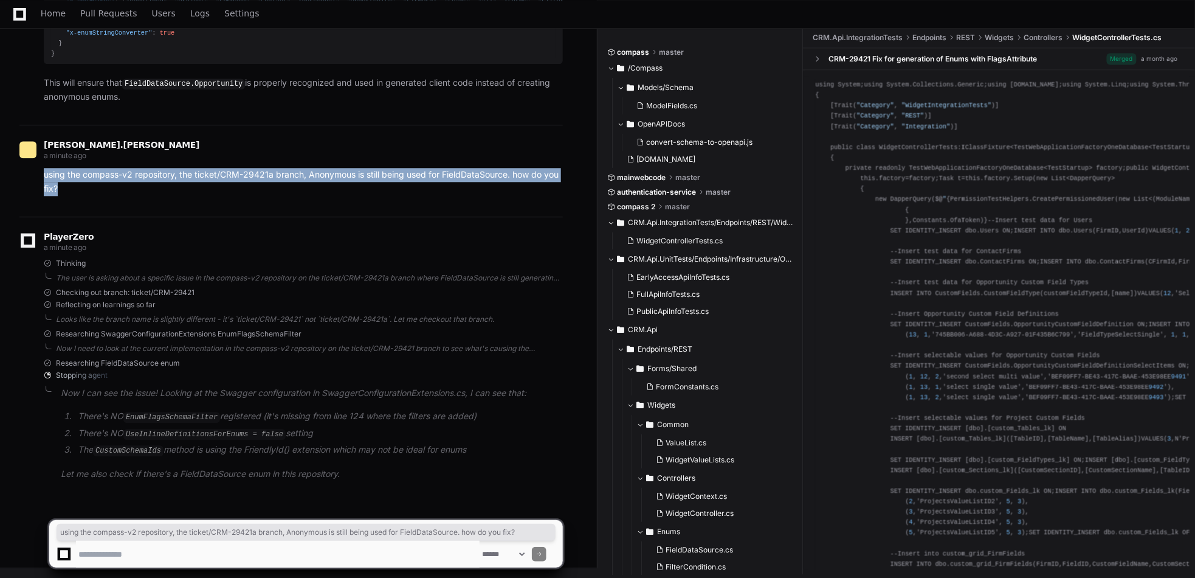
drag, startPoint x: 71, startPoint y: 190, endPoint x: 40, endPoint y: 179, distance: 33.5
click at [40, 179] on div "using the compass-v2 repository, the ticket/CRM-29421a branch, Anonymous is sti…" at bounding box center [290, 182] width 543 height 28
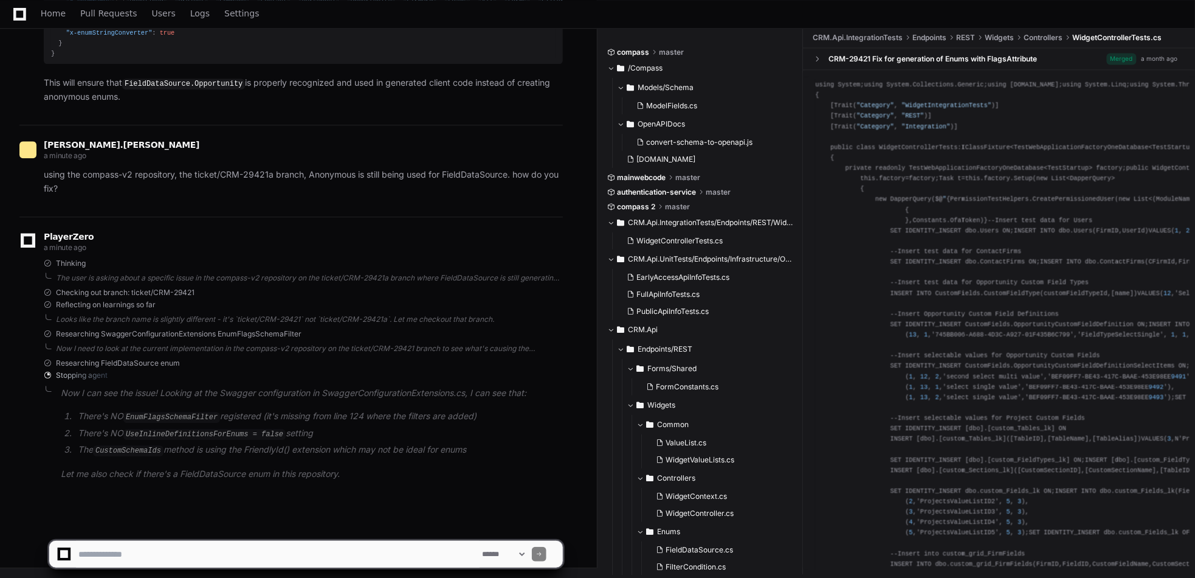
click at [130, 552] on textarea at bounding box center [278, 553] width 404 height 27
paste textarea "**********"
type textarea "**********"
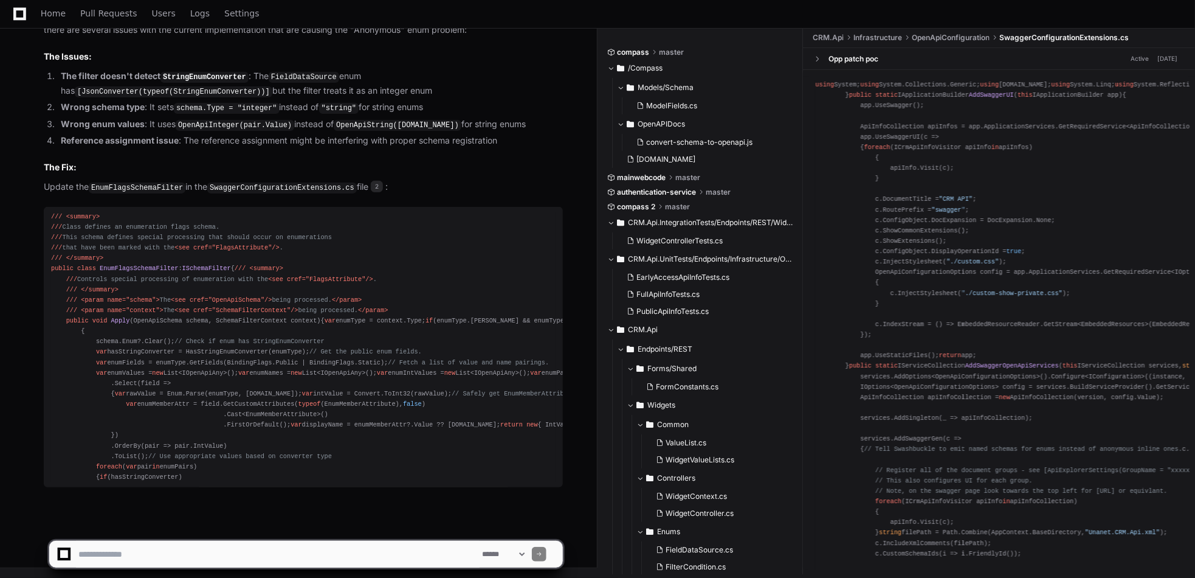
scroll to position [17086, 0]
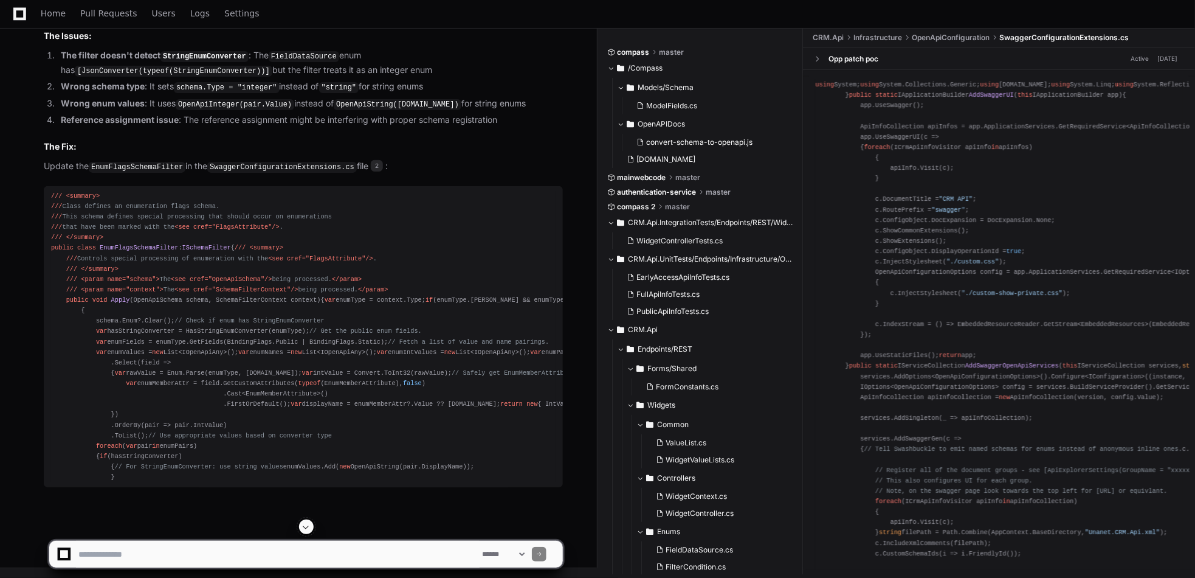
click at [208, 557] on textarea at bounding box center [278, 553] width 404 height 27
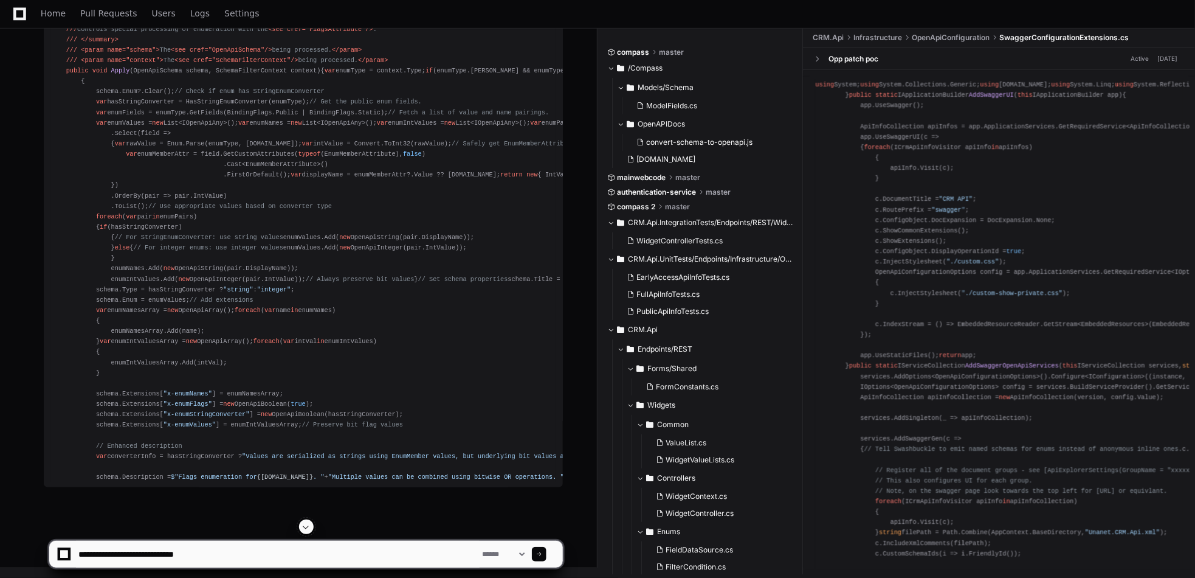
type textarea "**********"
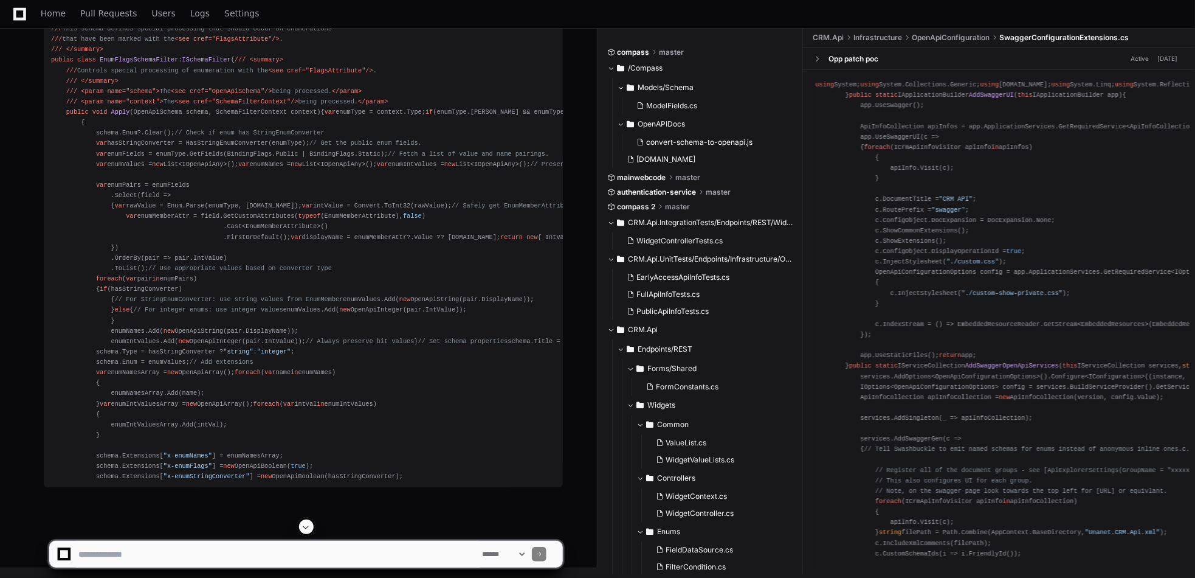
scroll to position [19592, 0]
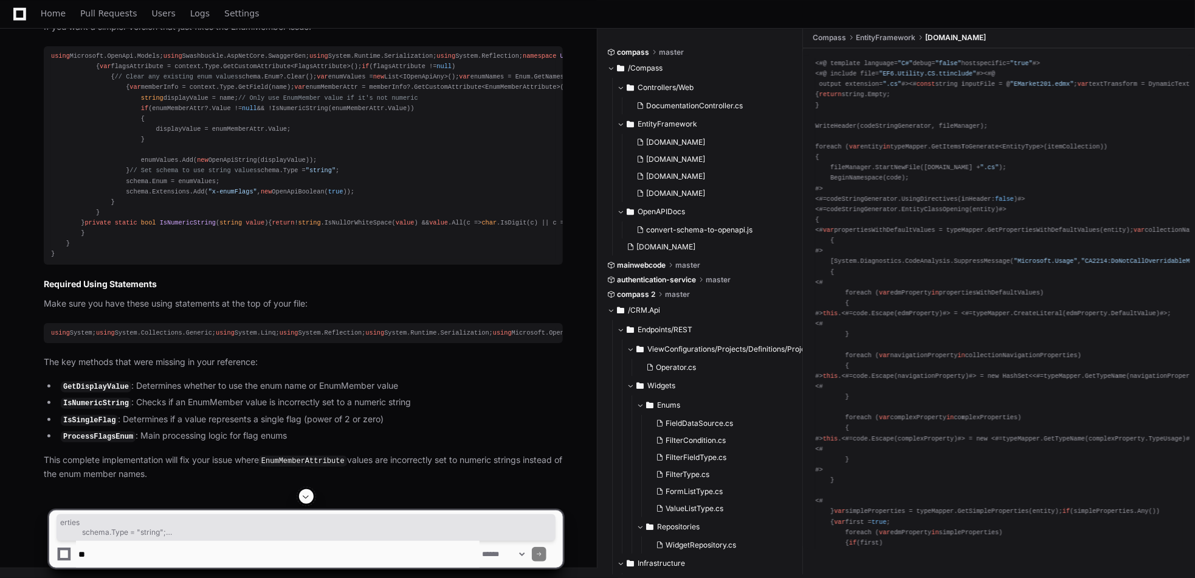
scroll to position [243, 0]
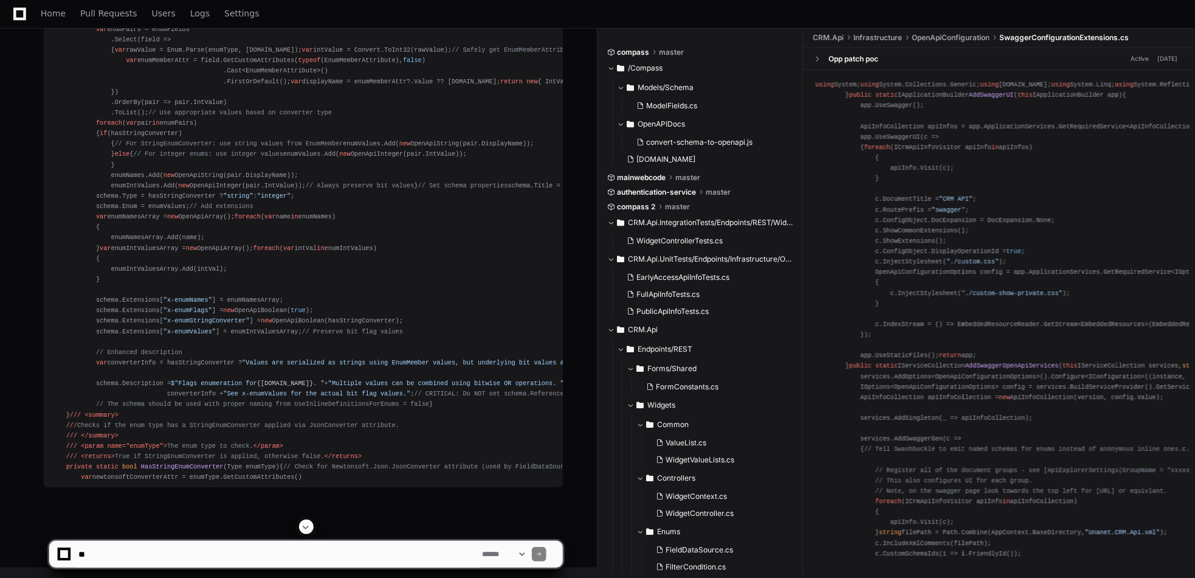
scroll to position [19868, 0]
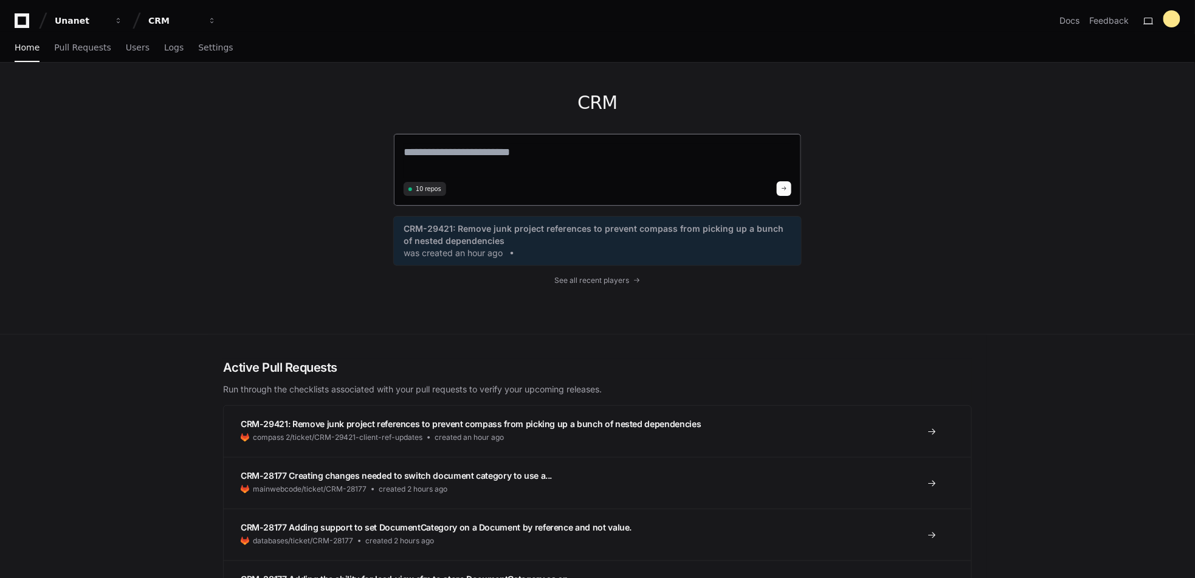
click at [451, 148] on textarea at bounding box center [598, 160] width 388 height 34
paste textarea "**********"
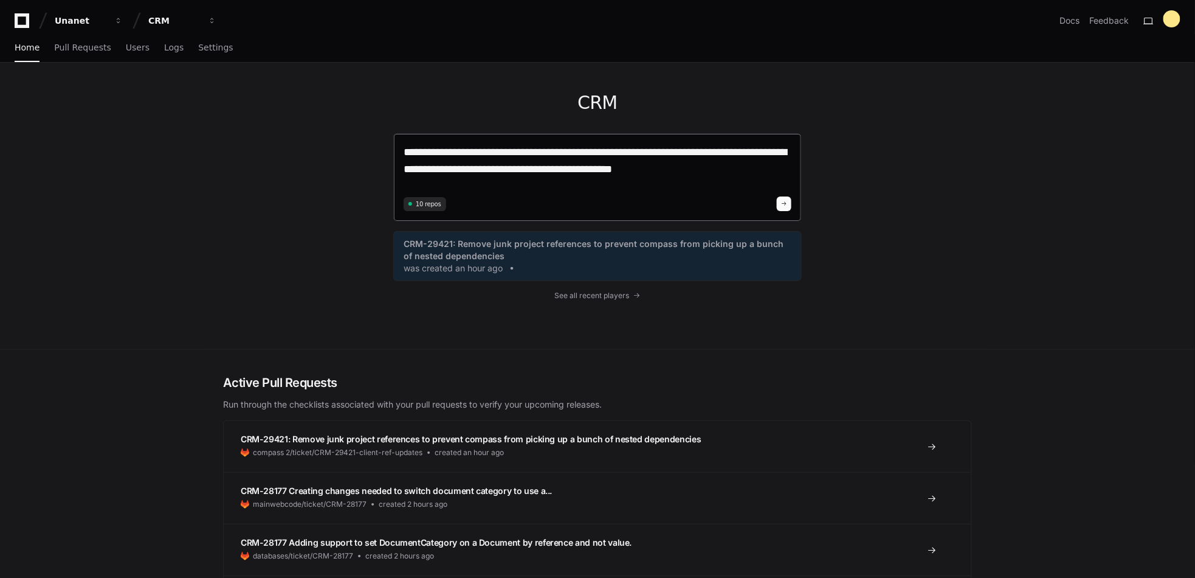
paste textarea
type textarea "**********"
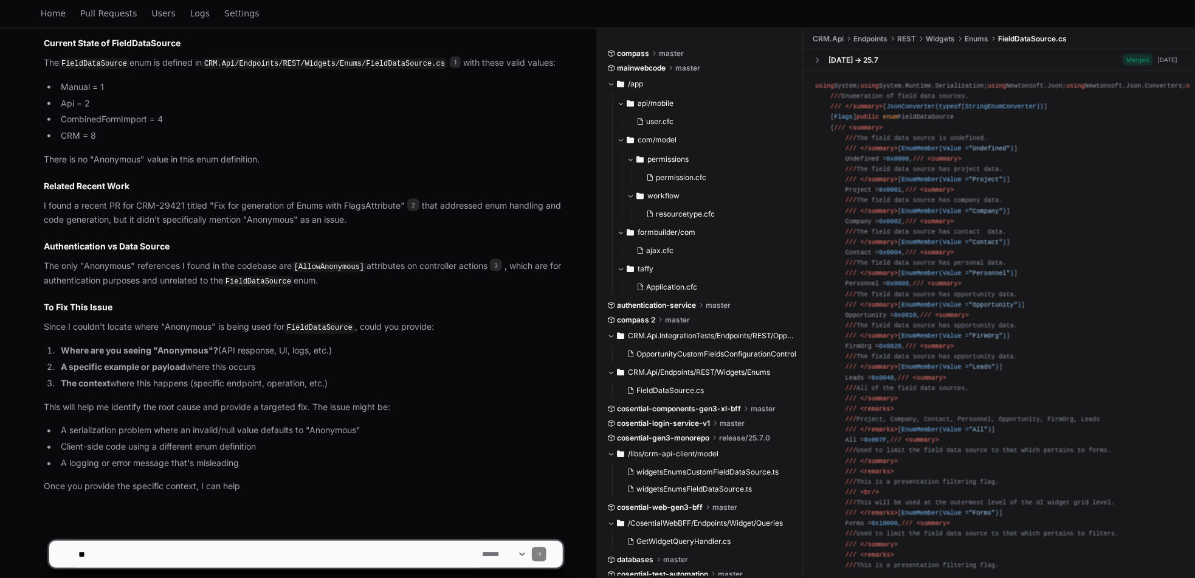
scroll to position [619, 0]
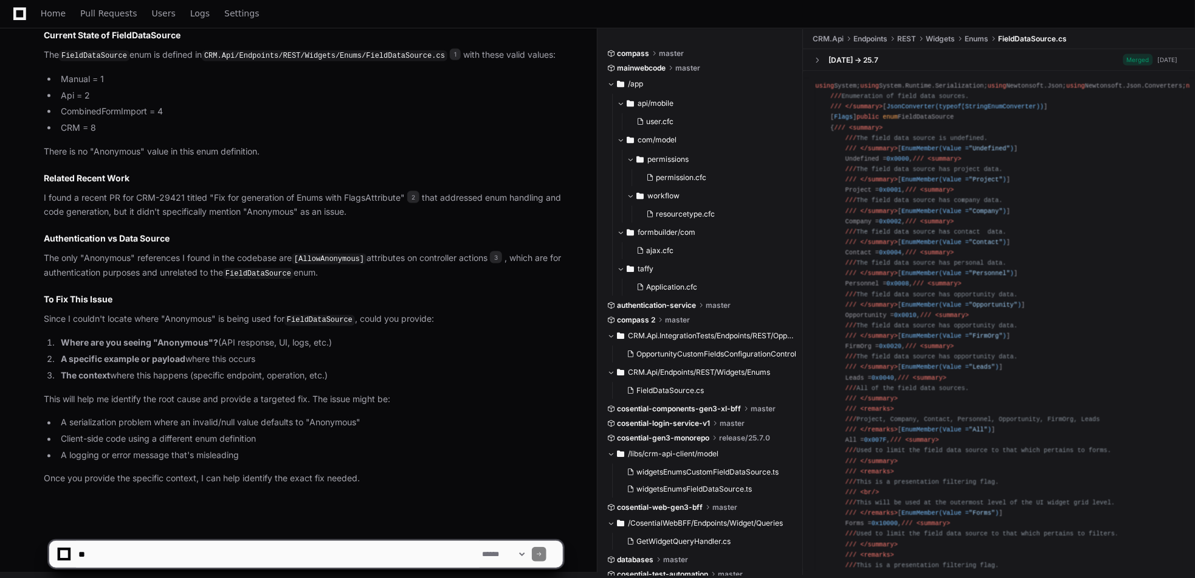
click at [97, 553] on textarea at bounding box center [278, 553] width 404 height 27
paste textarea "**********"
type textarea "**********"
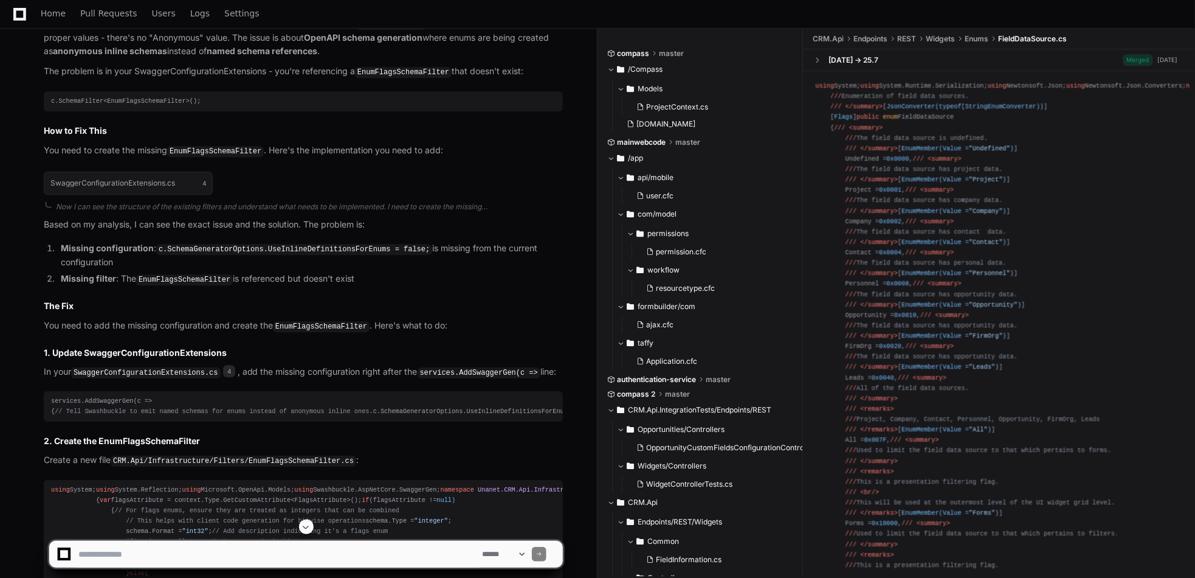
scroll to position [3057, 0]
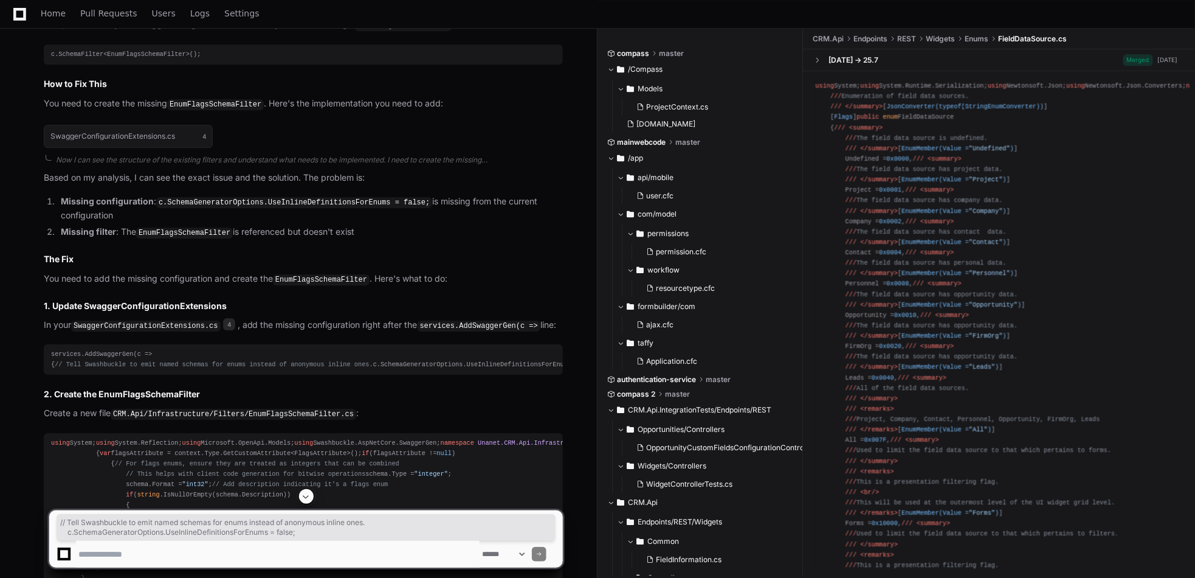
drag, startPoint x: 291, startPoint y: 374, endPoint x: 64, endPoint y: 362, distance: 227.7
click at [52, 368] on div "services.AddSwaggerGen(c => { // Tell Swashbuckle to emit named schemas for enu…" at bounding box center [303, 359] width 505 height 21
click at [93, 349] on div "services.AddSwaggerGen(c => { // Tell Swashbuckle to emit named schemas for enu…" at bounding box center [303, 359] width 505 height 21
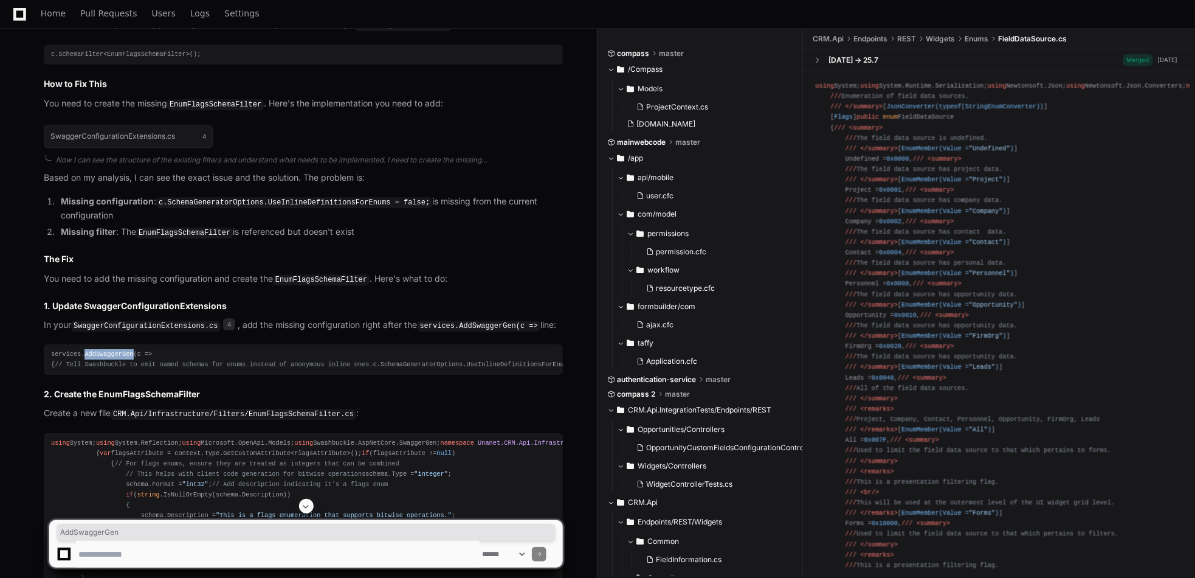
click at [93, 349] on div "services.AddSwaggerGen(c => { // Tell Swashbuckle to emit named schemas for enu…" at bounding box center [303, 359] width 505 height 21
click at [131, 370] on div "services.AddSwaggerGen(c => { // Tell Swashbuckle to emit named schemas for enu…" at bounding box center [303, 359] width 505 height 21
copy div "EnumFlagsSchemaFilter"
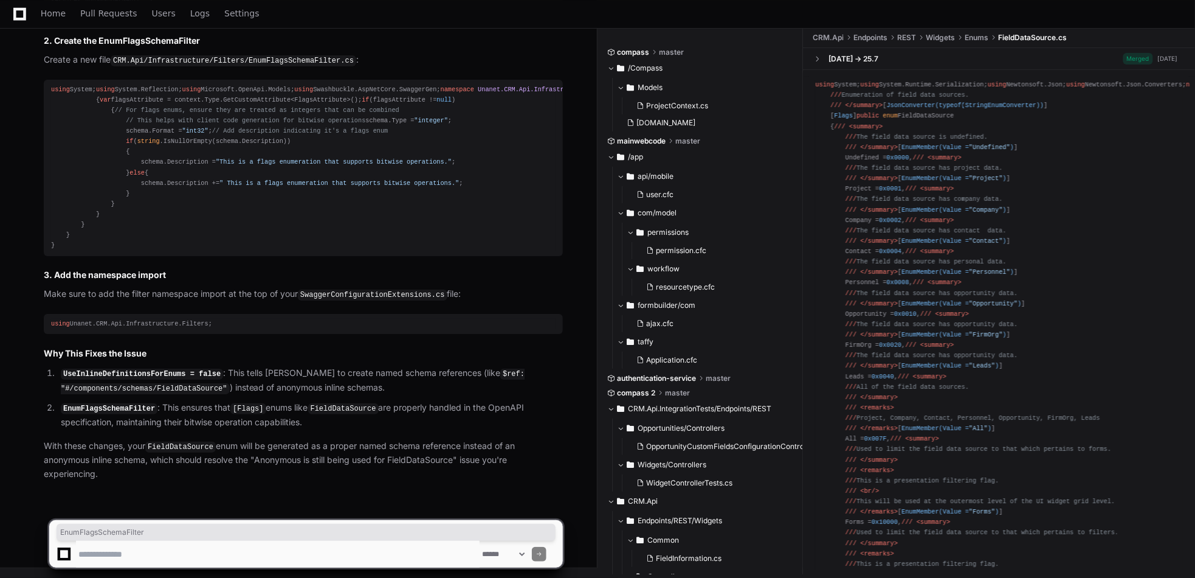
scroll to position [3699, 0]
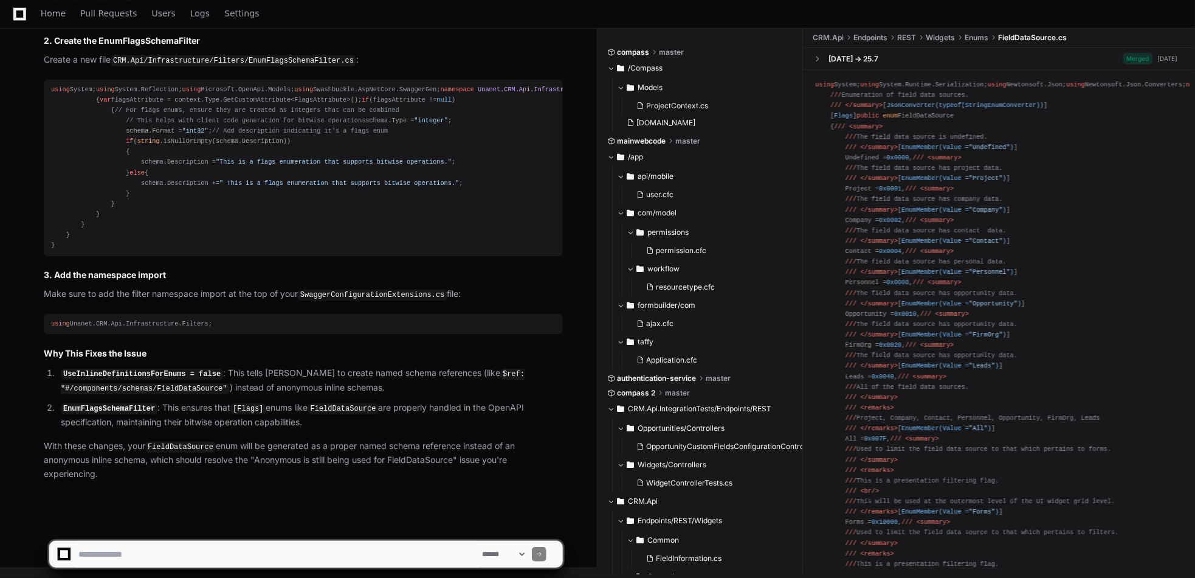
click at [116, 549] on textarea at bounding box center [278, 553] width 404 height 27
type textarea "**********"
click at [542, 551] on span at bounding box center [539, 554] width 6 height 6
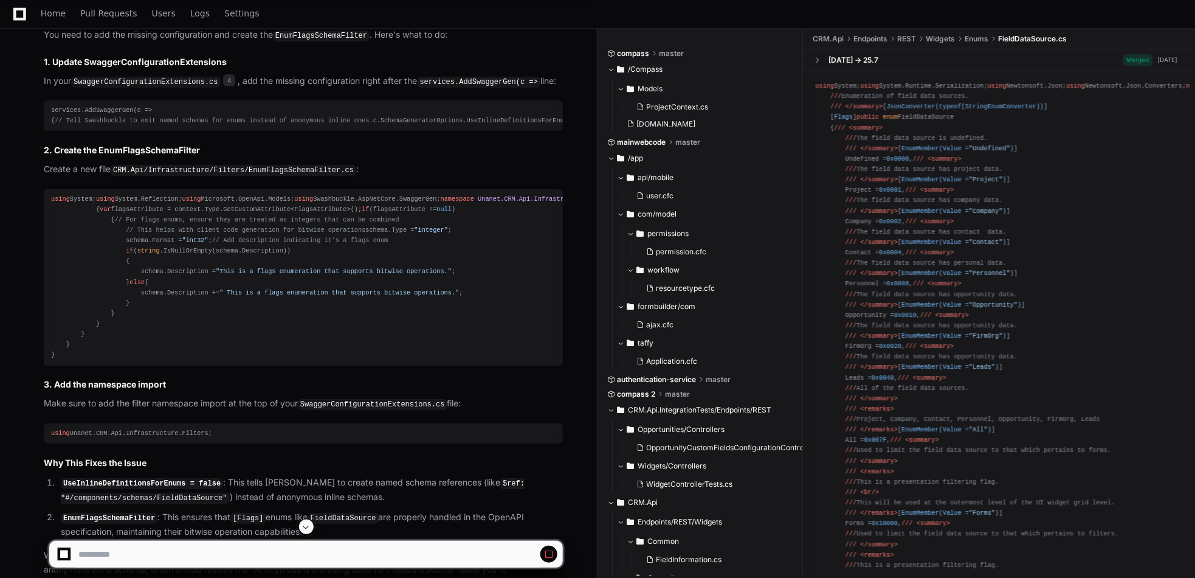
scroll to position [3118, 0]
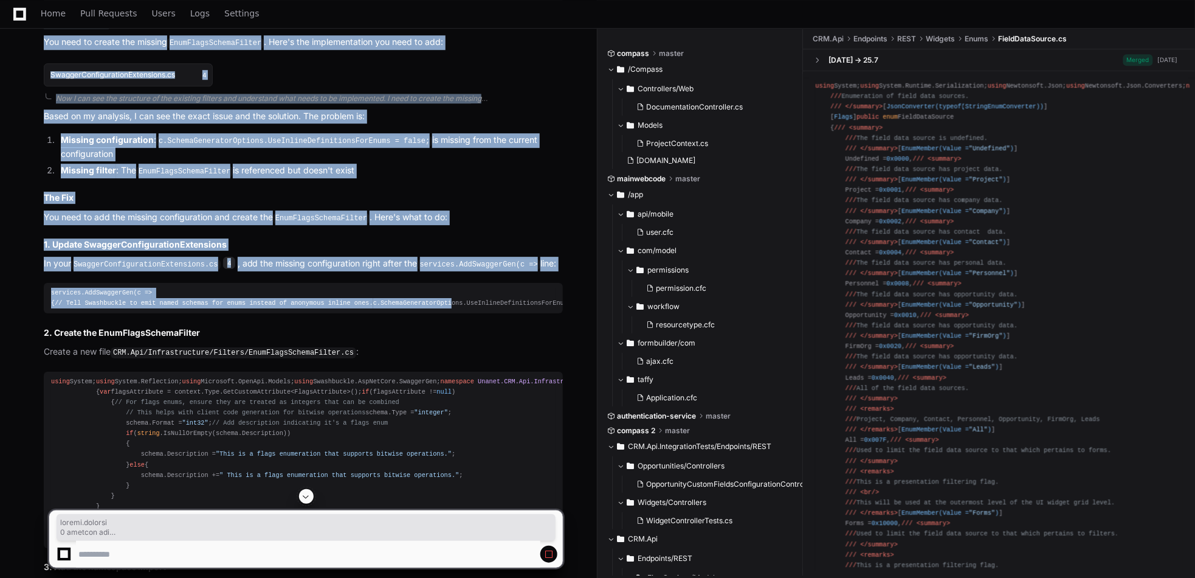
drag, startPoint x: 242, startPoint y: 312, endPoint x: 120, endPoint y: 318, distance: 121.7
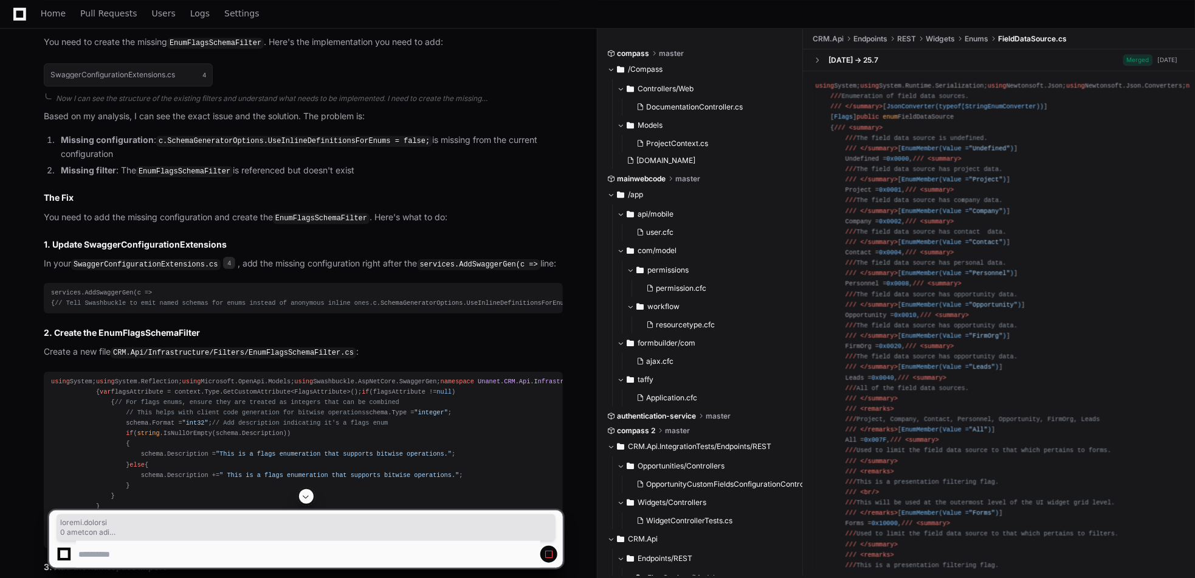
click at [199, 308] on div "services.AddSwaggerGen(c => { // Tell Swashbuckle to emit named schemas for enu…" at bounding box center [303, 298] width 505 height 21
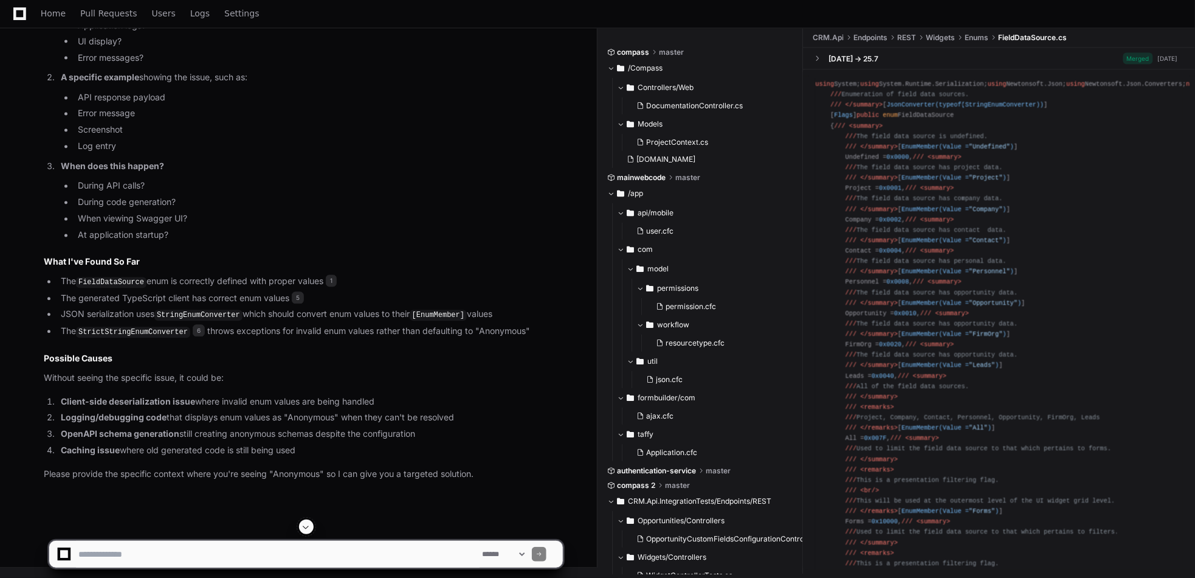
scroll to position [4707, 0]
click at [101, 554] on textarea at bounding box center [278, 553] width 404 height 27
paste textarea "**********"
type textarea "**********"
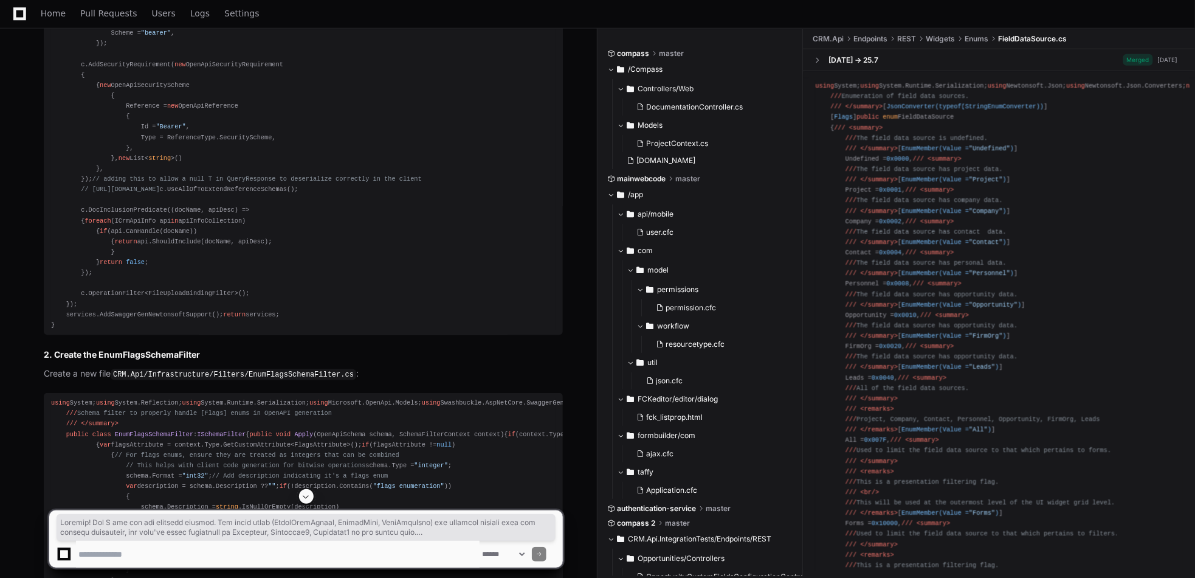
scroll to position [5730, 0]
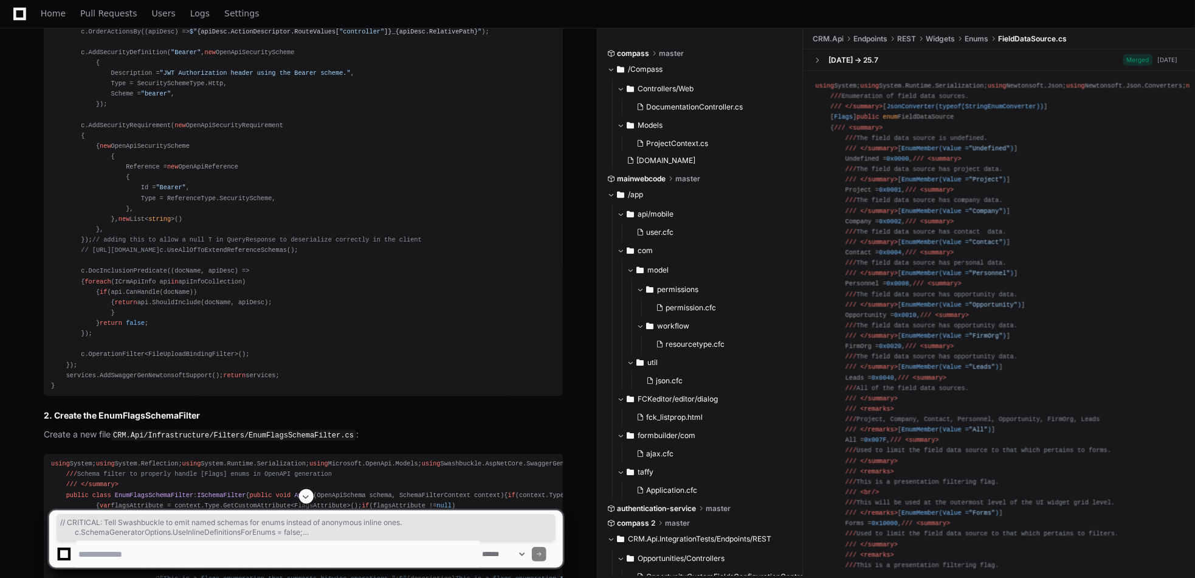
drag, startPoint x: 77, startPoint y: 184, endPoint x: 292, endPoint y: 239, distance: 222.2
click at [292, 239] on div "public static IServiceCollection AddSwaggerOpenApiServices ( this IServiceColle…" at bounding box center [303, 99] width 505 height 583
copy div "// CRITICAL: Tell Swashbuckle to emit named schemas for enums instead of anonym…"
drag, startPoint x: 221, startPoint y: 302, endPoint x: 61, endPoint y: 292, distance: 160.2
click at [61, 292] on div "public static IServiceCollection AddSwaggerOpenApiServices ( this IServiceColle…" at bounding box center [303, 99] width 505 height 583
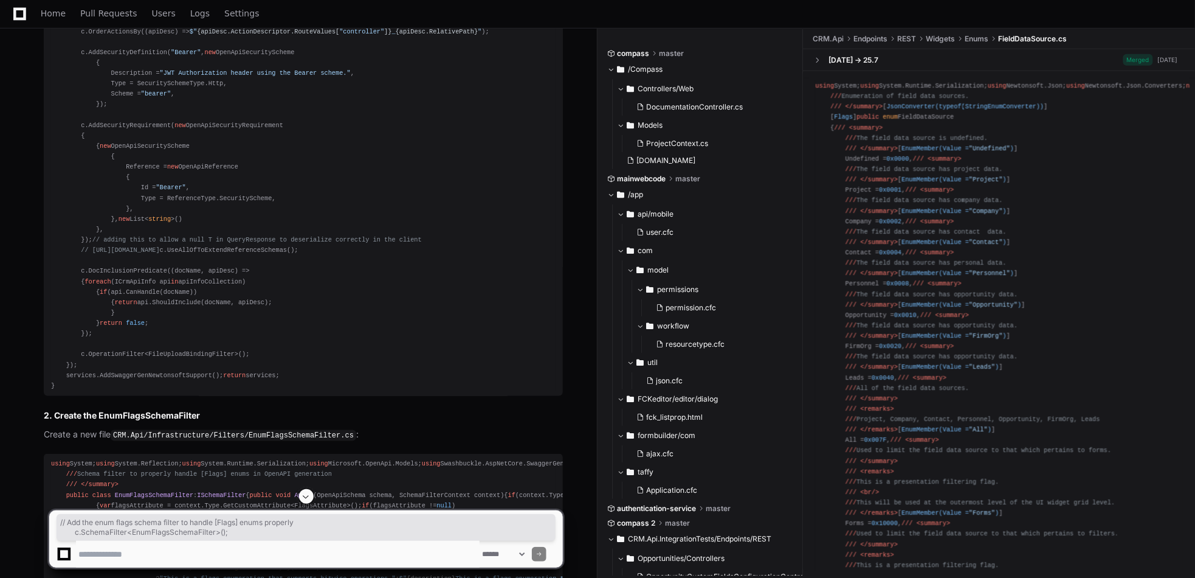
copy div "// Add the enum flags schema filter to handle [Flags] enums properly c.SchemaFi…"
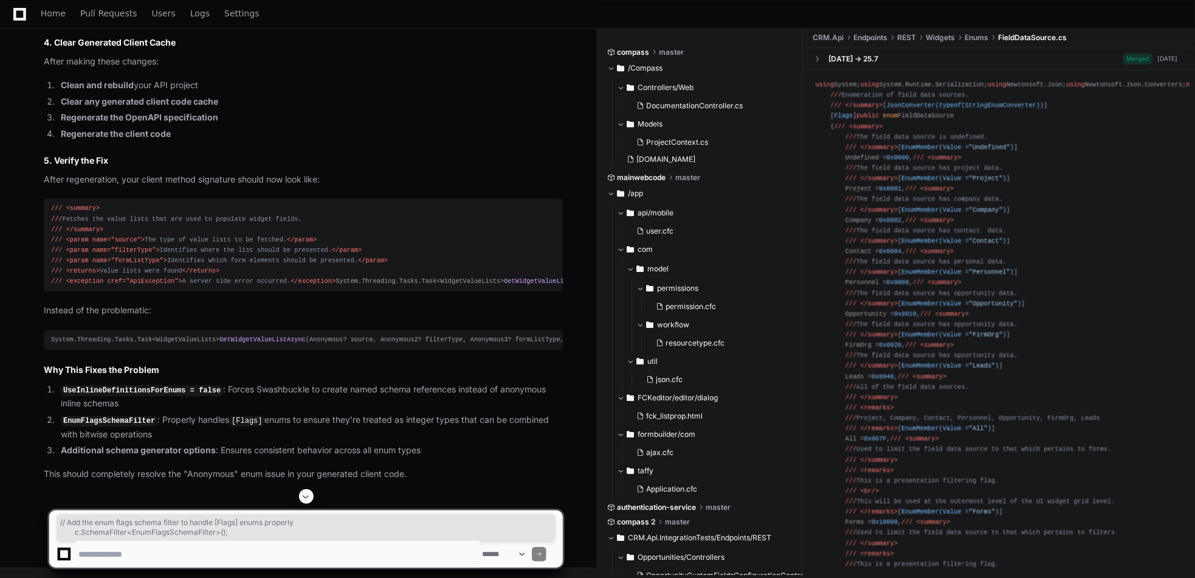
scroll to position [7600, 0]
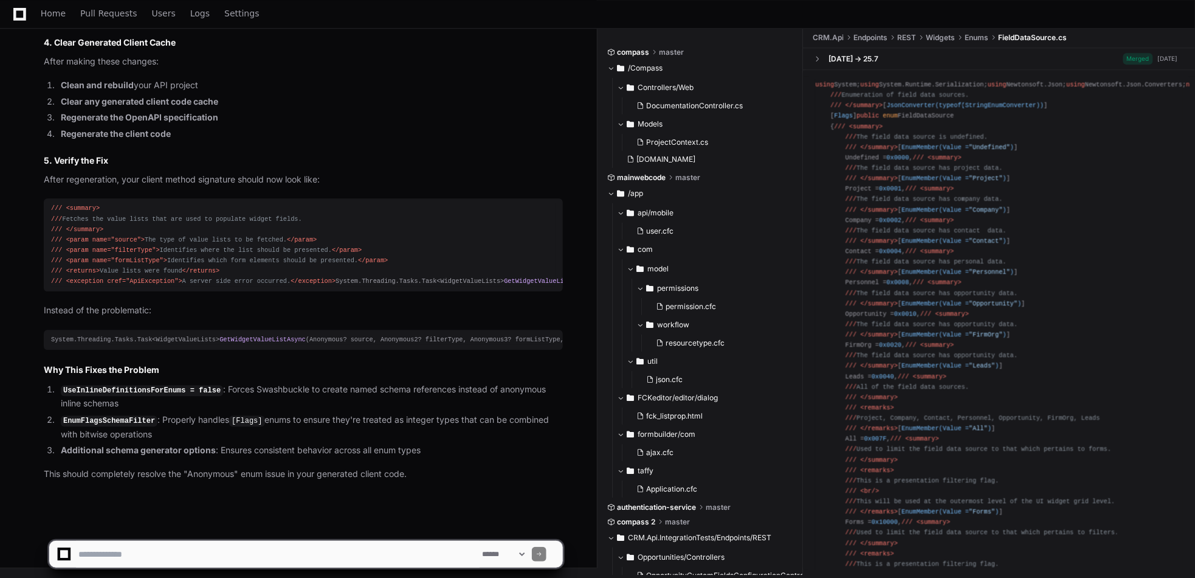
click at [275, 260] on div "/// <summary> /// Fetches the value lists that are used to populate widget fiel…" at bounding box center [303, 244] width 505 height 83
click at [300, 246] on div "/// <summary> /// Fetches the value lists that are used to populate widget fiel…" at bounding box center [303, 244] width 505 height 83
click at [156, 556] on textarea at bounding box center [278, 553] width 404 height 27
type textarea "**********"
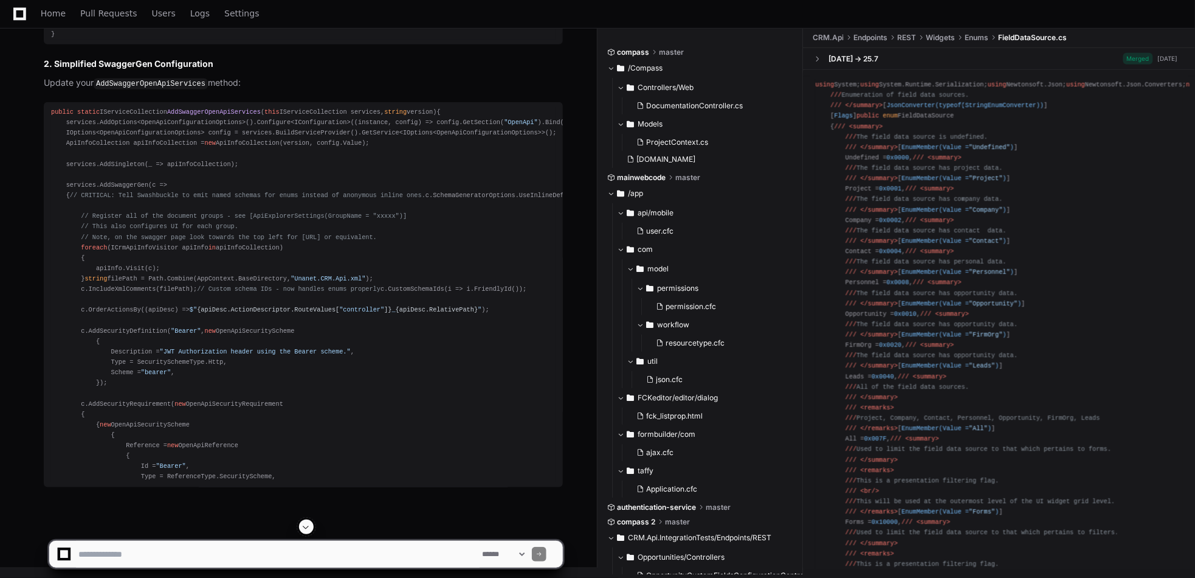
scroll to position [8284, 0]
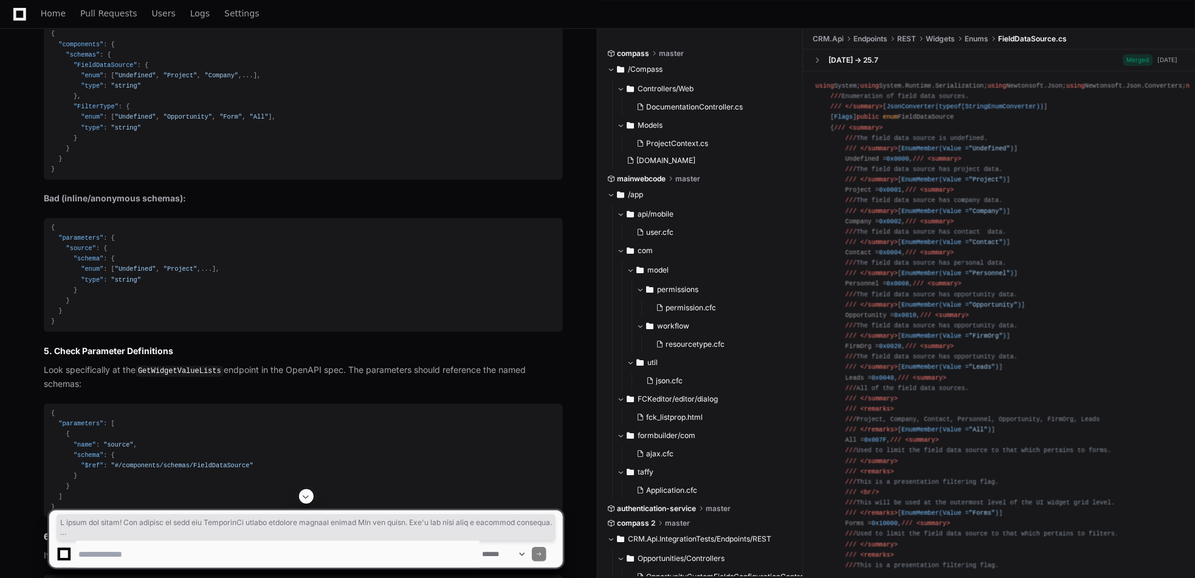
drag, startPoint x: 51, startPoint y: 170, endPoint x: 197, endPoint y: 453, distance: 318.1
copy div "public static string FriendlyId ( this Type type ) { // Special handling for en…"
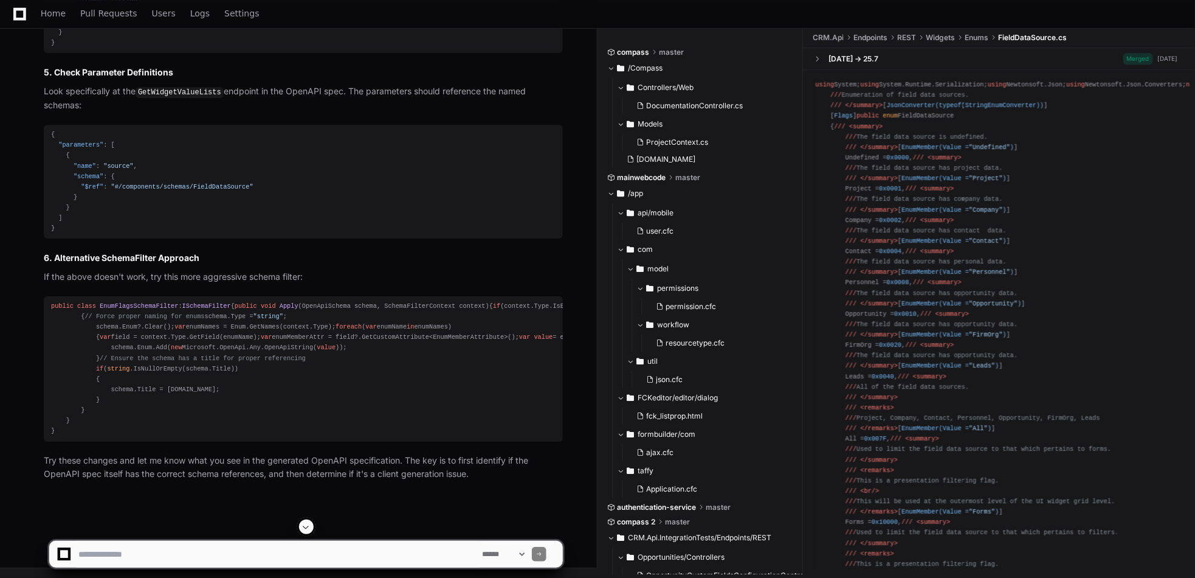
scroll to position [9257, 0]
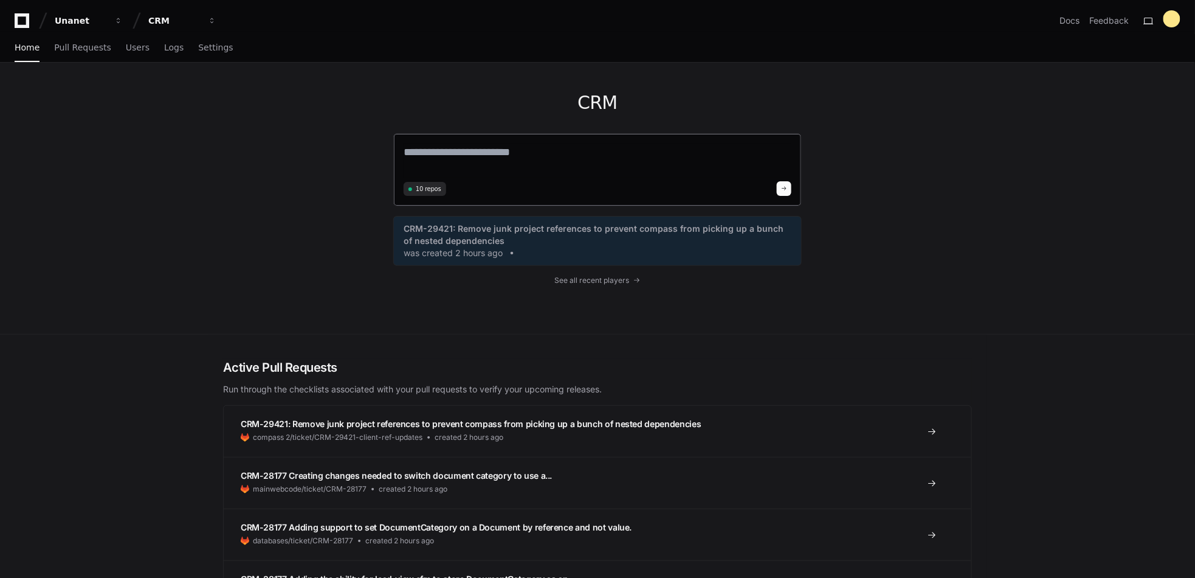
click at [460, 154] on textarea at bounding box center [598, 160] width 388 height 34
type textarea "**********"
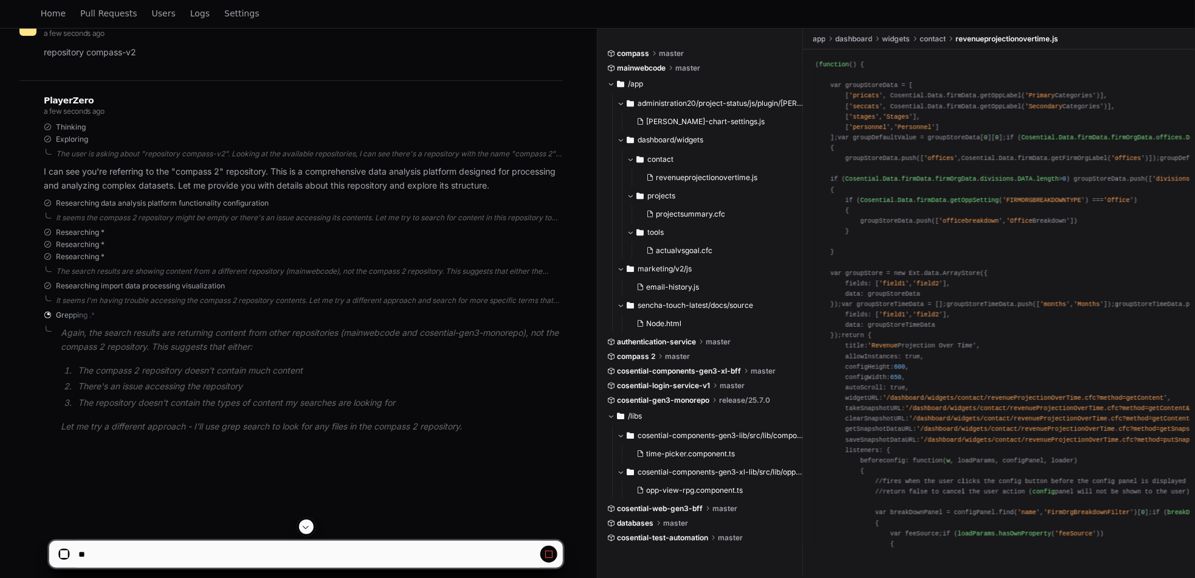
scroll to position [182, 0]
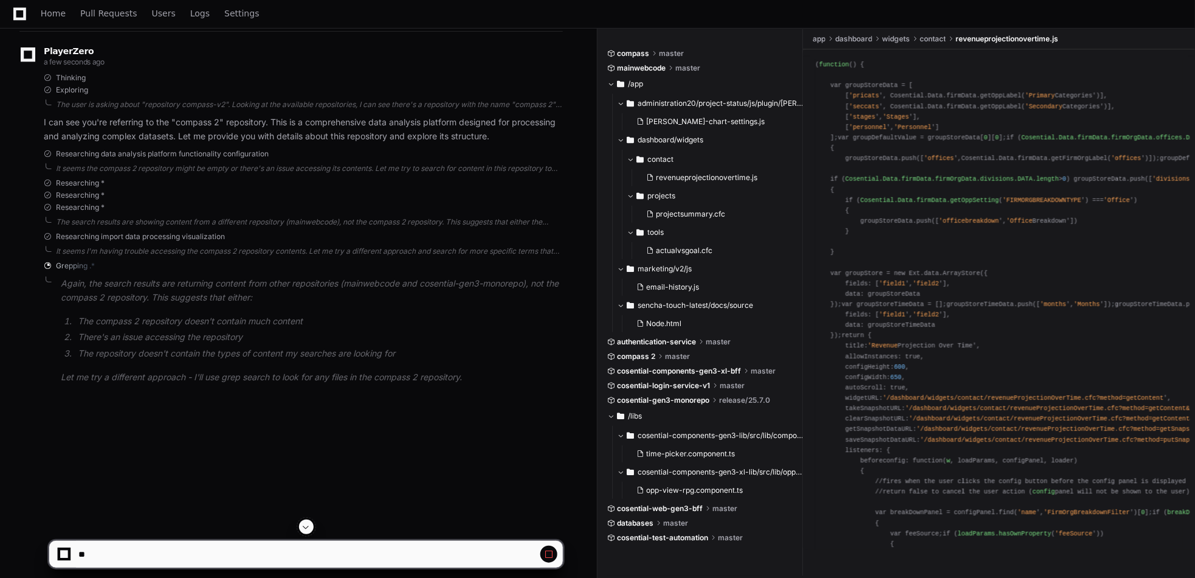
click at [547, 557] on span at bounding box center [549, 554] width 10 height 10
click at [548, 558] on span at bounding box center [549, 554] width 10 height 10
click at [98, 568] on div at bounding box center [306, 548] width 515 height 58
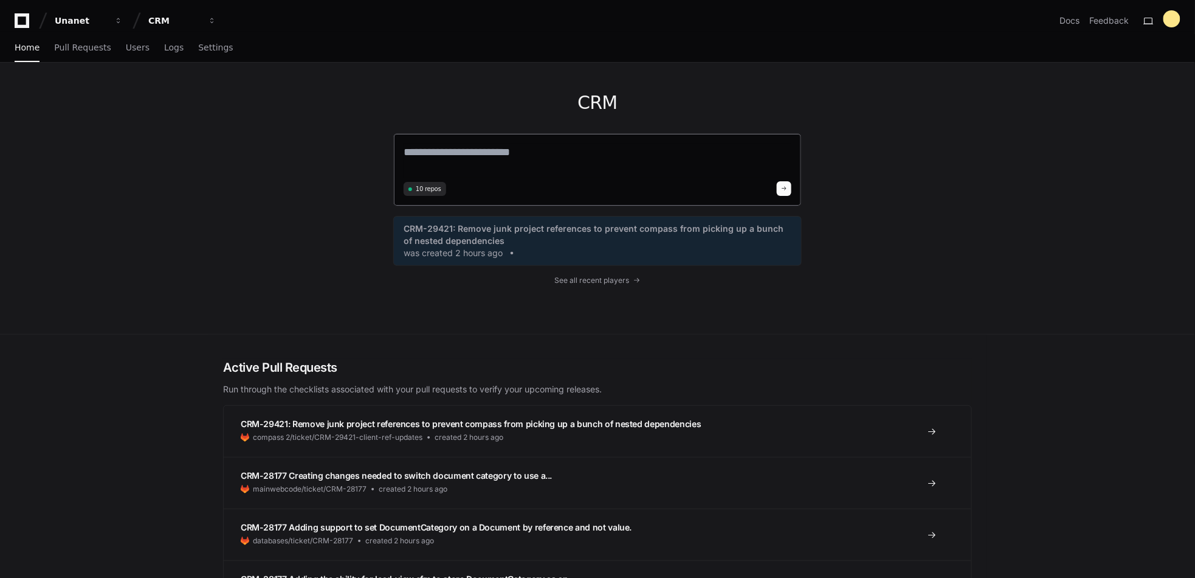
click at [438, 157] on textarea at bounding box center [598, 160] width 388 height 34
paste textarea "**********"
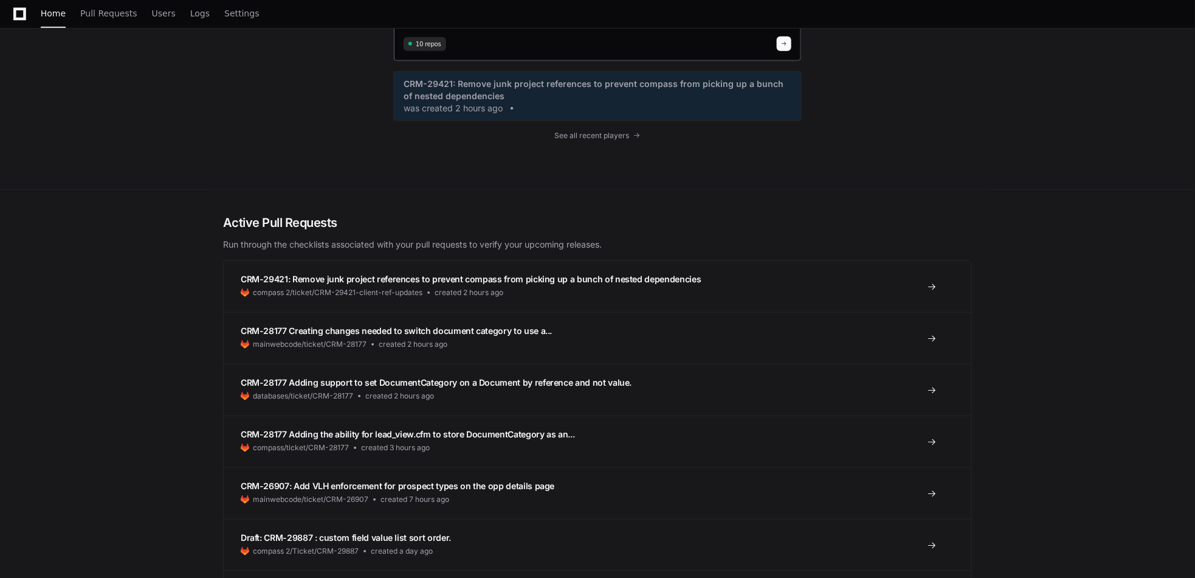
scroll to position [3935, 0]
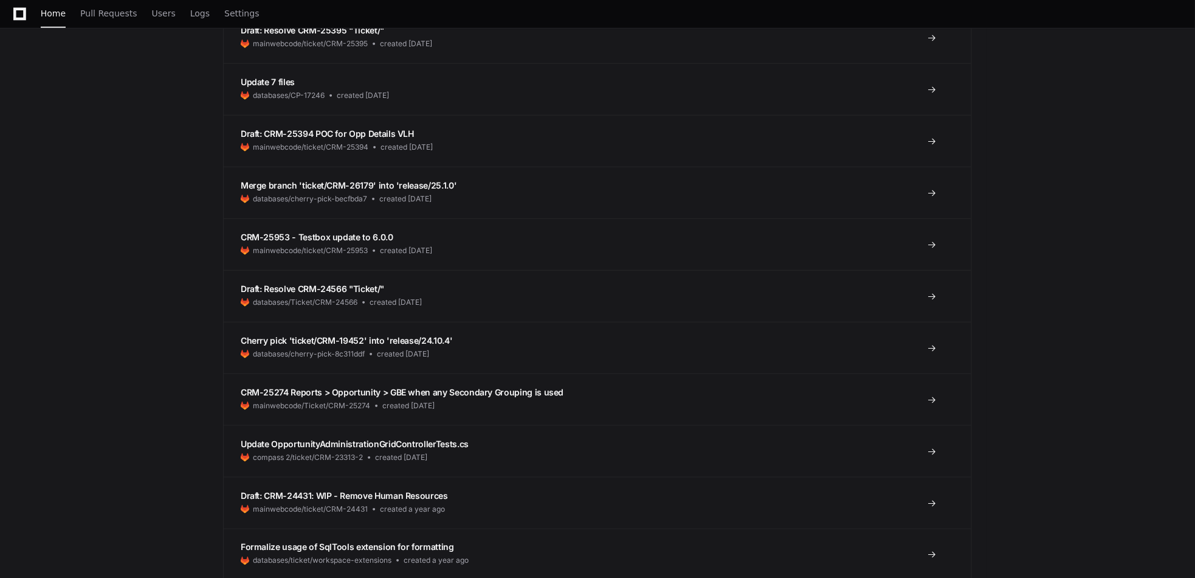
type textarea "**********"
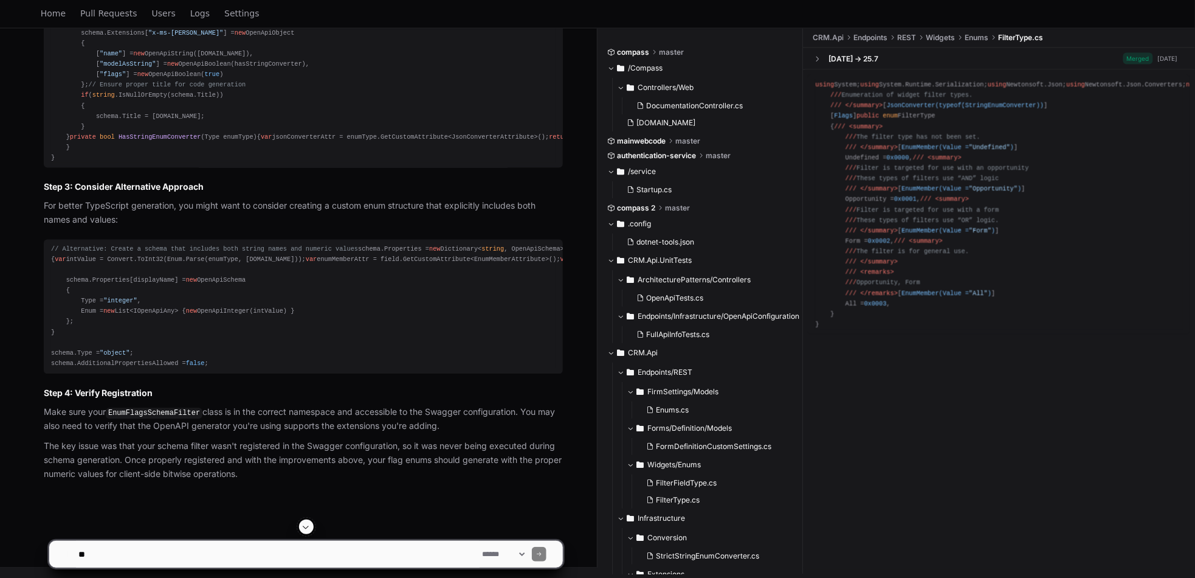
scroll to position [2736, 0]
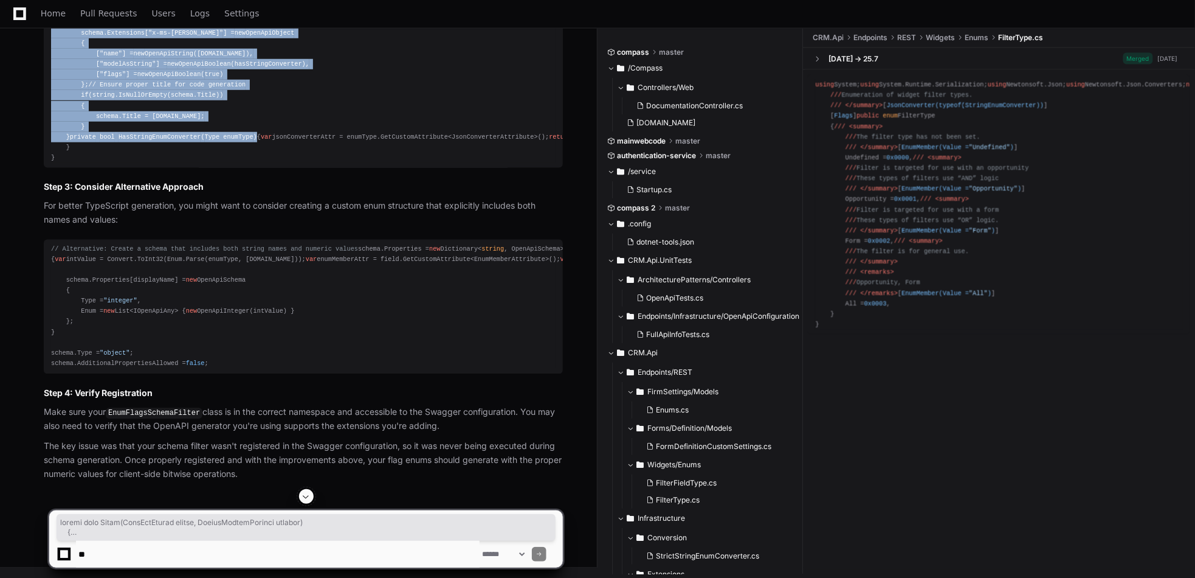
scroll to position [2918, 0]
drag, startPoint x: 64, startPoint y: 160, endPoint x: 448, endPoint y: 255, distance: 395.2
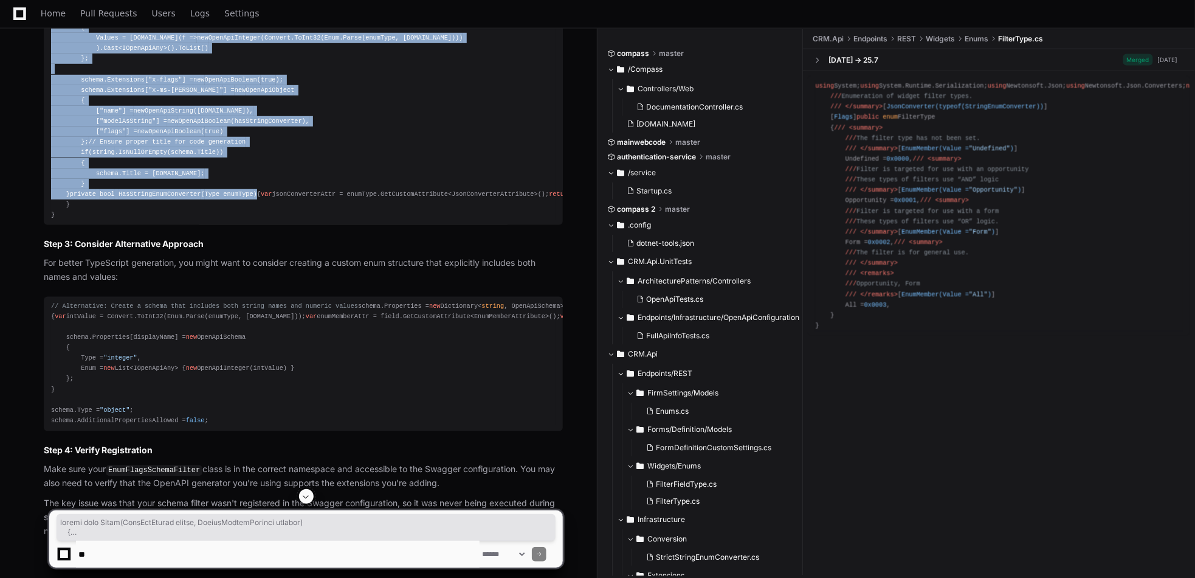
scroll to position [2461, 0]
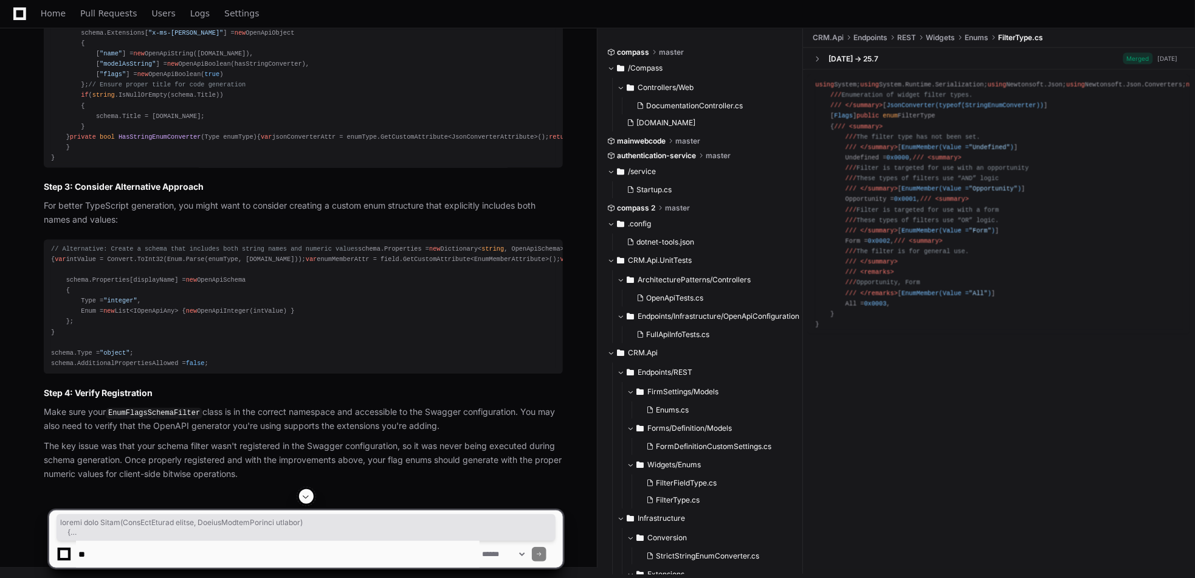
scroll to position [2886, 0]
drag, startPoint x: 63, startPoint y: 190, endPoint x: 385, endPoint y: 325, distance: 349.7
copy div "public void Apply ( OpenApiSchema schema, SchemaFilterContext context ) { var e…"
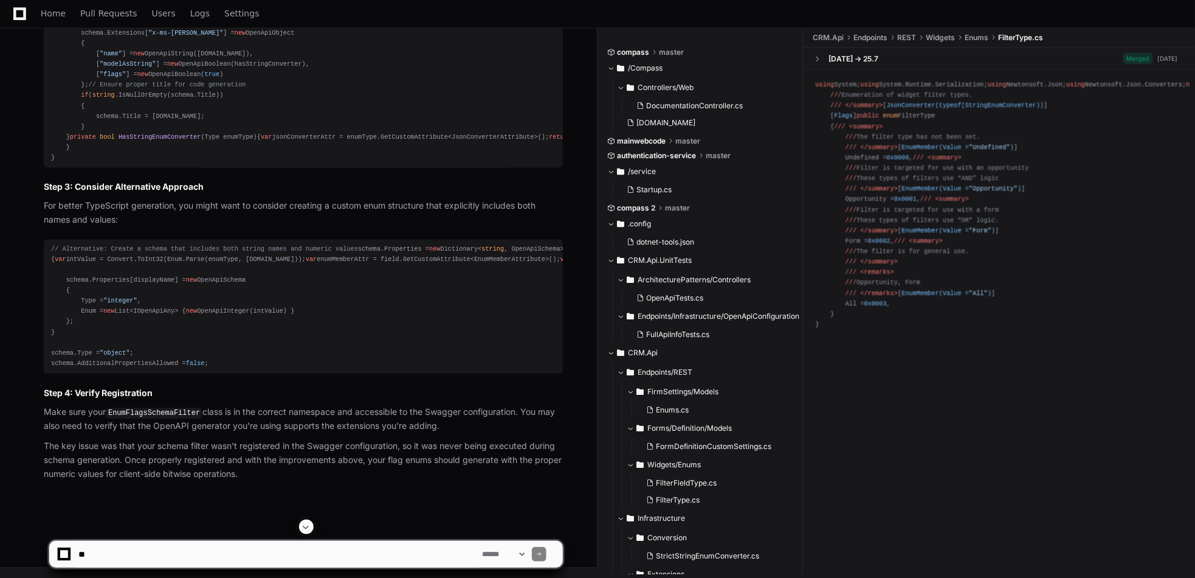
click at [196, 547] on textarea at bounding box center [278, 553] width 404 height 27
click at [89, 553] on textarea at bounding box center [278, 553] width 404 height 27
click at [98, 556] on textarea at bounding box center [278, 553] width 404 height 27
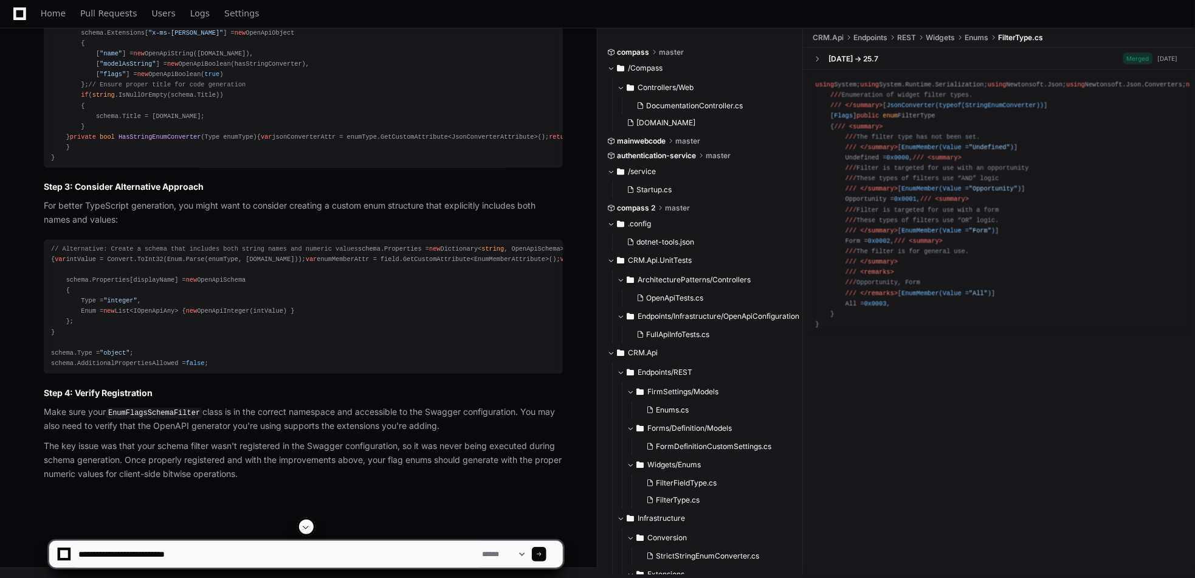
paste textarea "****"
type textarea "**********"
click at [282, 554] on textarea at bounding box center [278, 553] width 404 height 27
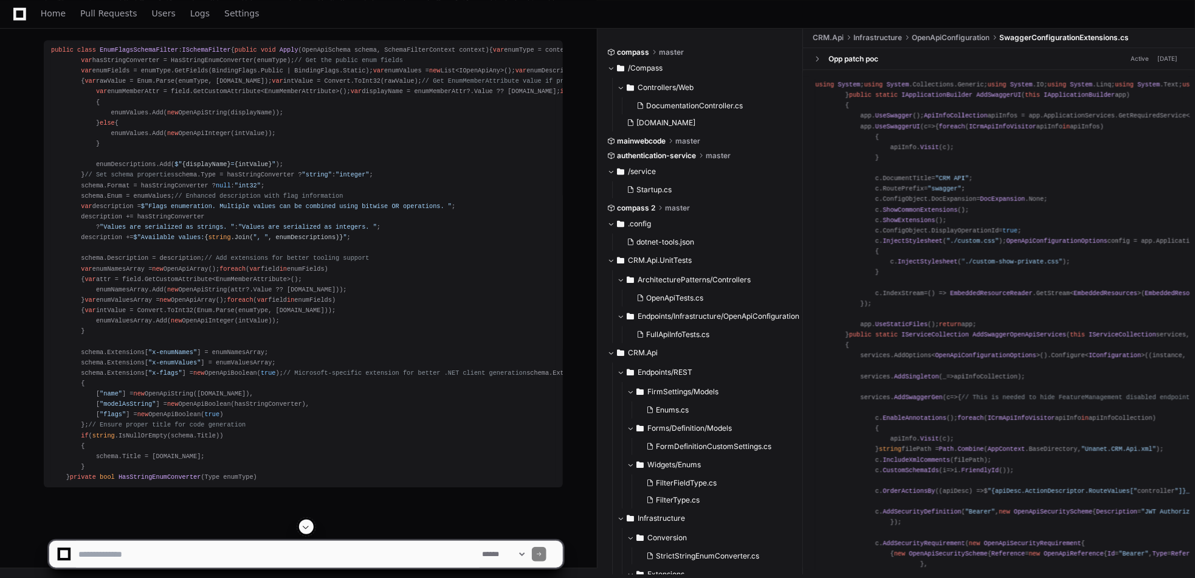
scroll to position [4143, 0]
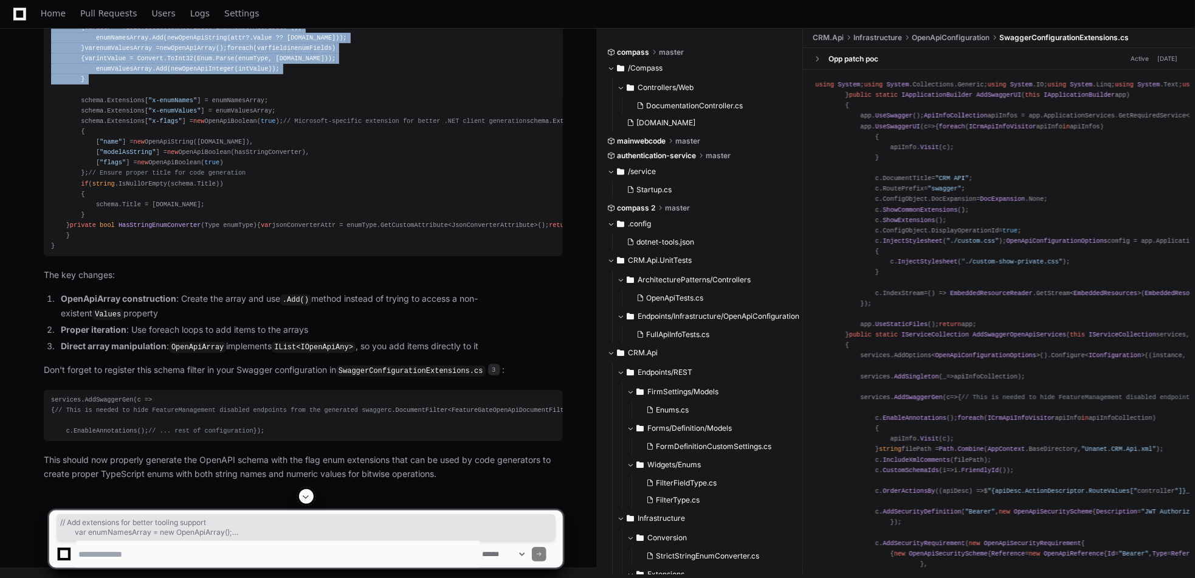
drag, startPoint x: 79, startPoint y: 285, endPoint x: 170, endPoint y: 421, distance: 163.9
click at [170, 252] on div "public class EnumFlagsSchemaFilter : ISchemaFilter { public void Apply ( OpenAp…" at bounding box center [303, 22] width 505 height 458
copy div "// Add extensions for better tooling support var enumNamesArray = new OpenApiAr…"
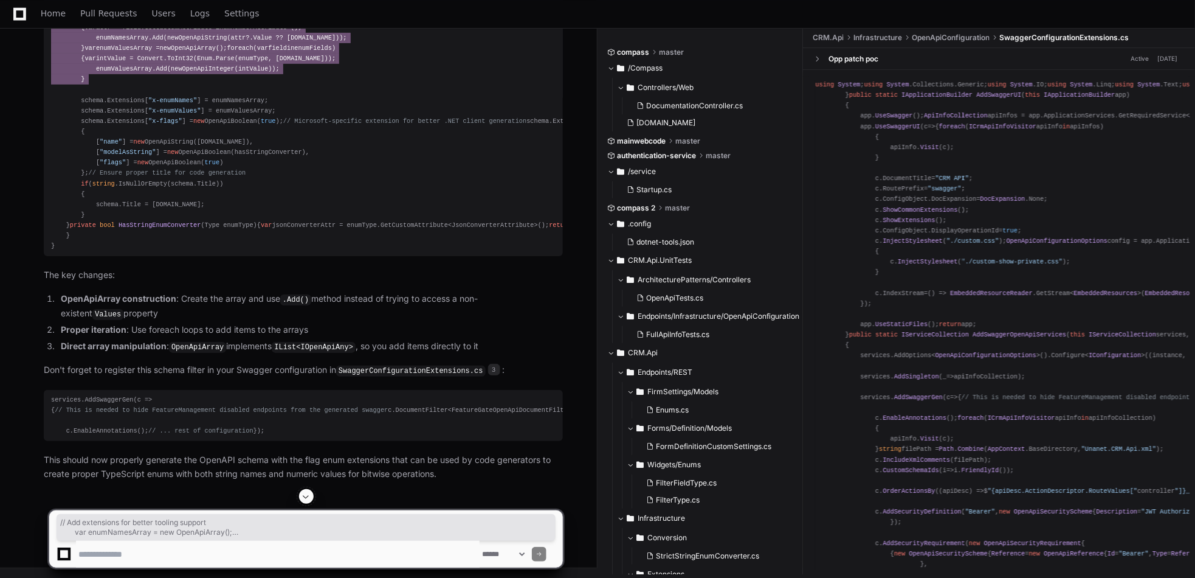
scroll to position [4659, 0]
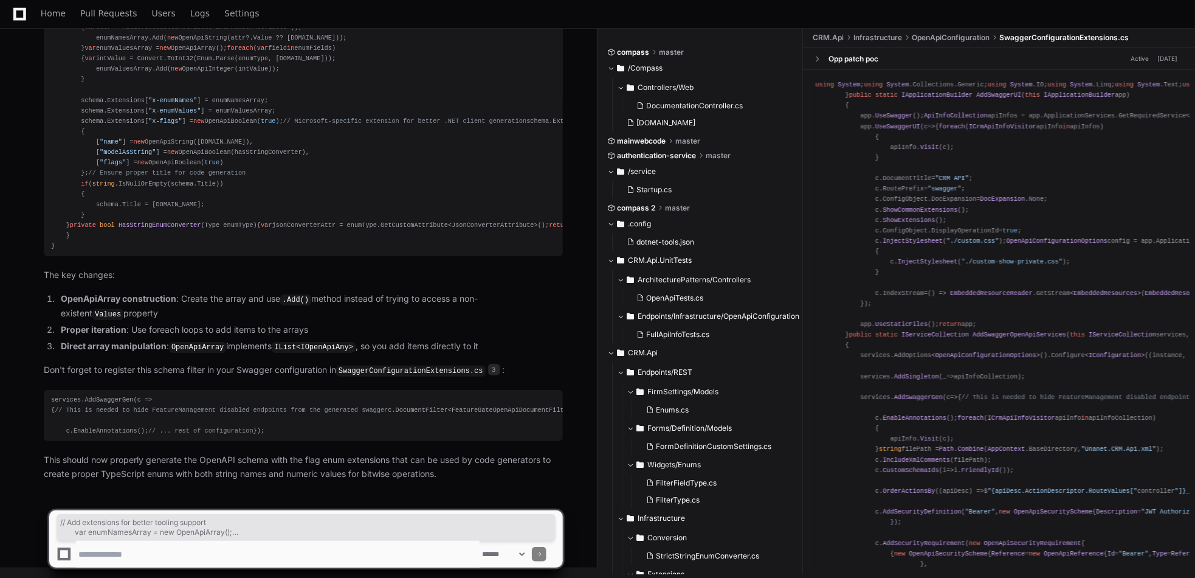
click at [229, 404] on div "services.AddSwaggerGen(c => { // This is needed to hide FeatureManagement disab…" at bounding box center [303, 416] width 505 height 42
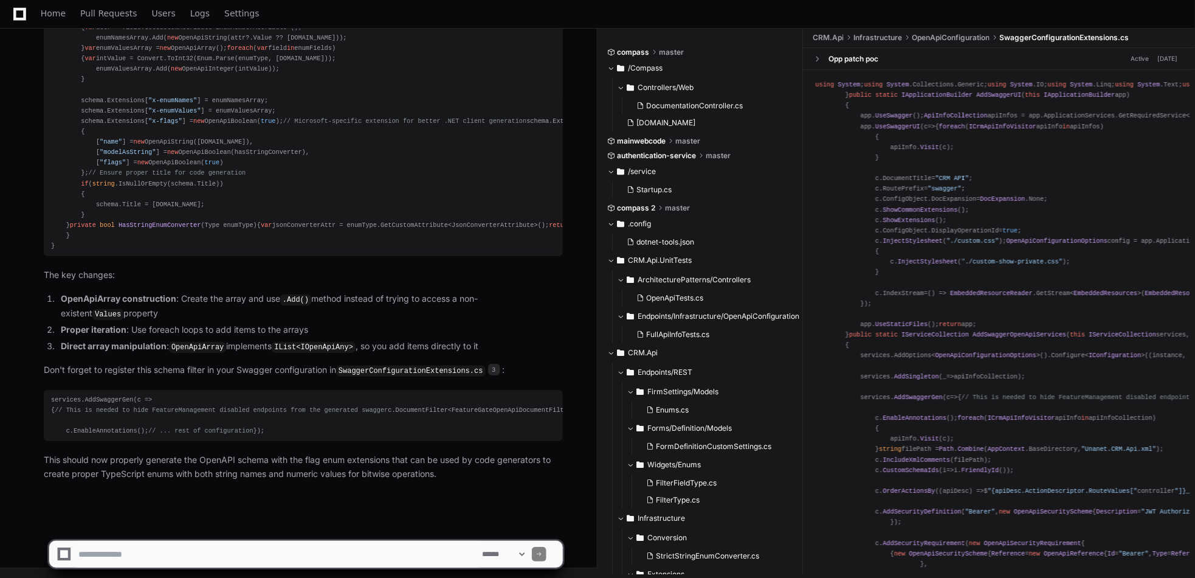
click at [192, 554] on textarea at bounding box center [278, 553] width 404 height 27
paste textarea "**********"
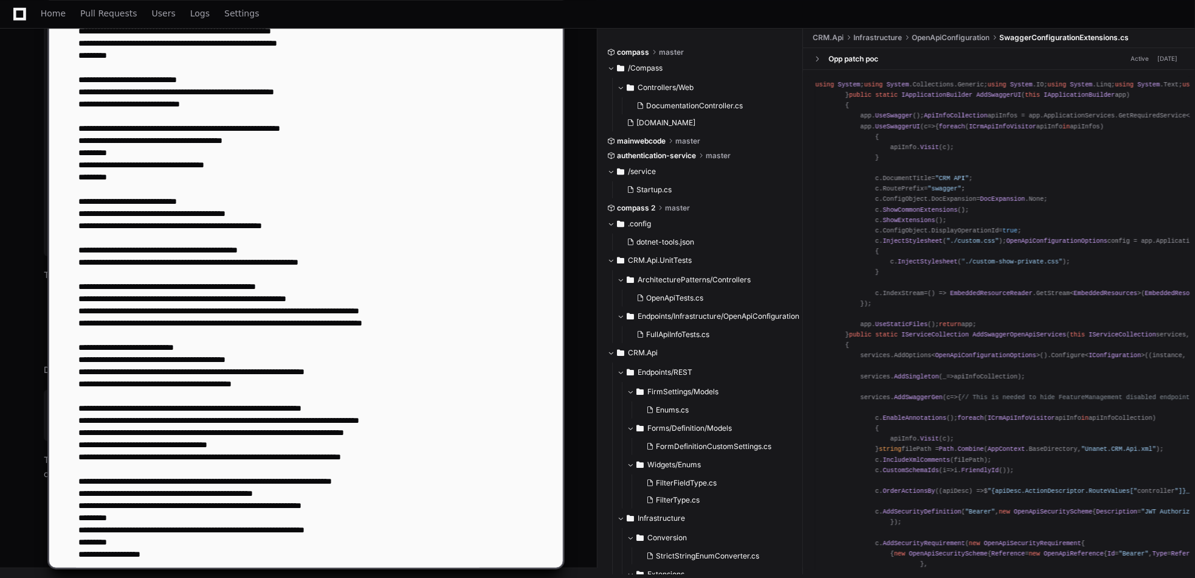
paste textarea "**********"
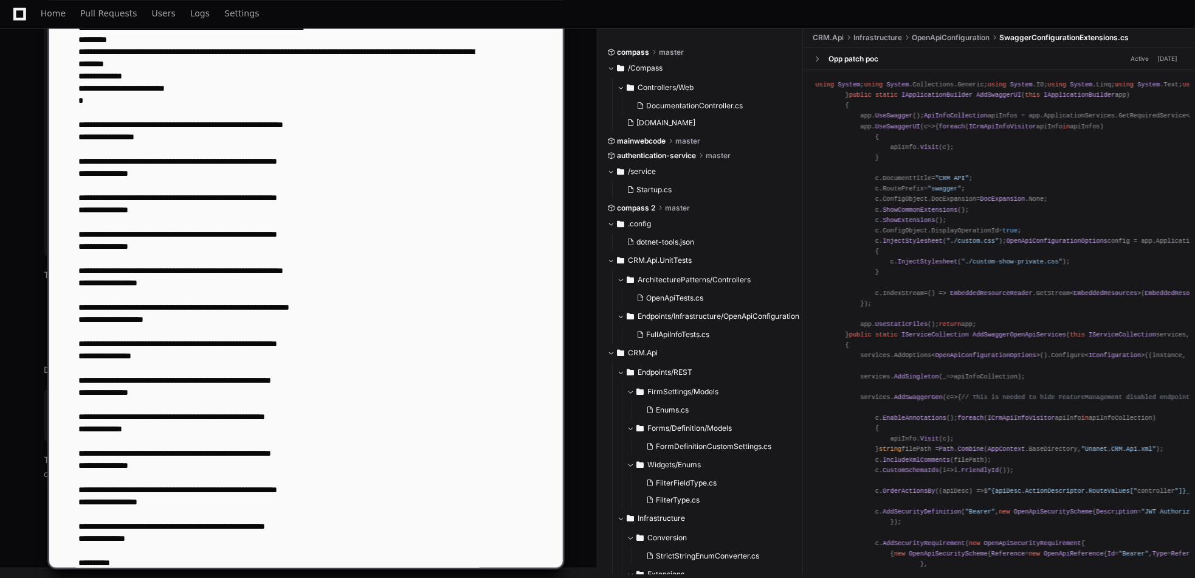
paste textarea "**********"
type textarea "**********"
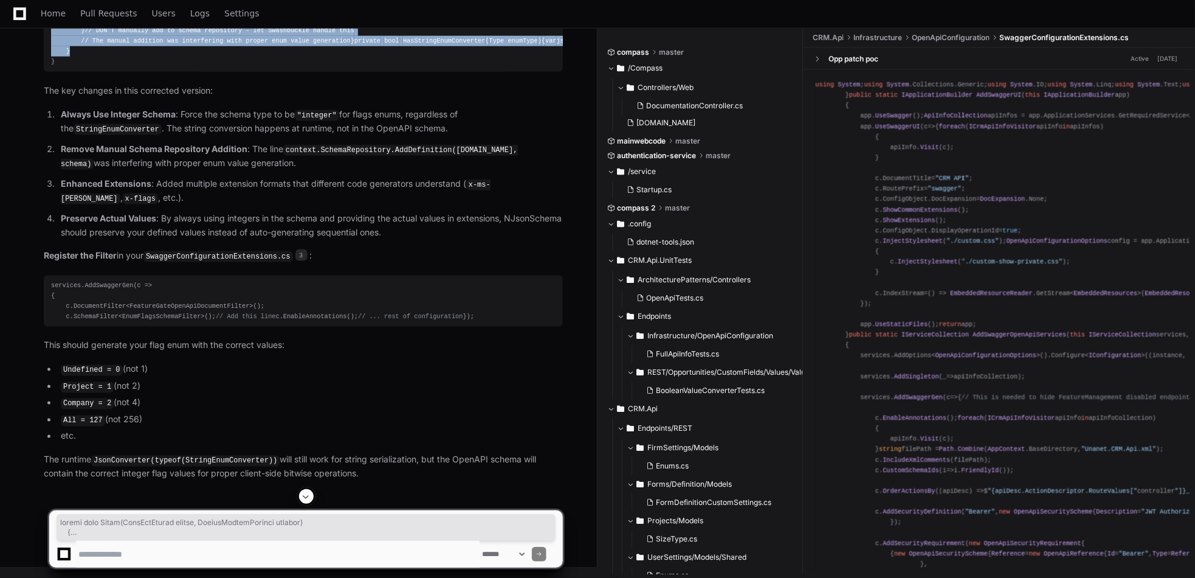
scroll to position [8319, 0]
drag, startPoint x: 85, startPoint y: 311, endPoint x: 23, endPoint y: 227, distance: 104.3
click at [23, 227] on div "SwaggerConfigurationExtensions.cs 3 I can see that the user is using `JsonConve…" at bounding box center [290, 13] width 543 height 935
copy div "public class EnumFlagsSchemaFilter : ISchemaFilter { public void Apply ( OpenAp…"
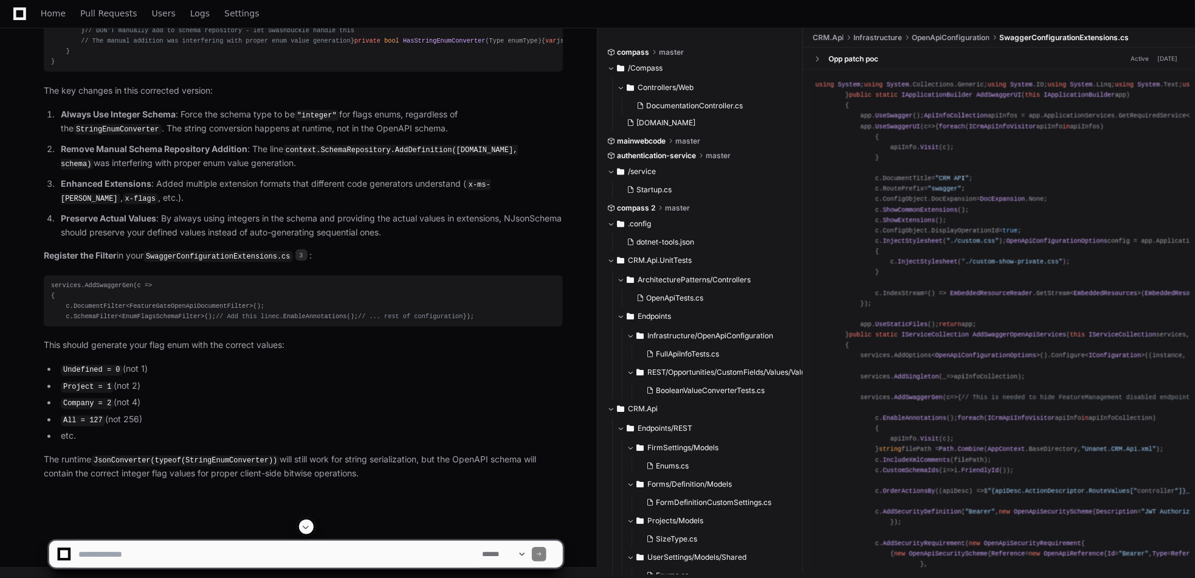
scroll to position [9637, 0]
drag, startPoint x: 127, startPoint y: 548, endPoint x: 132, endPoint y: 540, distance: 9.3
click at [127, 548] on textarea at bounding box center [278, 553] width 404 height 27
paste textarea "**********"
type textarea "**********"
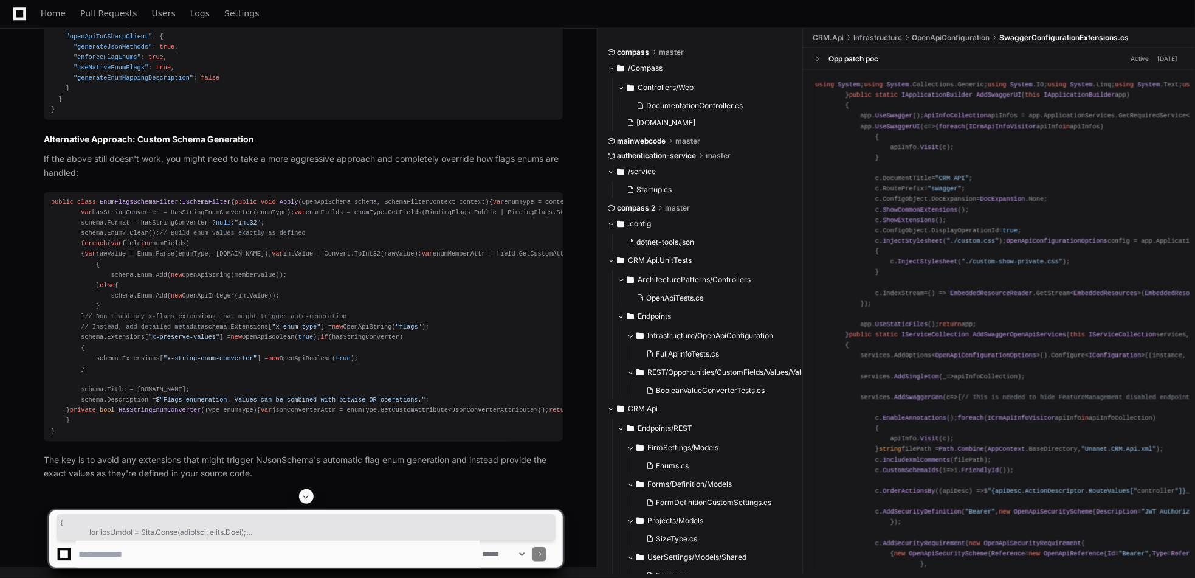
scroll to position [10271, 0]
drag, startPoint x: 74, startPoint y: 429, endPoint x: 32, endPoint y: 123, distance: 308.7
copy div "public void Apply ( OpenApiSchema schema, SchemaFilterContext context ) { var e…"
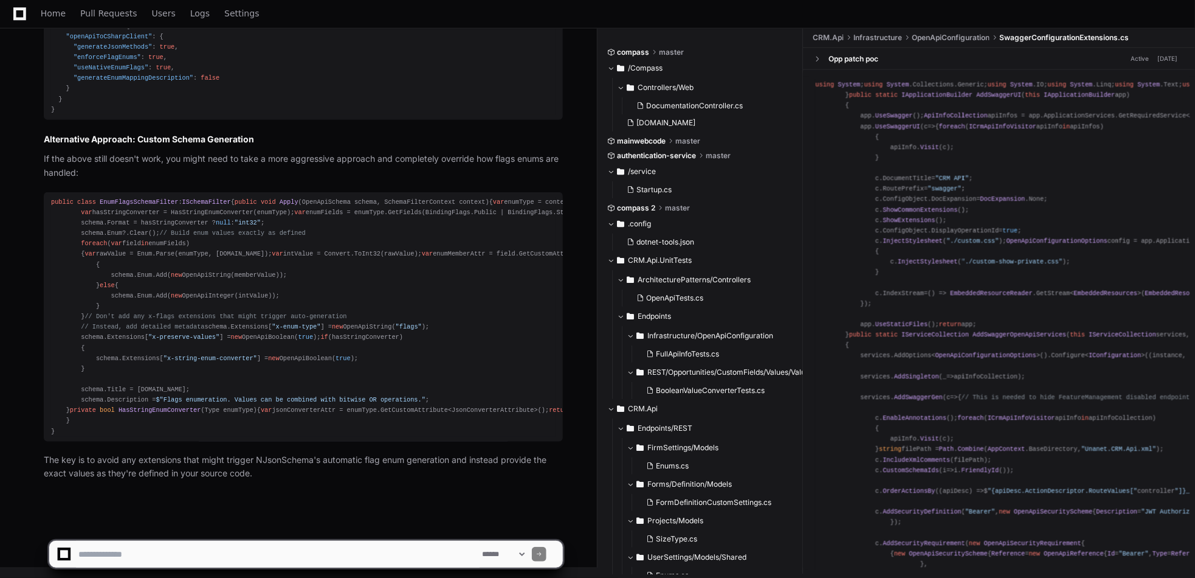
click at [106, 551] on textarea at bounding box center [278, 553] width 404 height 27
drag, startPoint x: 226, startPoint y: 557, endPoint x: 70, endPoint y: 562, distance: 156.3
click at [70, 562] on div "**********" at bounding box center [306, 553] width 499 height 27
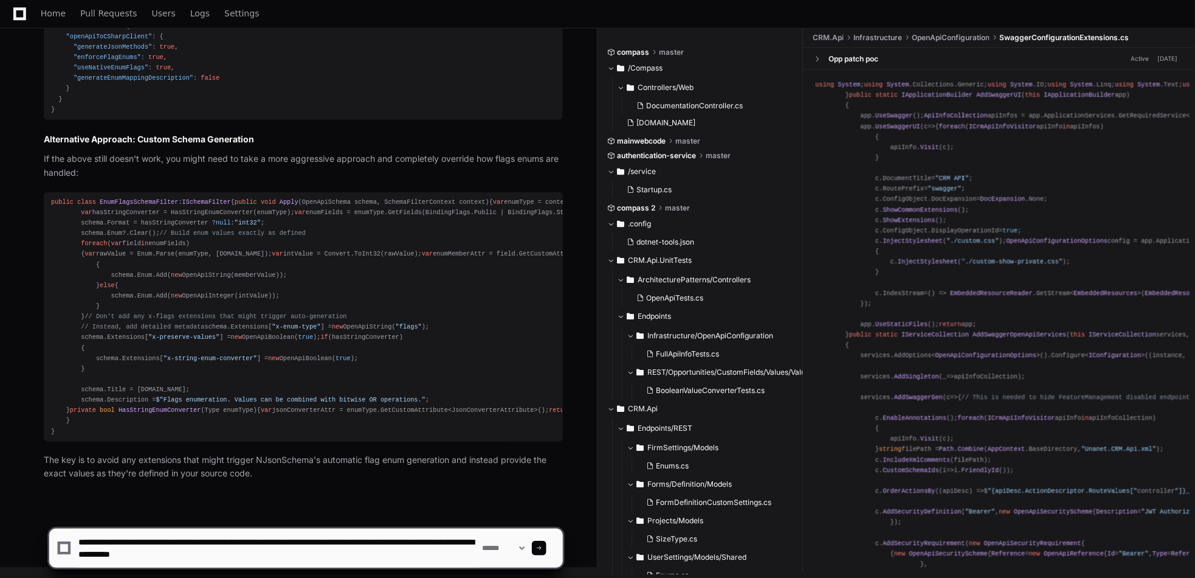
type textarea "**********"
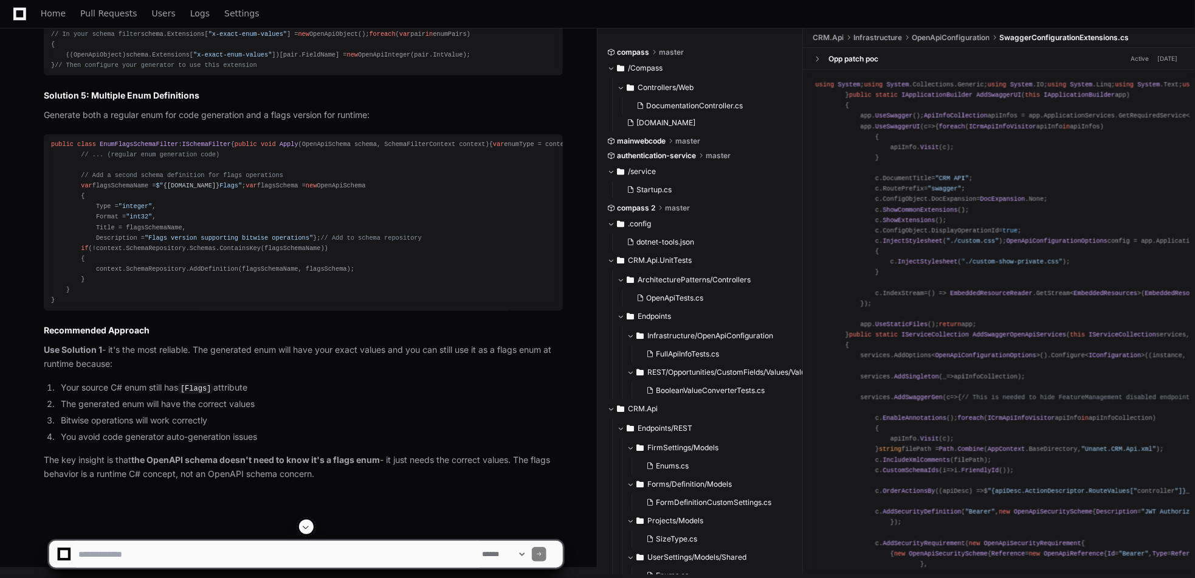
scroll to position [14184, 0]
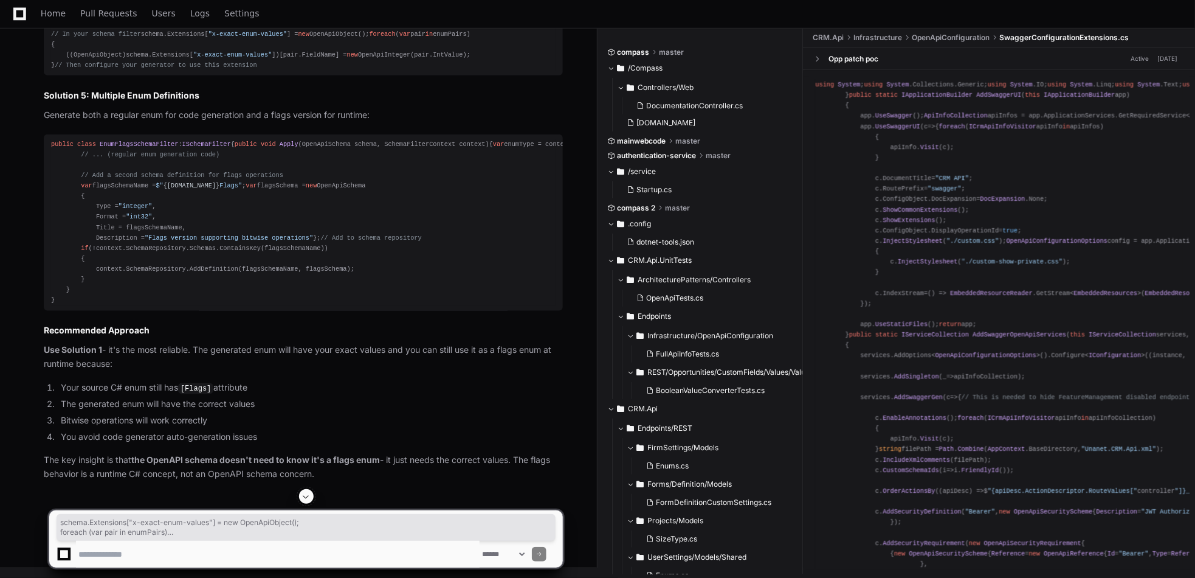
drag, startPoint x: 64, startPoint y: 388, endPoint x: 32, endPoint y: 331, distance: 65.6
copy div "schema.Extensions[ "x-exact-enum-values" ] = new OpenApiObject(); foreach ( var…"
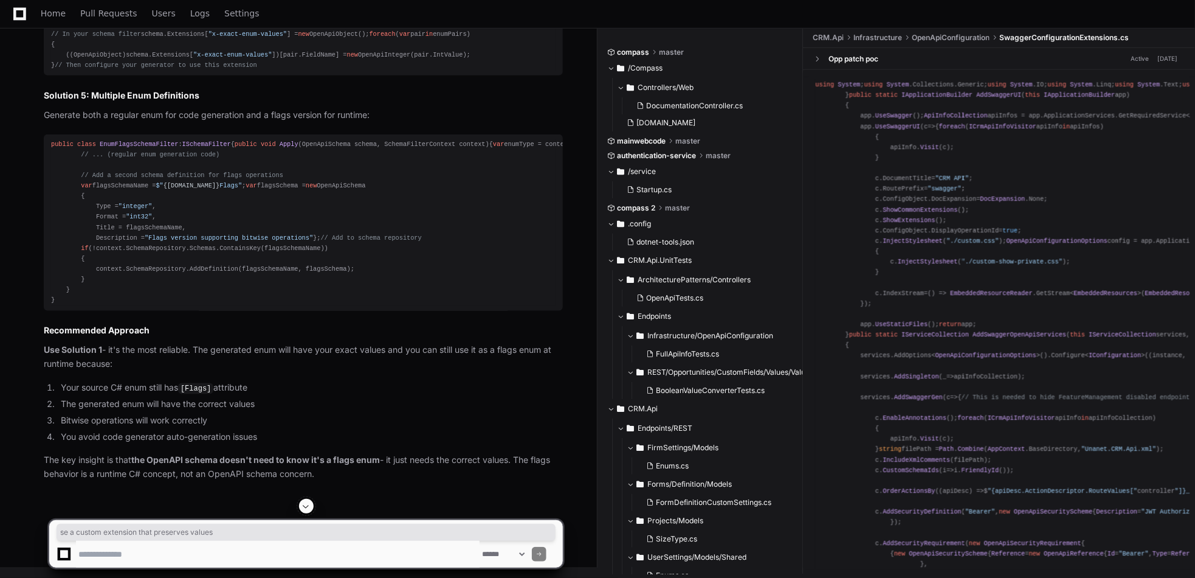
drag, startPoint x: 199, startPoint y: 294, endPoint x: 379, endPoint y: 294, distance: 179.3
click at [379, 12] on p "If you must indicate it's a flags enum, use a custom extension that preserves v…" at bounding box center [303, 5] width 519 height 14
copy p "se a custom extension that preserves values"
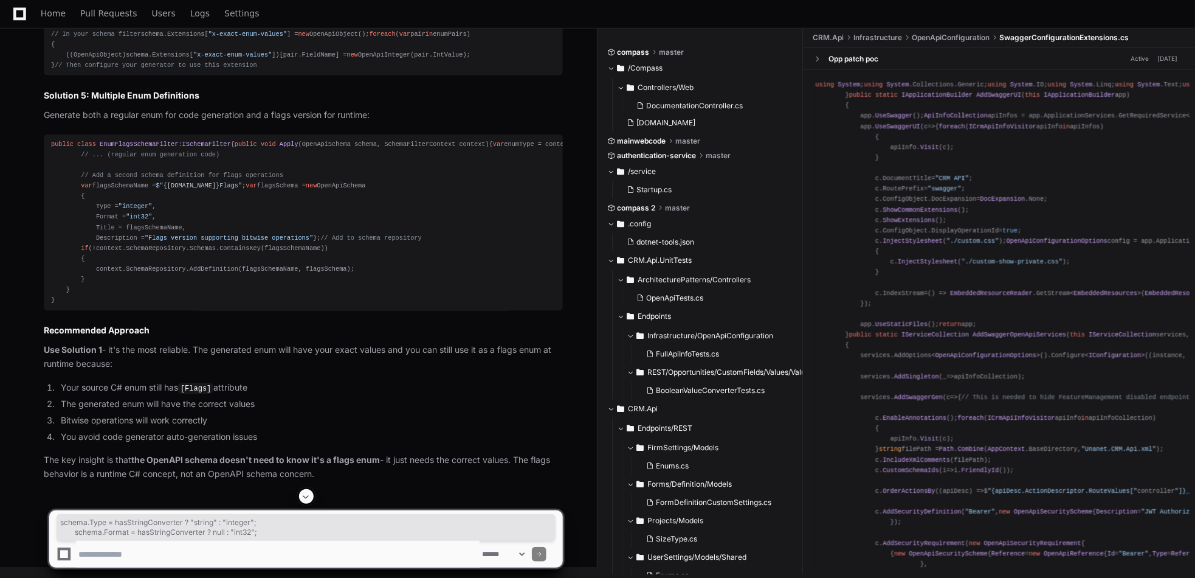
drag, startPoint x: 78, startPoint y: 164, endPoint x: 270, endPoint y: 175, distance: 192.5
copy div "schema.Type = hasStringConverter ? "string" : "integer" ; schema.Format = hasSt…"
drag, startPoint x: 75, startPoint y: 216, endPoint x: 265, endPoint y: 226, distance: 190.5
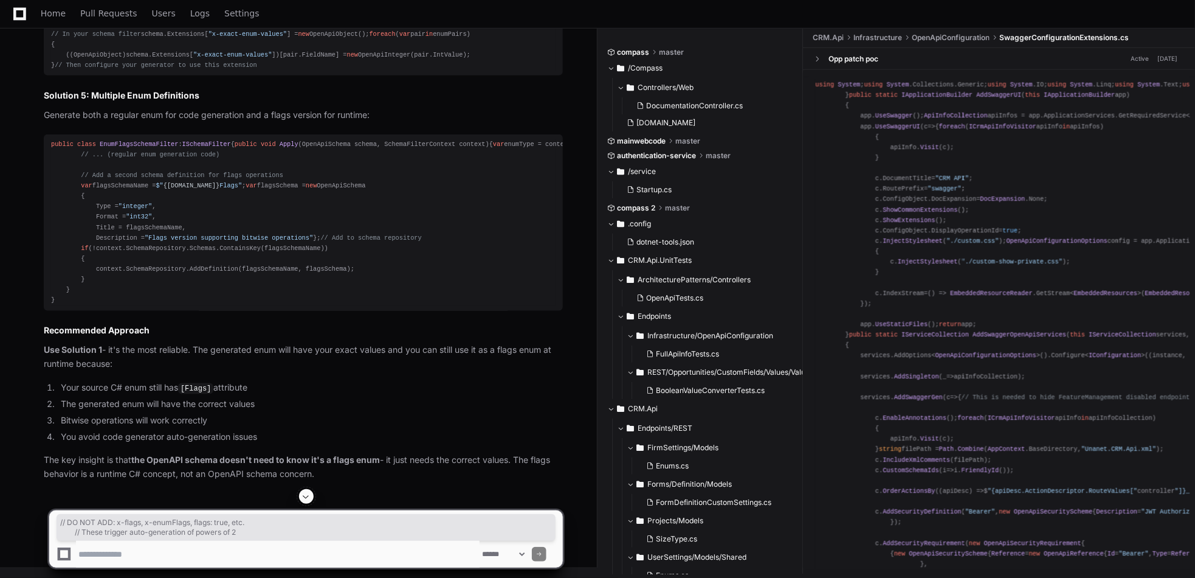
copy div "// DO NOT ADD: x-flags, x-enumFlags, flags: true, etc. // These trigger auto-ge…"
drag, startPoint x: 75, startPoint y: 174, endPoint x: 548, endPoint y: 436, distance: 540.4
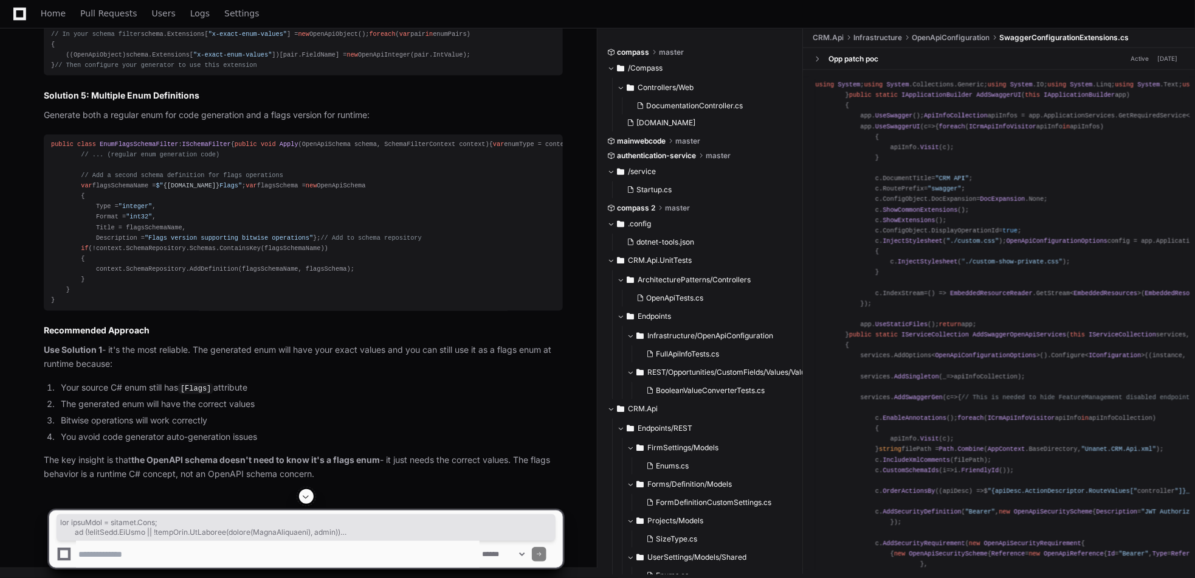
copy div "var enumType = context.Type; if (!enumType.IsEnum || !enumType.IsDefined( typeo…"
